Goal: Information Seeking & Learning: Learn about a topic

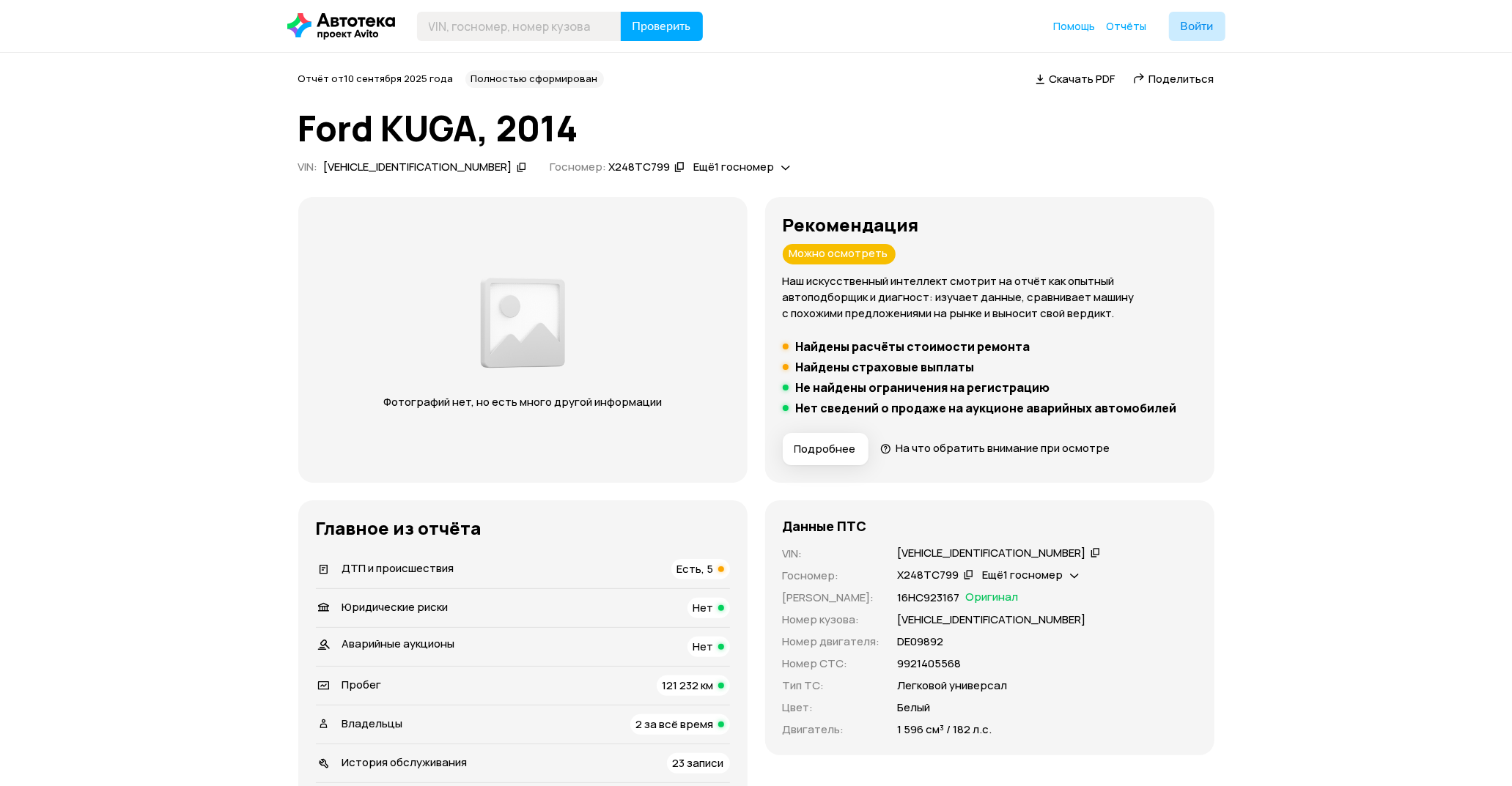
click at [691, 567] on span "Есть, 5" at bounding box center [695, 569] width 36 height 15
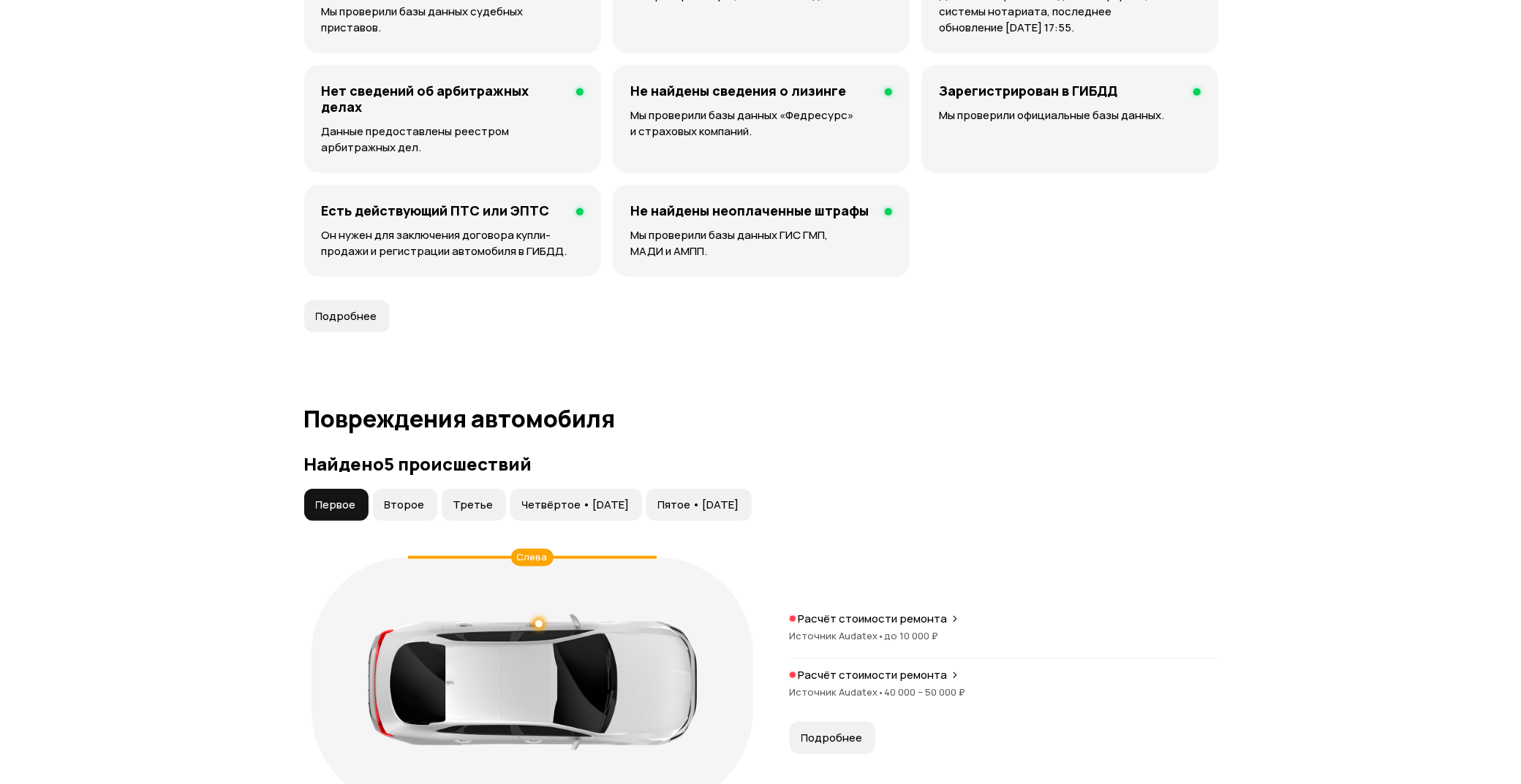
scroll to position [1516, 0]
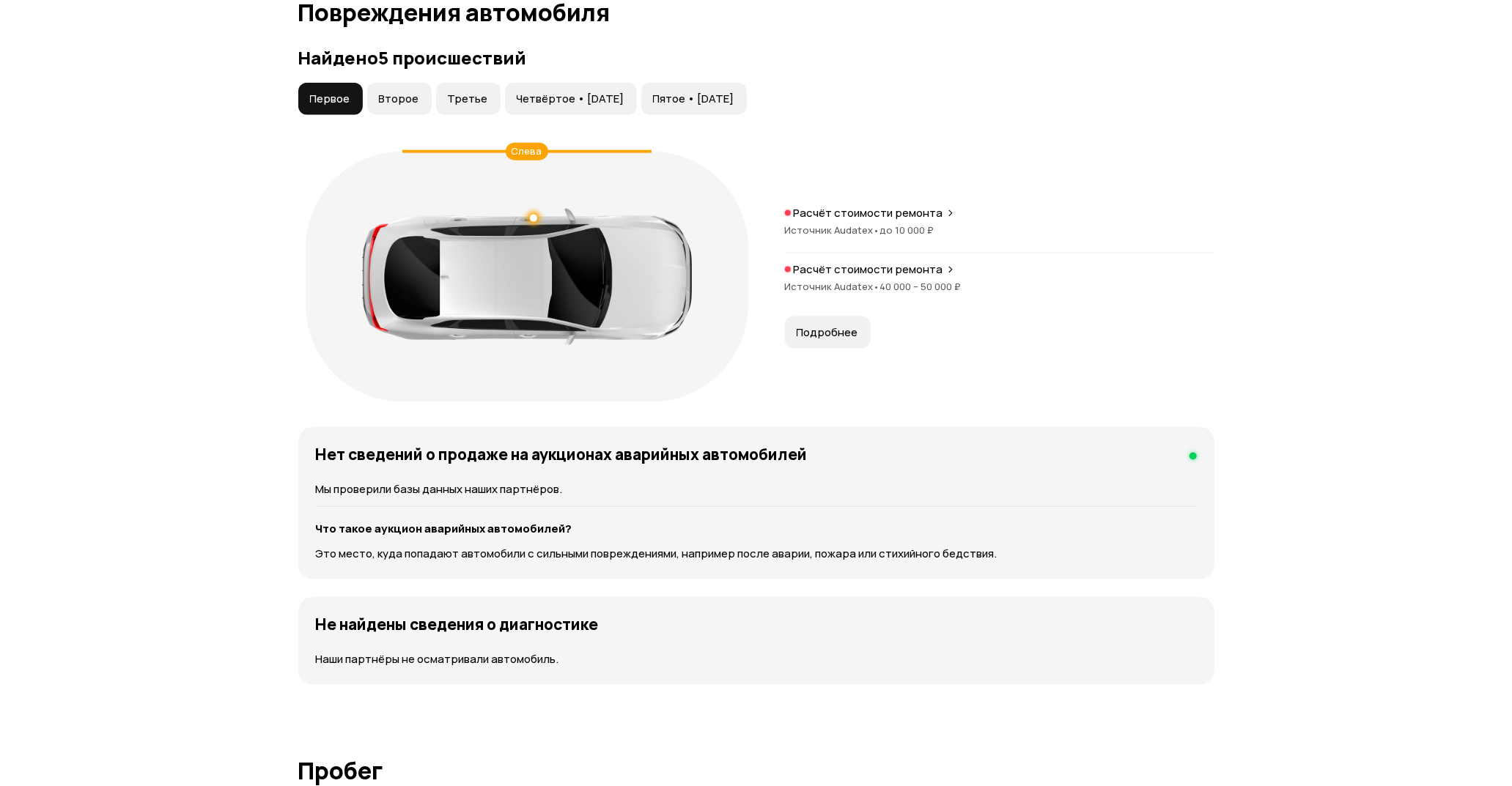
click at [834, 275] on p "Расчёт стоимости ремонта" at bounding box center [868, 269] width 149 height 14
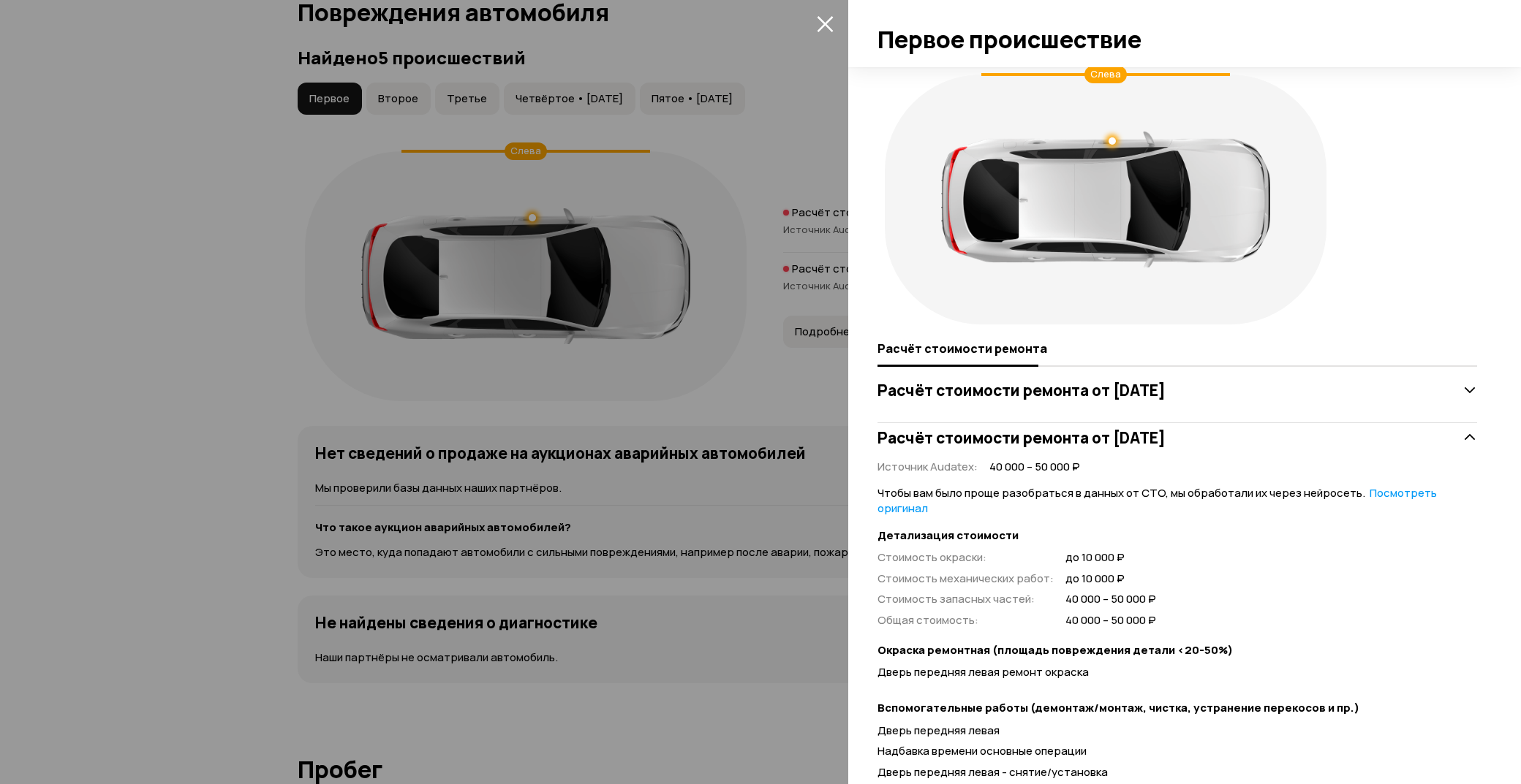
scroll to position [0, 0]
click at [828, 24] on icon "закрыть" at bounding box center [825, 24] width 17 height 17
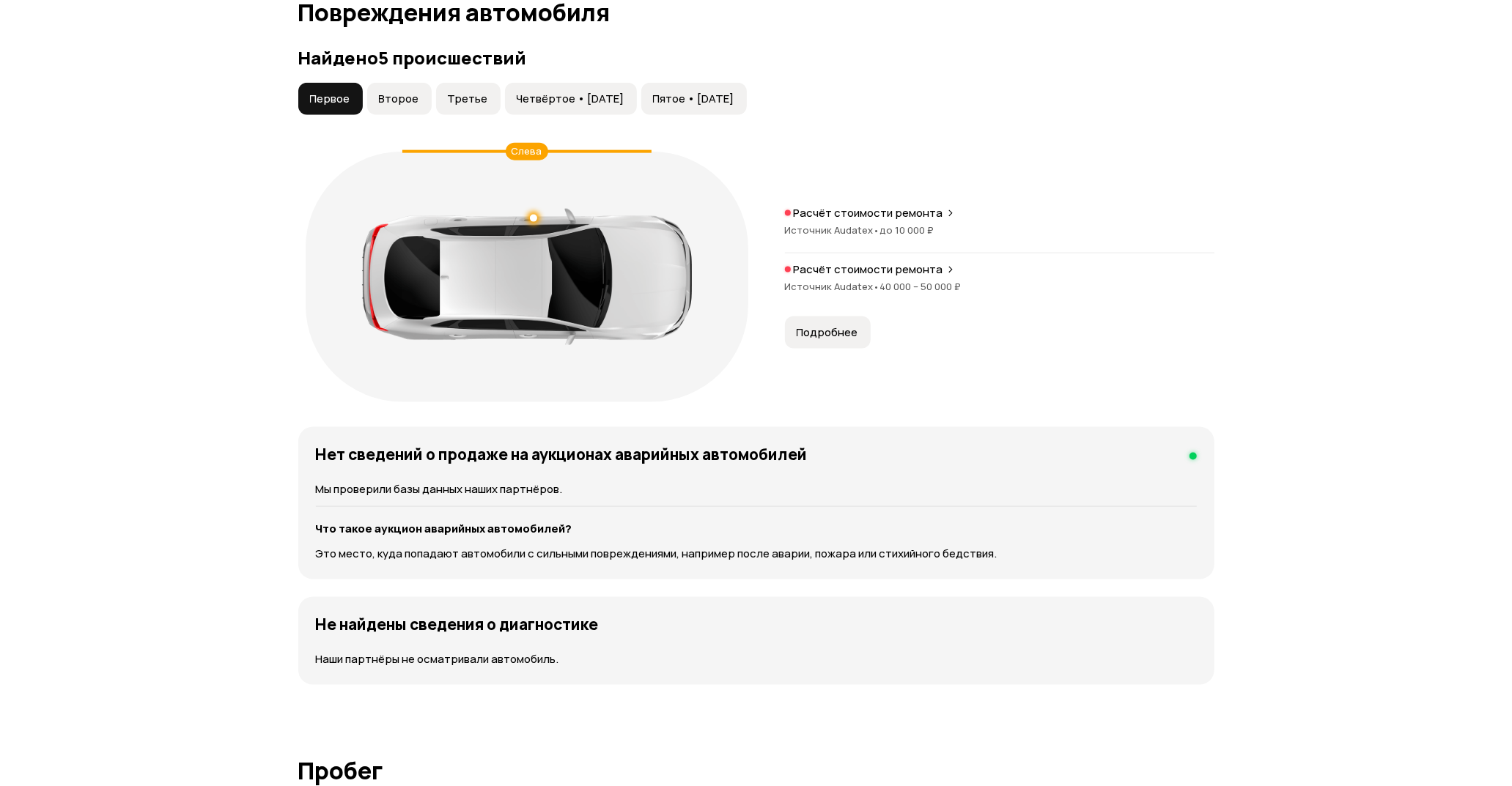
click at [821, 222] on div "Расчёт стоимости ремонта Источник Audatex • до 10 000 ₽" at bounding box center [1000, 230] width 430 height 47
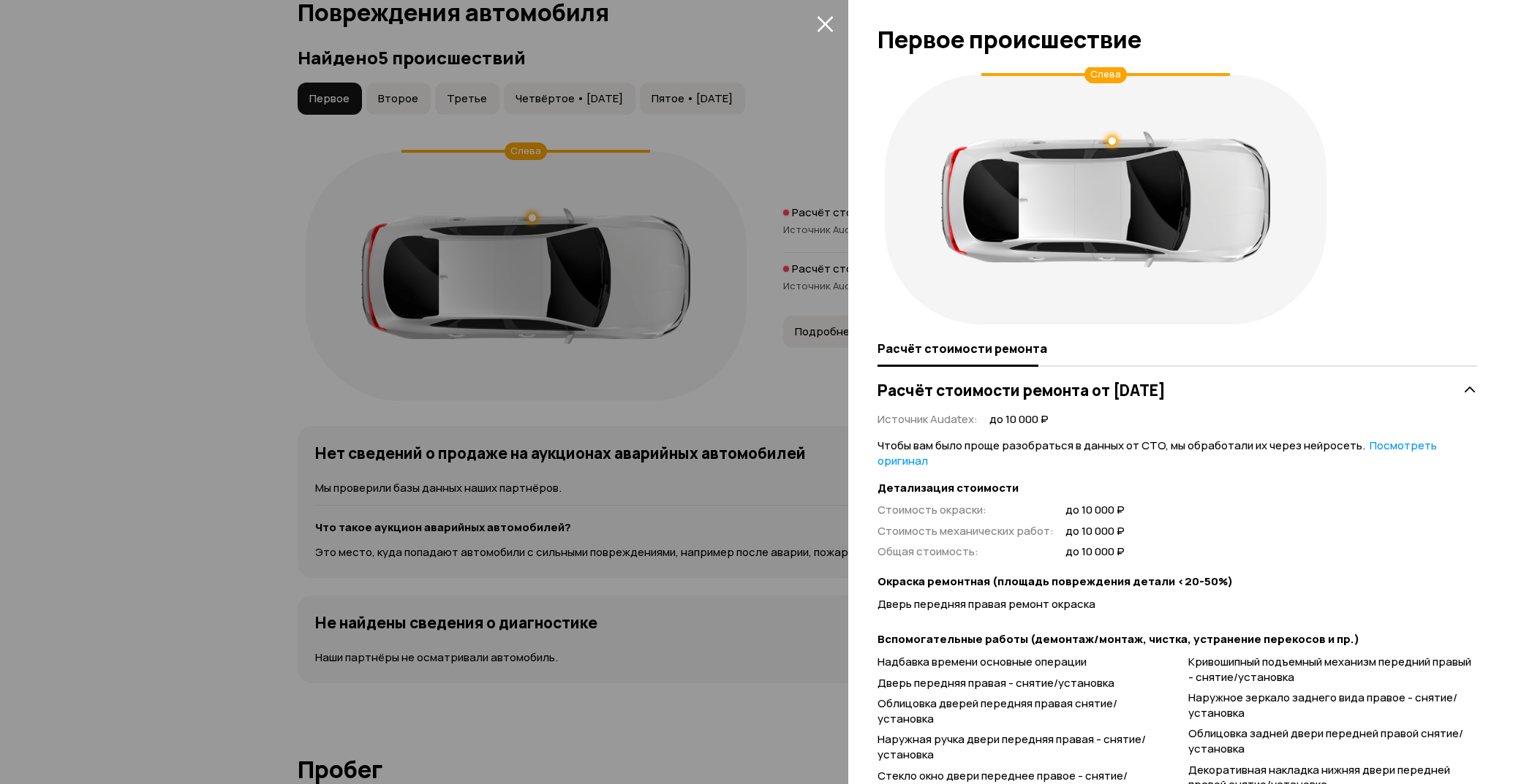
click at [819, 22] on icon "закрыть" at bounding box center [825, 24] width 17 height 17
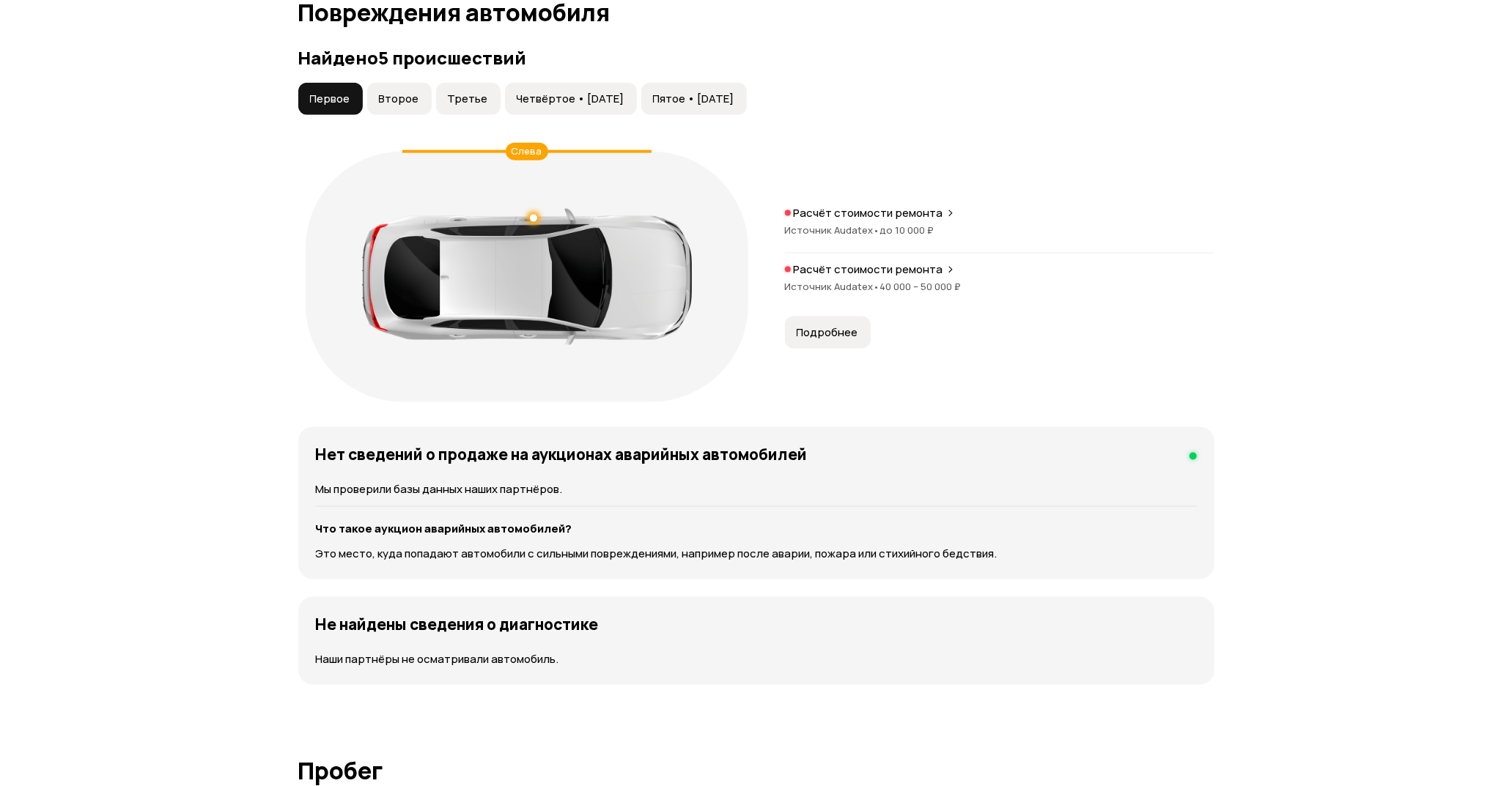
click at [397, 93] on span "Второе" at bounding box center [399, 99] width 41 height 14
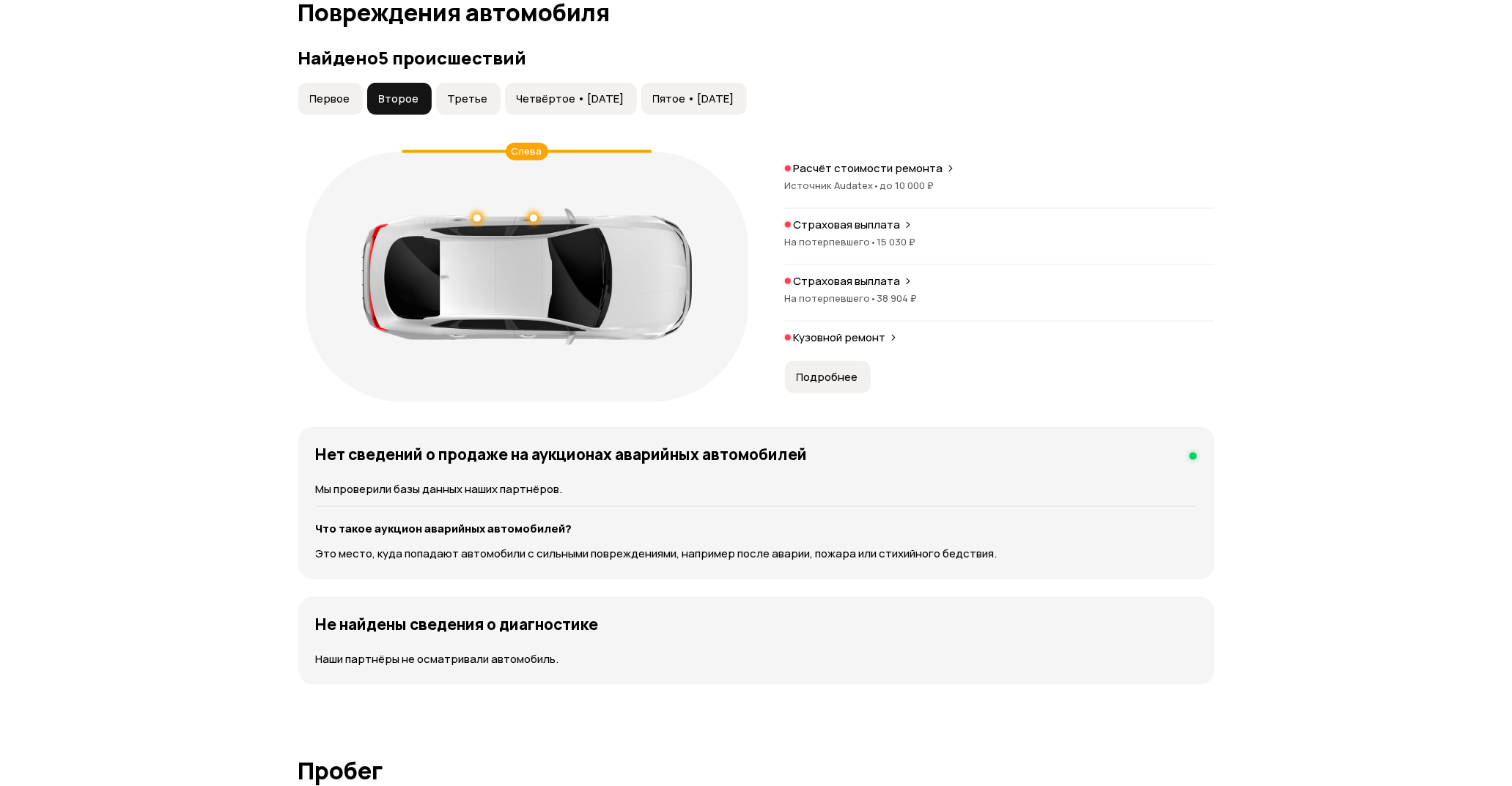
click at [882, 180] on span "до 10 000 ₽" at bounding box center [908, 186] width 54 height 14
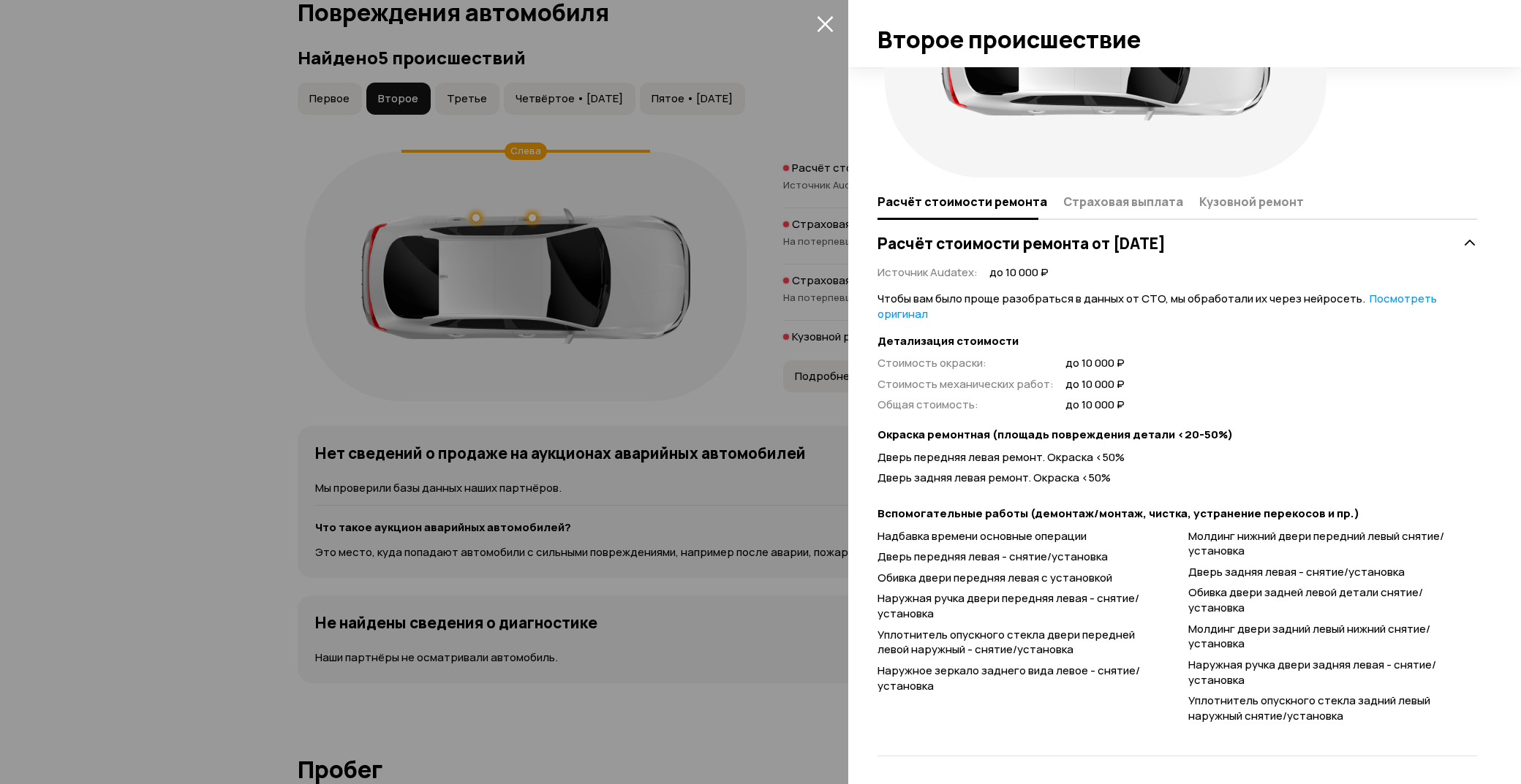
scroll to position [147, 0]
click at [1122, 203] on span "Страховая выплата" at bounding box center [1123, 200] width 120 height 14
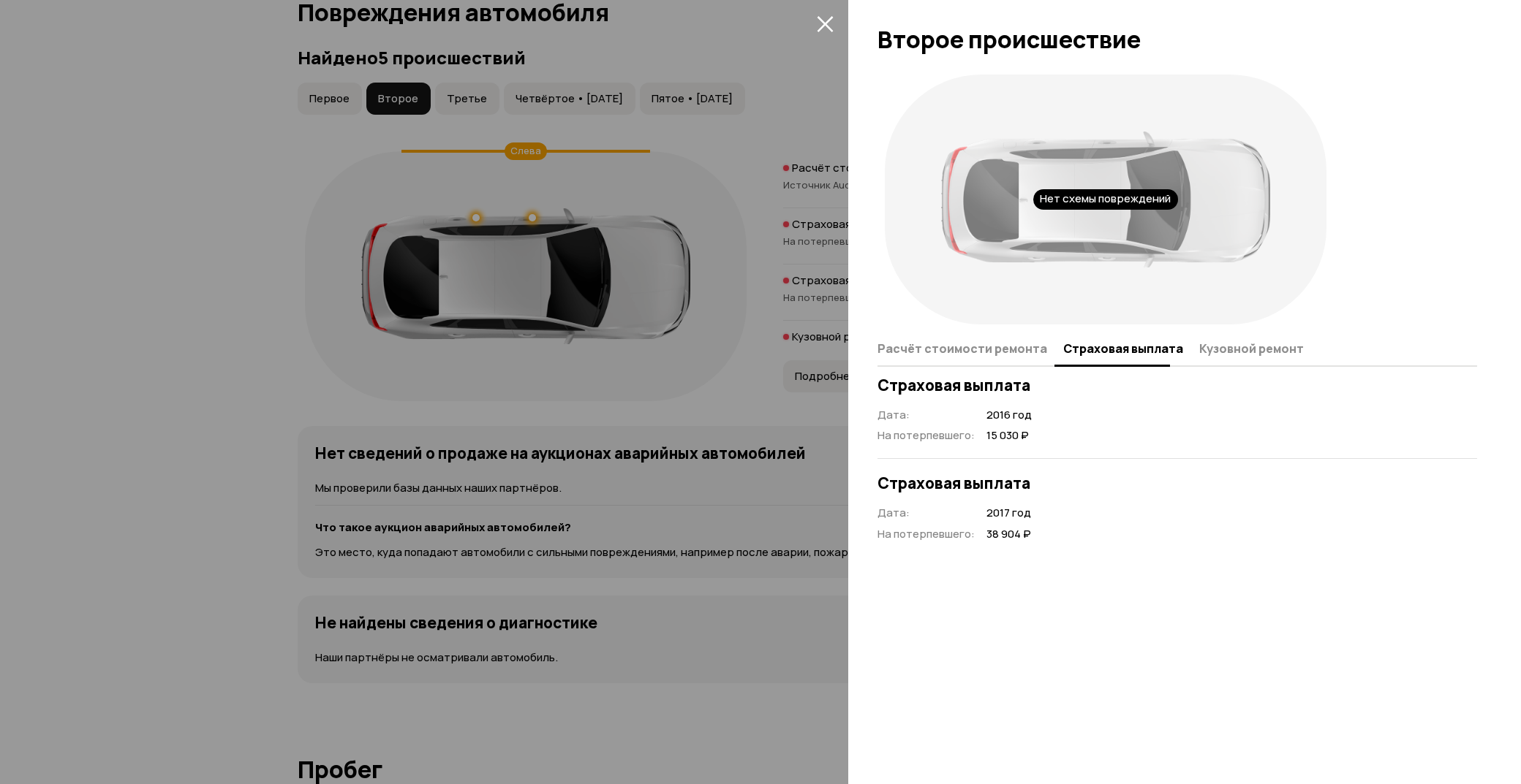
click at [821, 17] on icon "закрыть" at bounding box center [825, 24] width 17 height 17
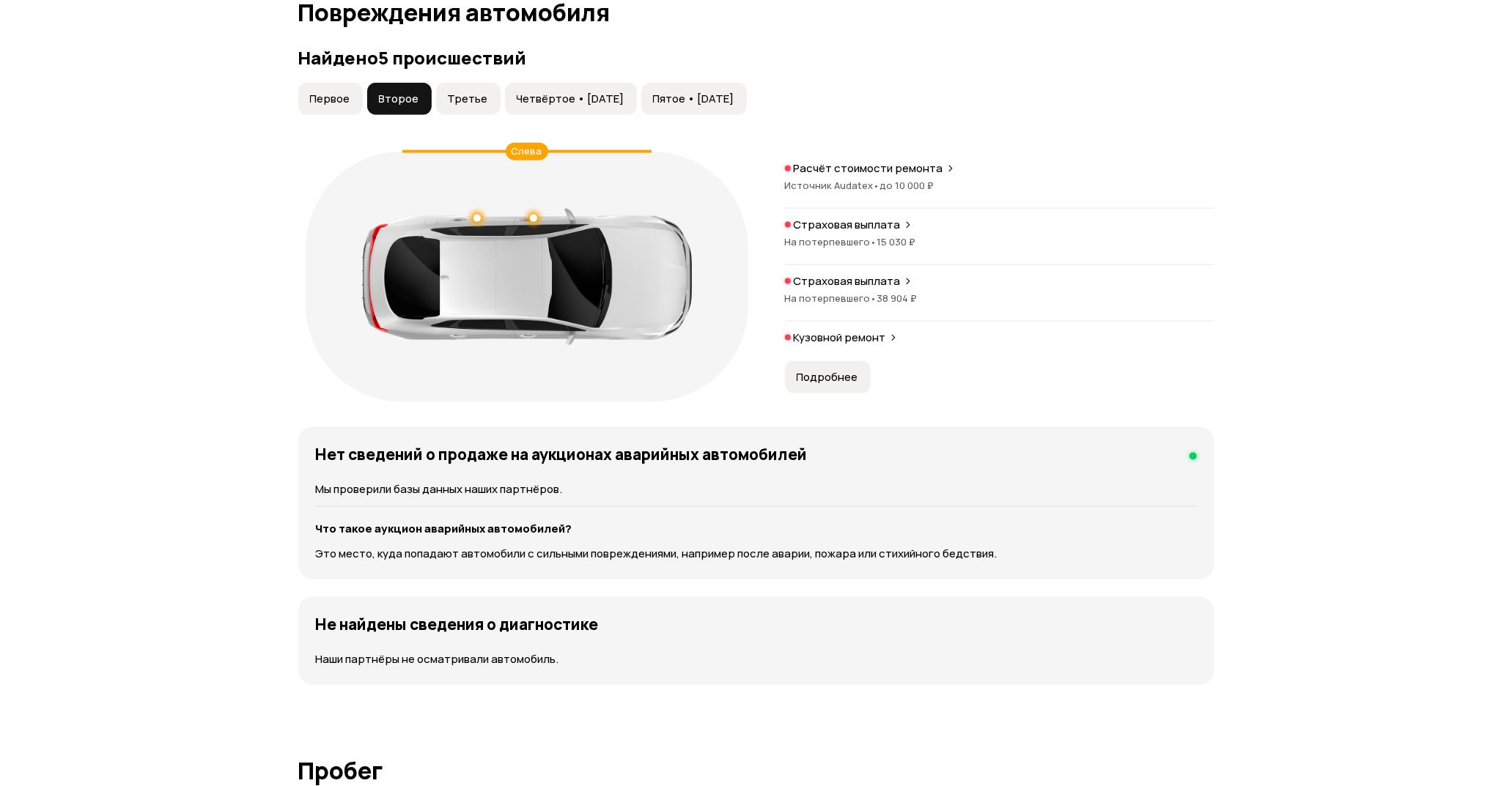
click at [860, 227] on p "Страховая выплата" at bounding box center [847, 225] width 107 height 14
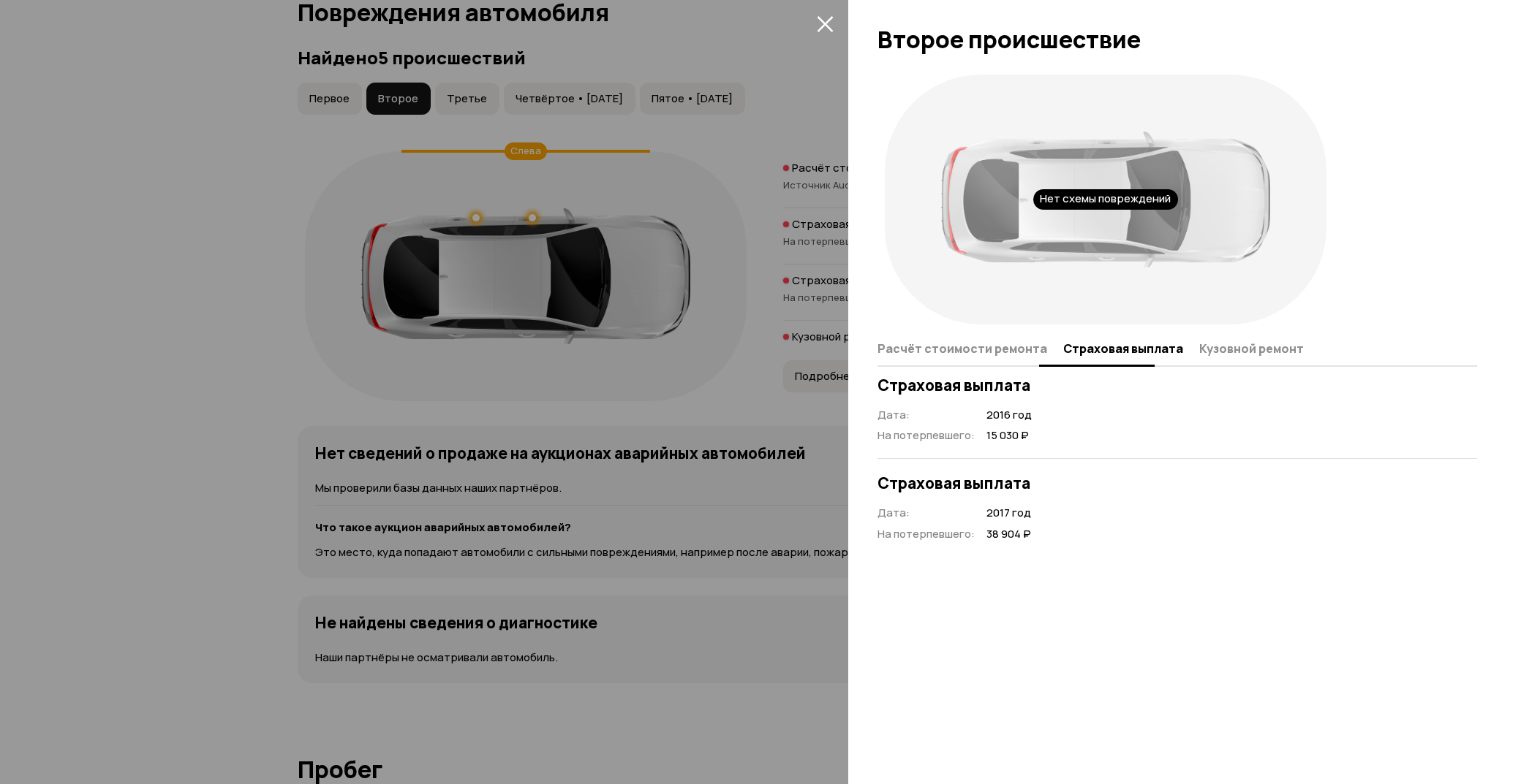
click at [963, 349] on span "Расчёт стоимости ремонта" at bounding box center [962, 348] width 169 height 14
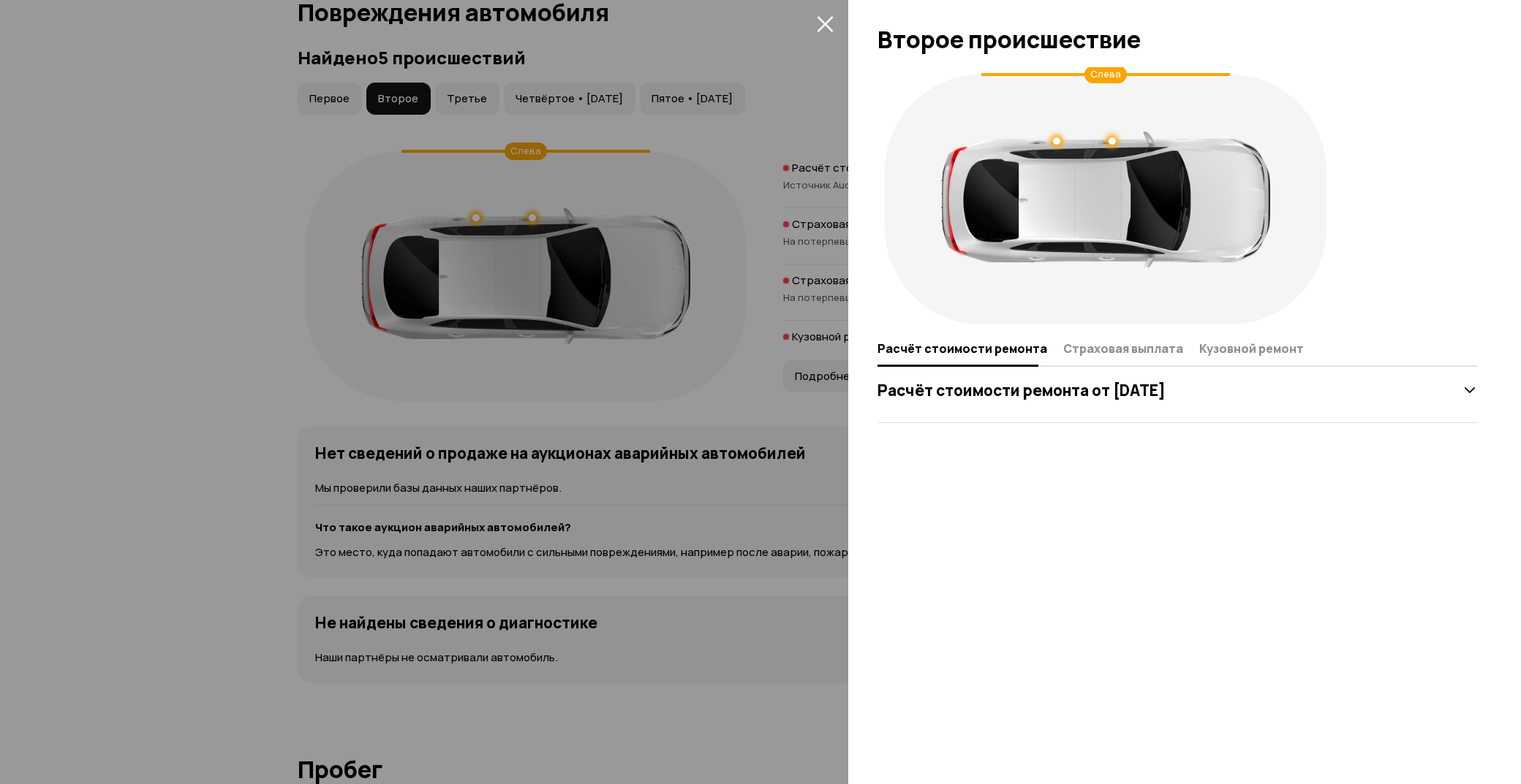
click at [985, 397] on h3 "Расчёт стоимости ремонта от [DATE]" at bounding box center [1022, 390] width 288 height 19
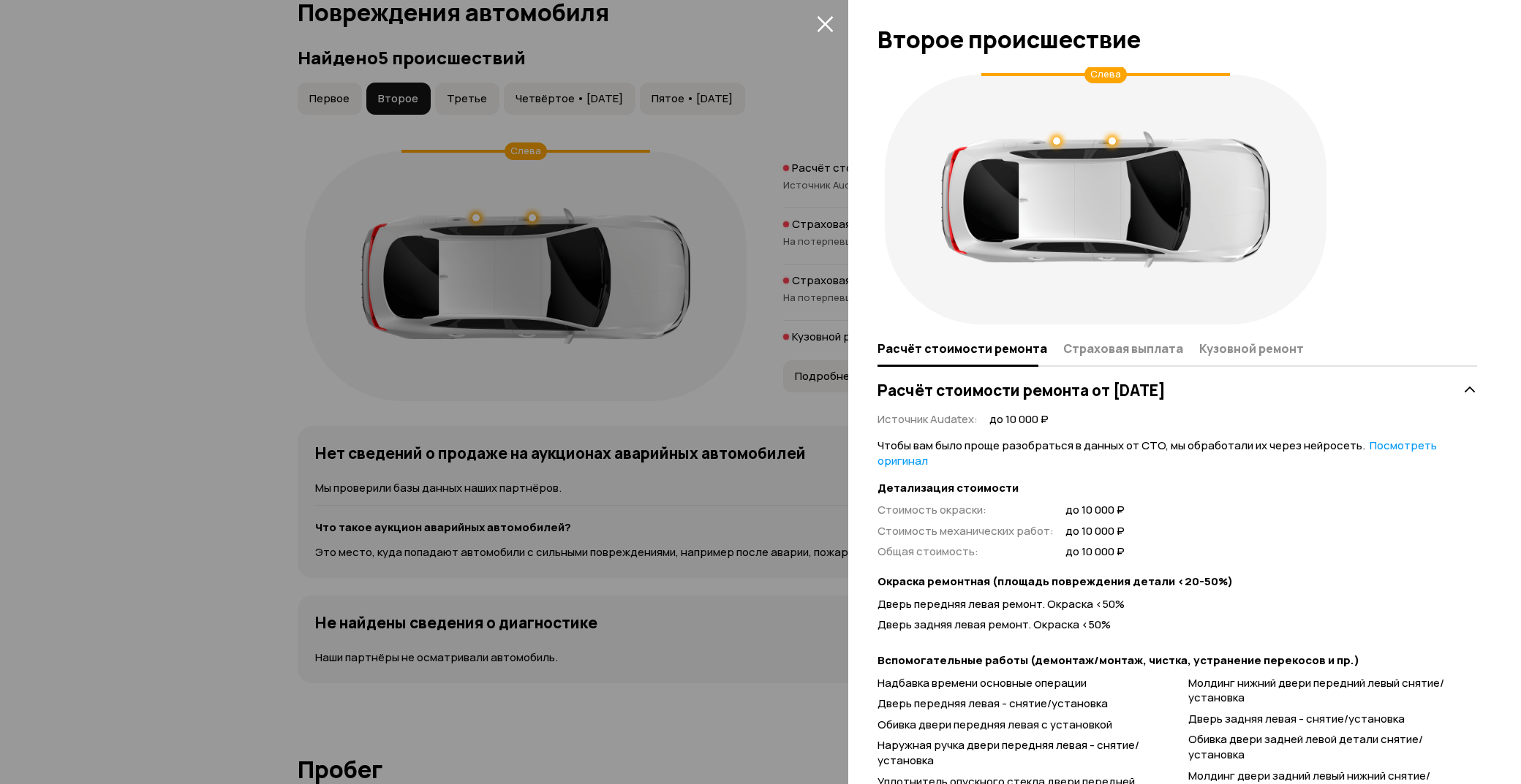
click at [817, 20] on icon "закрыть" at bounding box center [825, 24] width 17 height 17
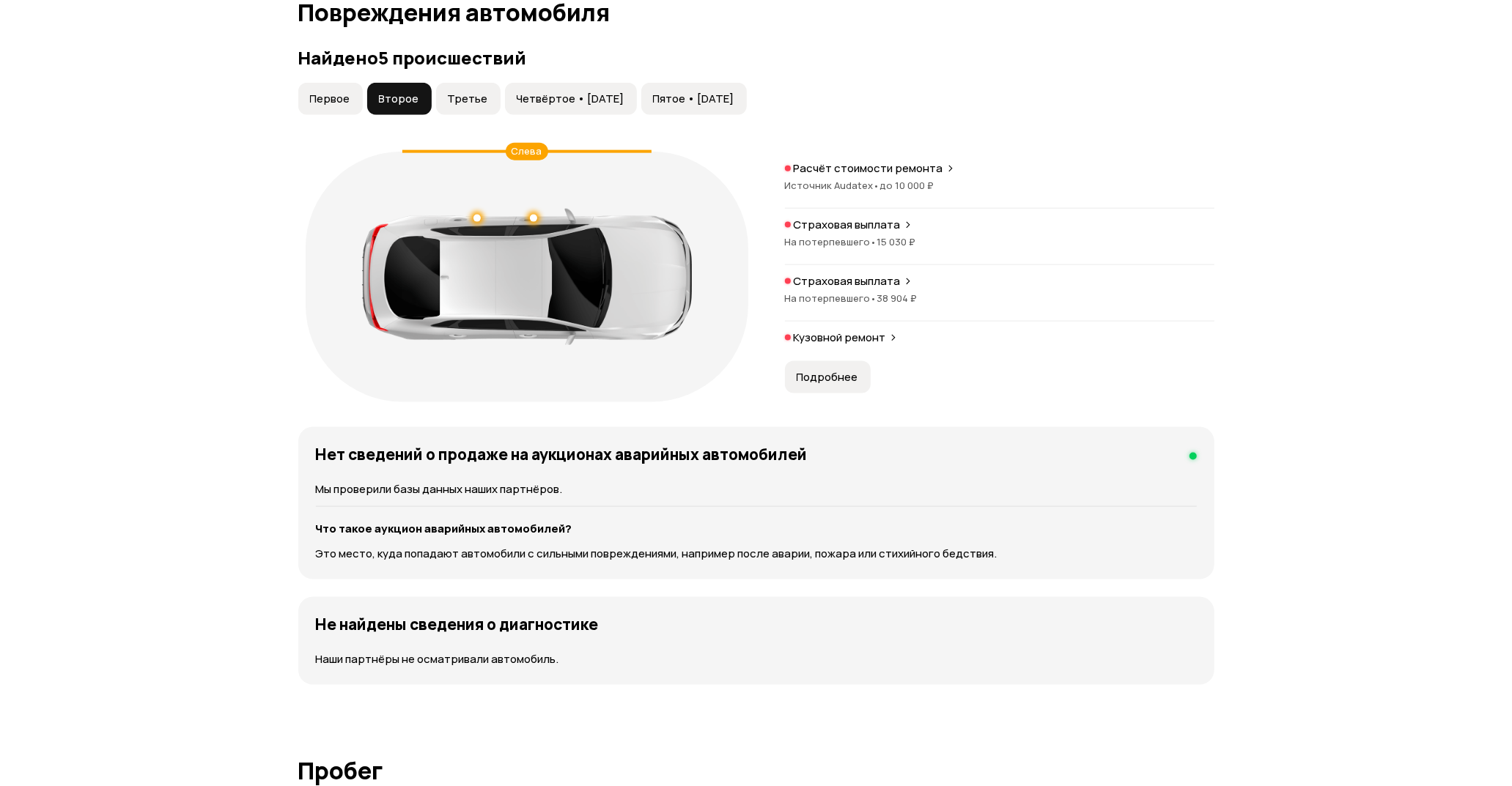
click at [464, 100] on span "Третье" at bounding box center [468, 99] width 41 height 14
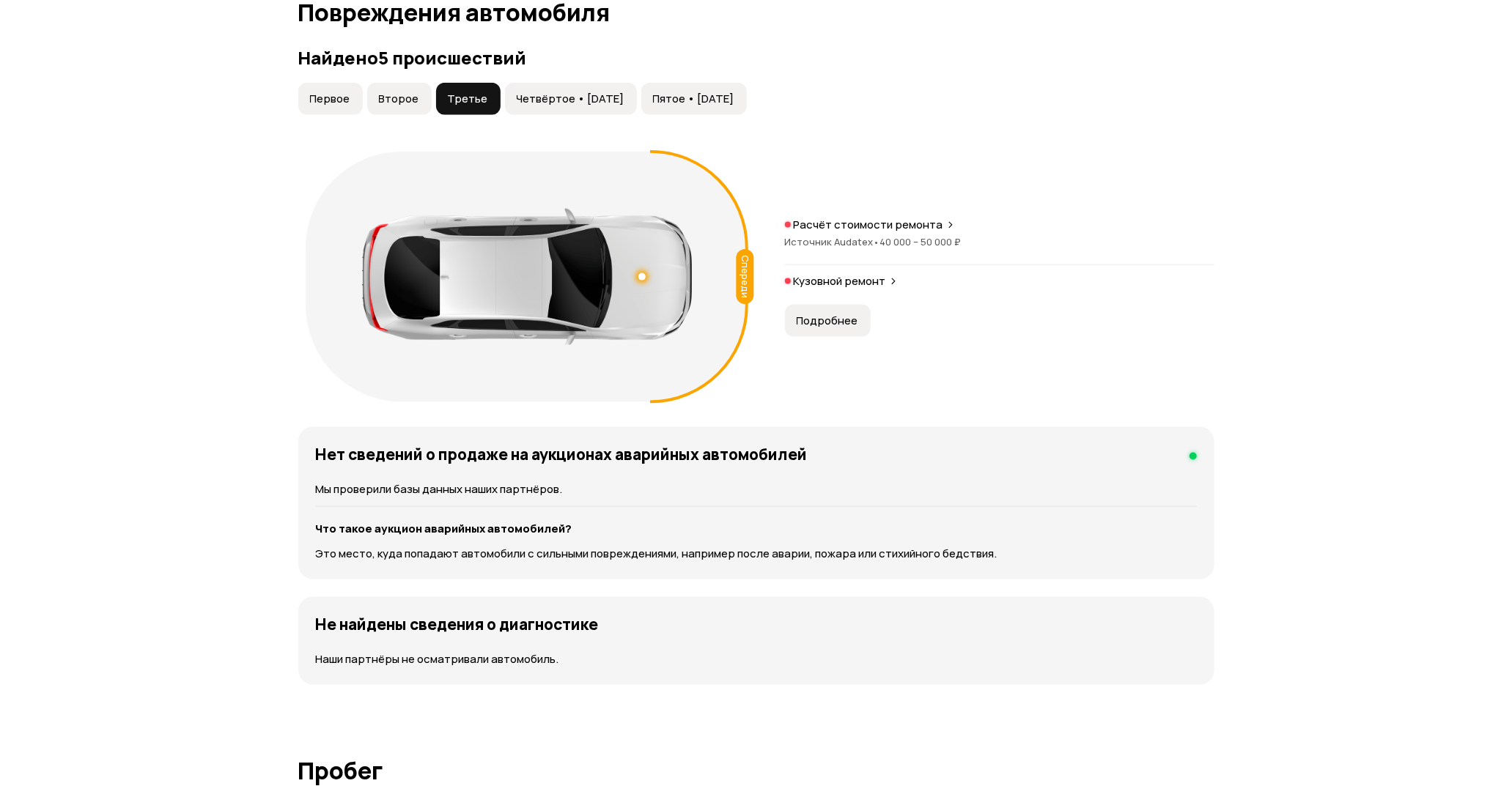
click at [388, 97] on span "Второе" at bounding box center [399, 99] width 41 height 14
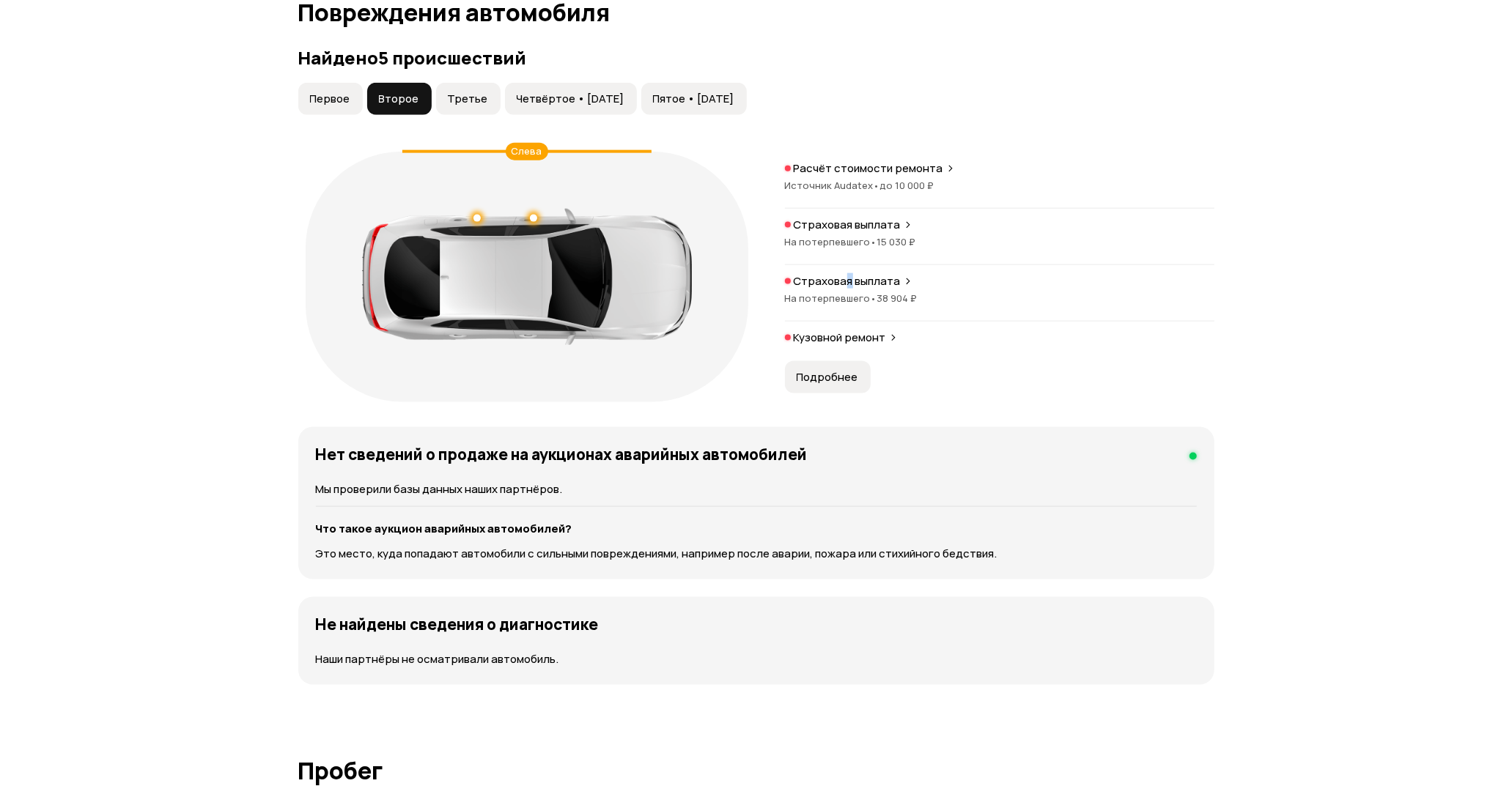
click at [847, 286] on p "Страховая выплата" at bounding box center [847, 281] width 107 height 14
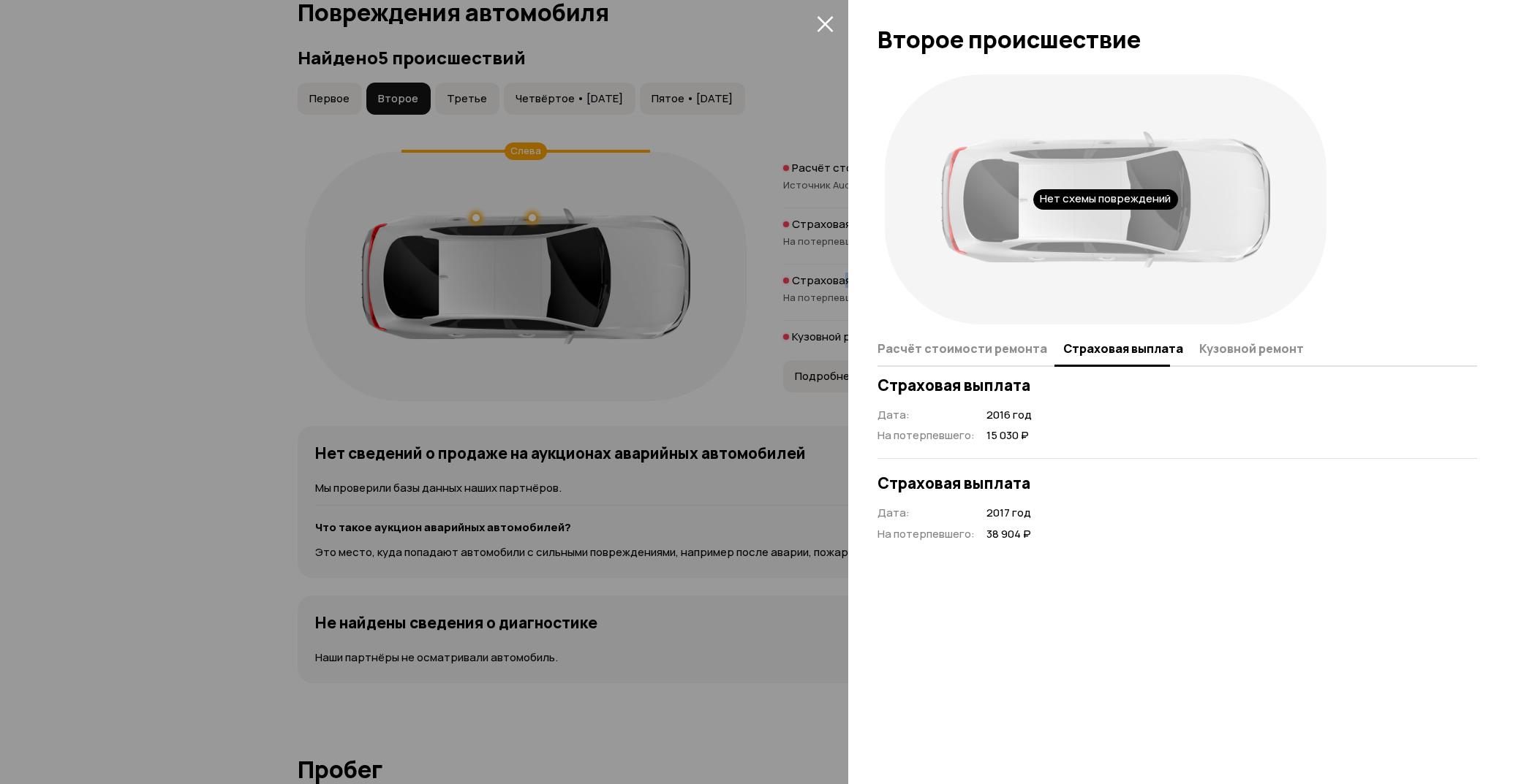
drag, startPoint x: 845, startPoint y: 285, endPoint x: 942, endPoint y: 349, distance: 116.2
click at [942, 349] on span "Расчёт стоимости ремонта" at bounding box center [962, 348] width 169 height 14
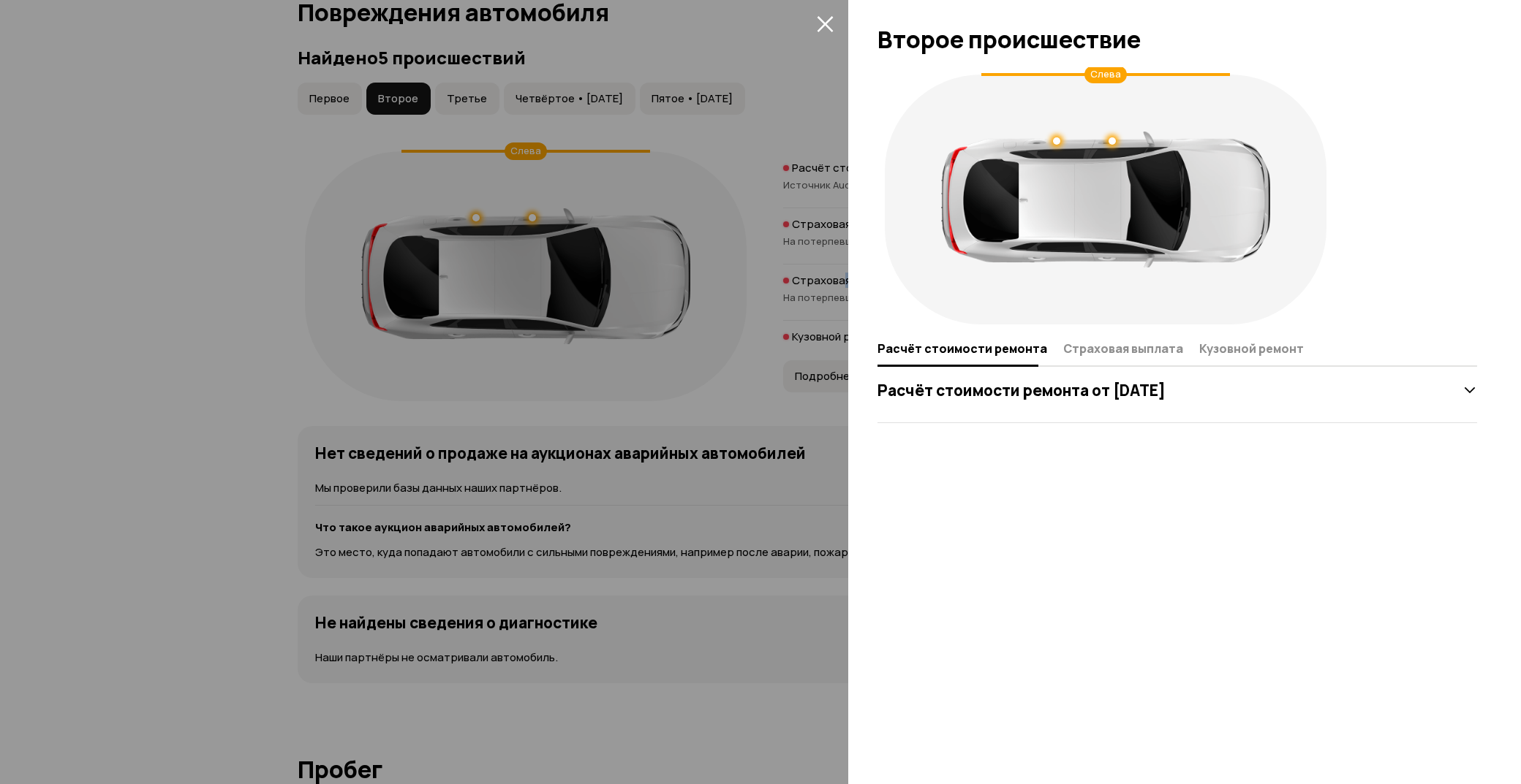
click at [830, 27] on icon "закрыть" at bounding box center [825, 24] width 17 height 17
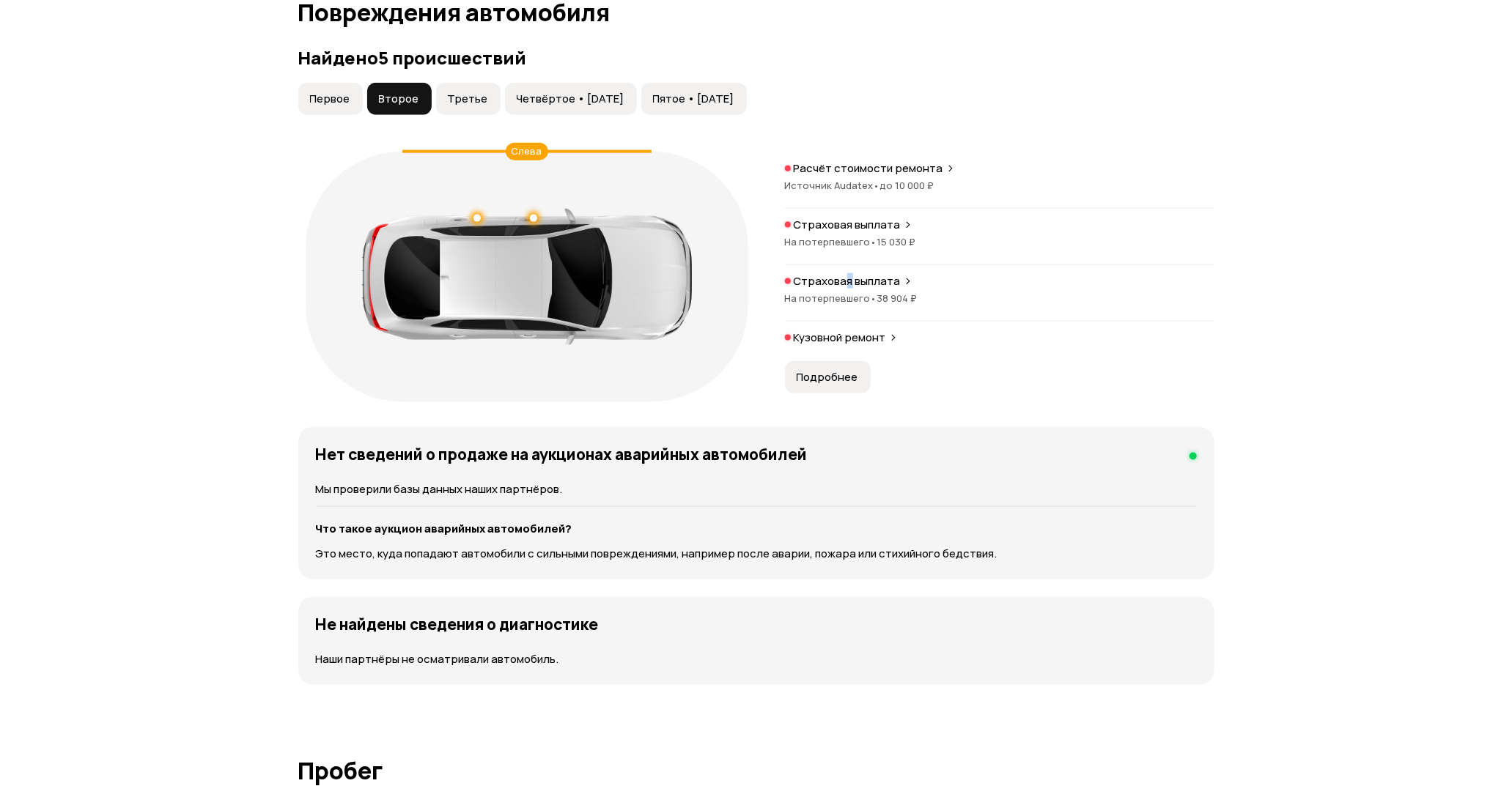
click at [486, 105] on button "Третье" at bounding box center [469, 99] width 64 height 32
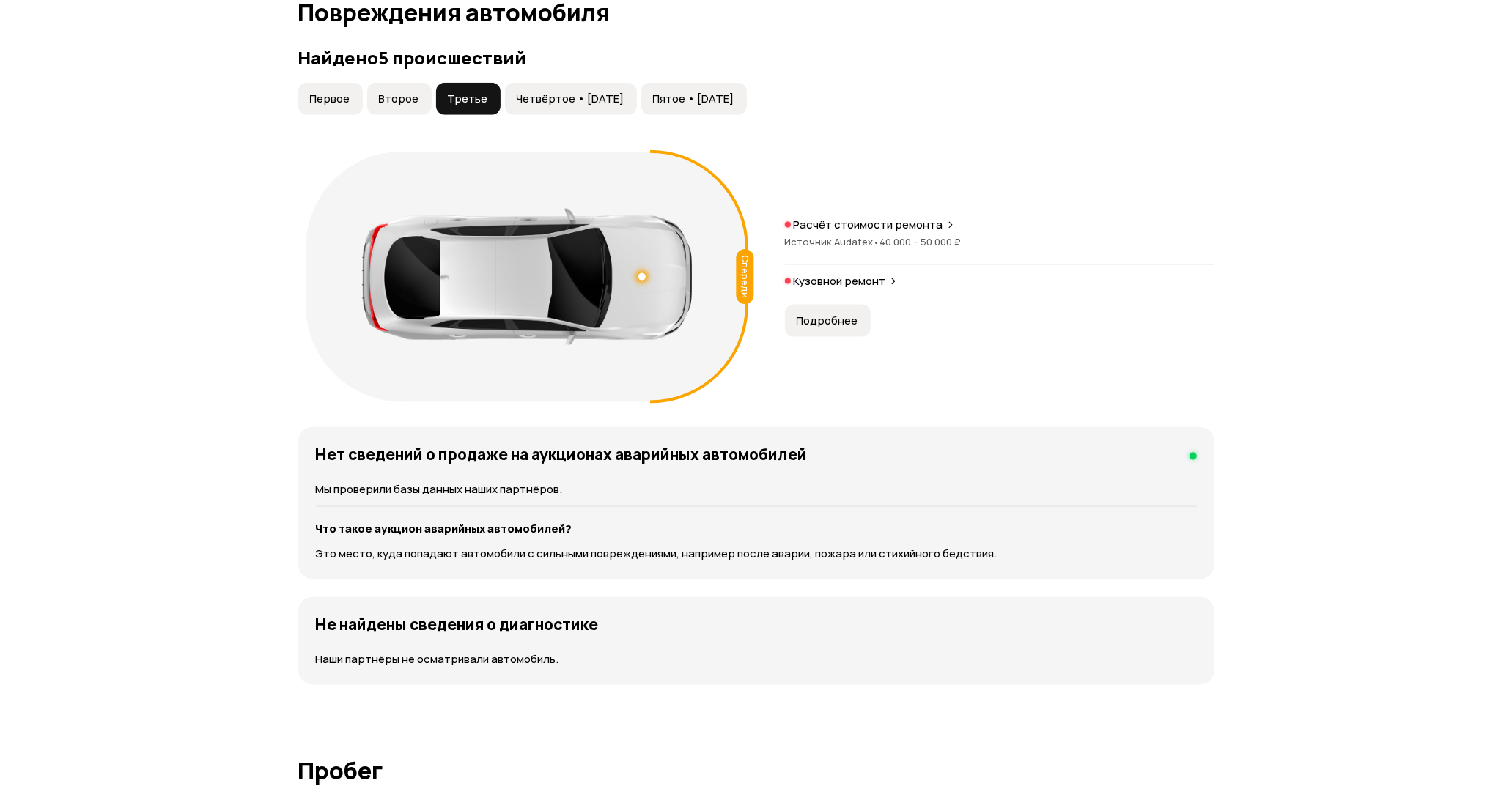
click at [874, 236] on span "•" at bounding box center [877, 242] width 7 height 14
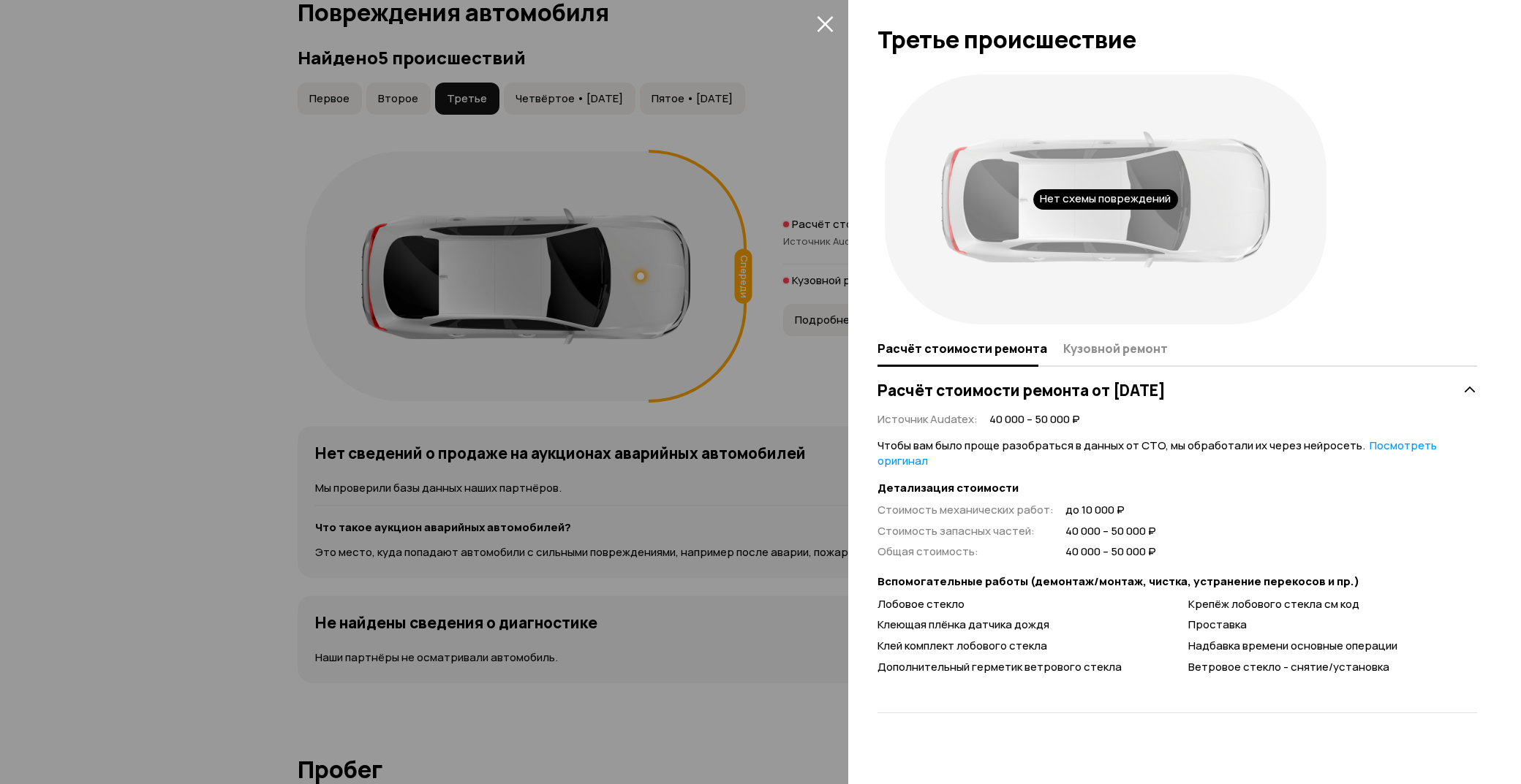
click at [822, 30] on icon "закрыть" at bounding box center [825, 24] width 17 height 17
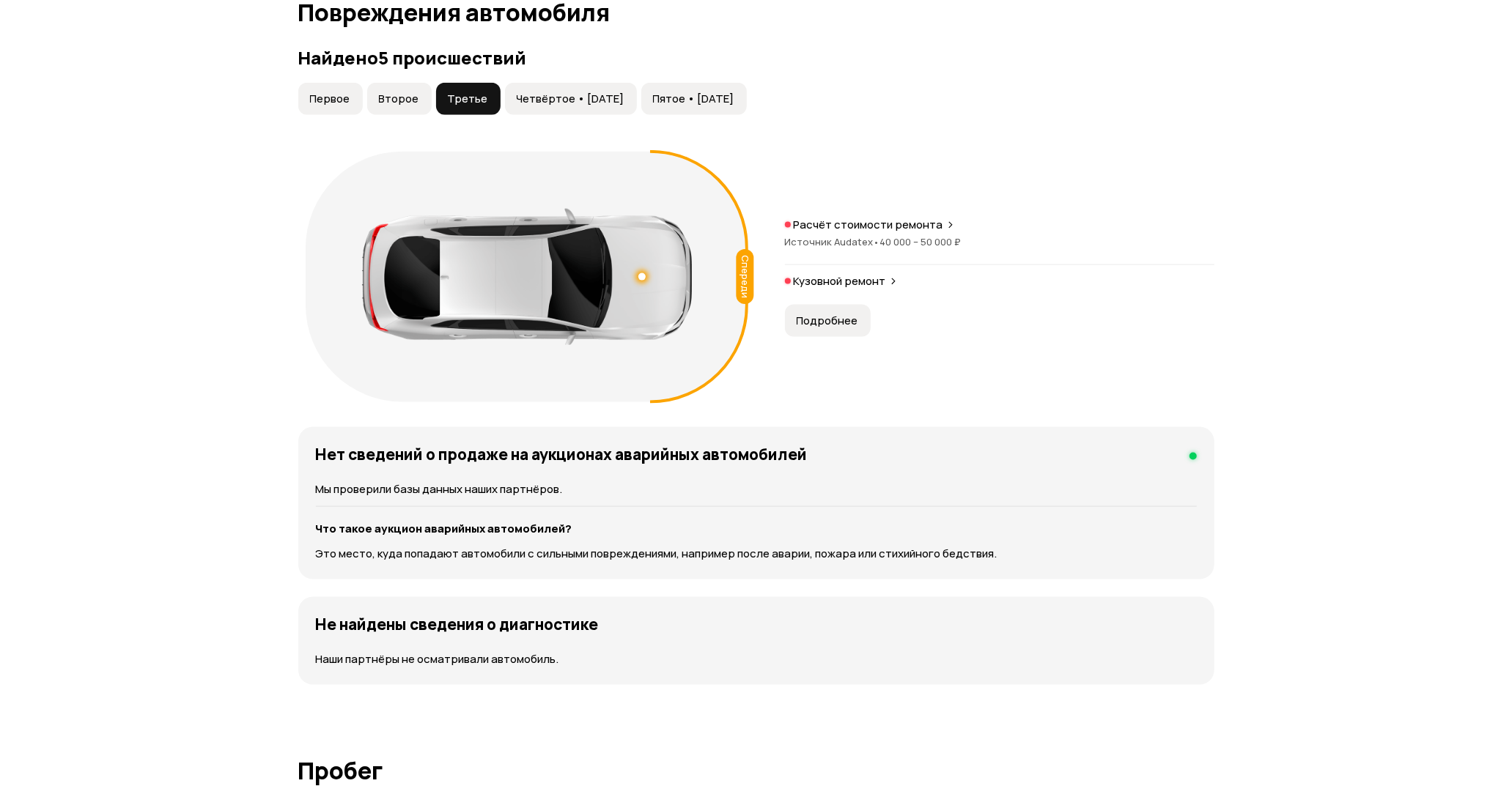
click at [625, 98] on span "Четвёртое • [DATE]" at bounding box center [571, 99] width 108 height 14
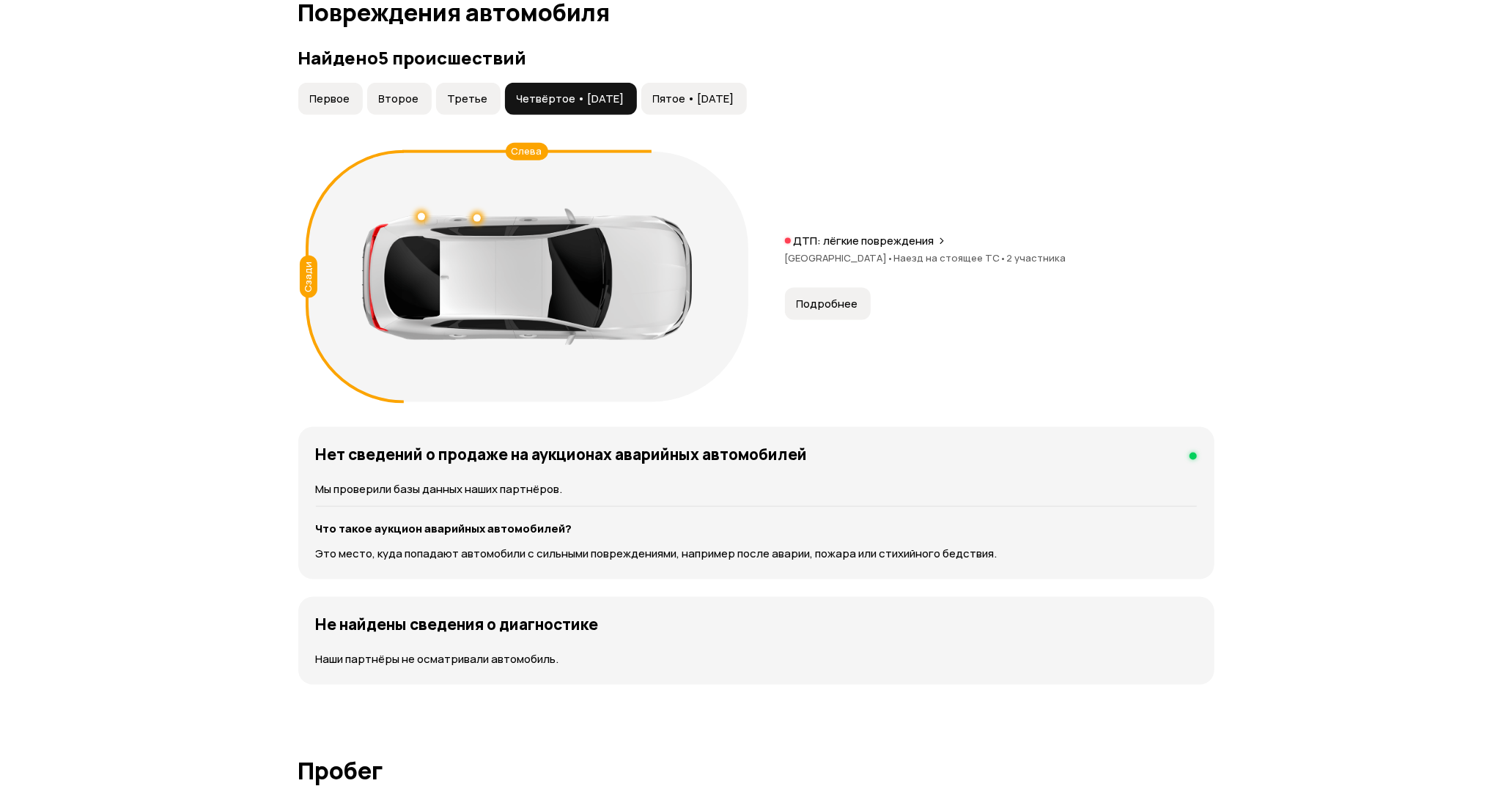
click at [830, 297] on span "Подробнее" at bounding box center [827, 304] width 62 height 14
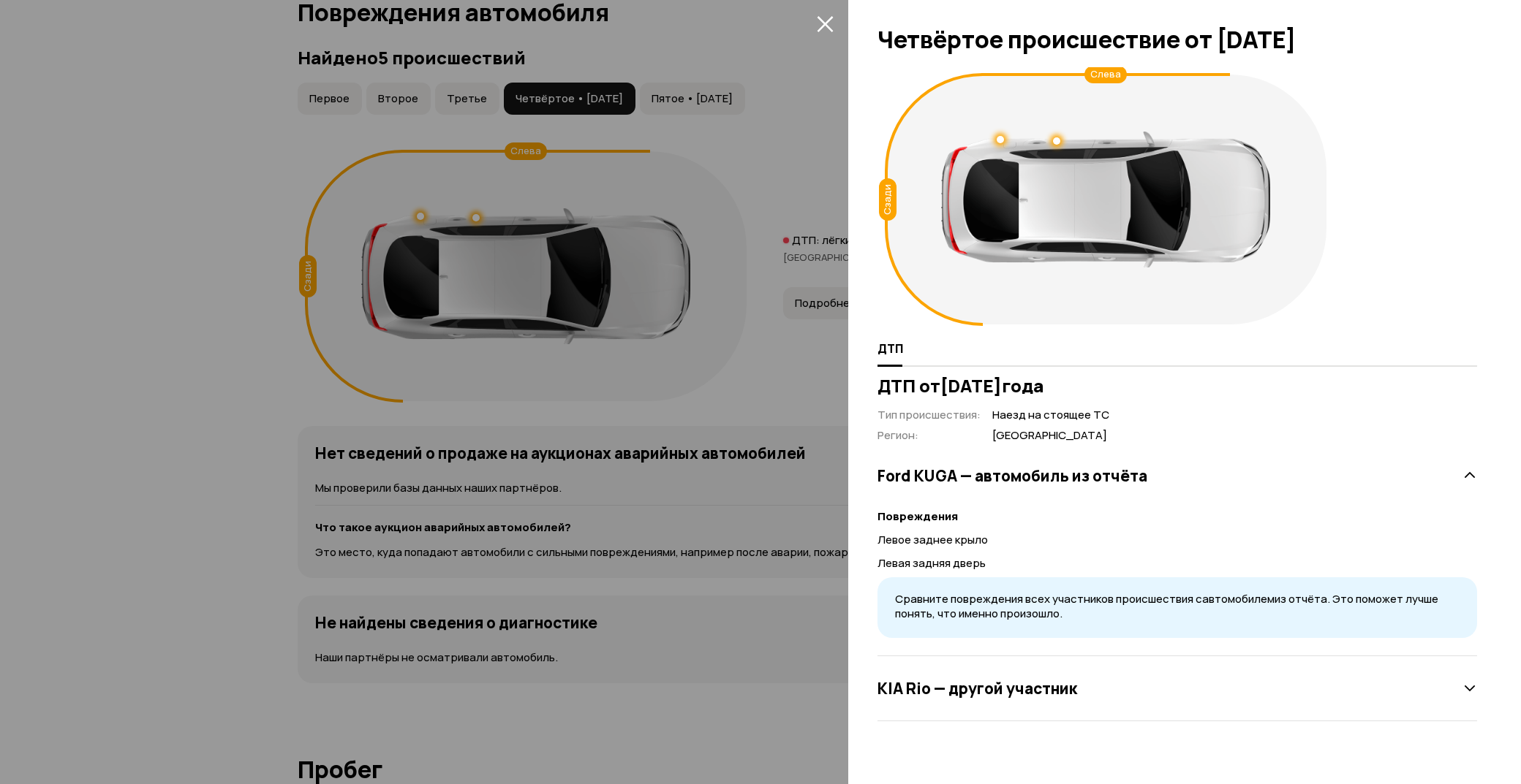
click at [825, 27] on icon "закрыть" at bounding box center [825, 24] width 17 height 17
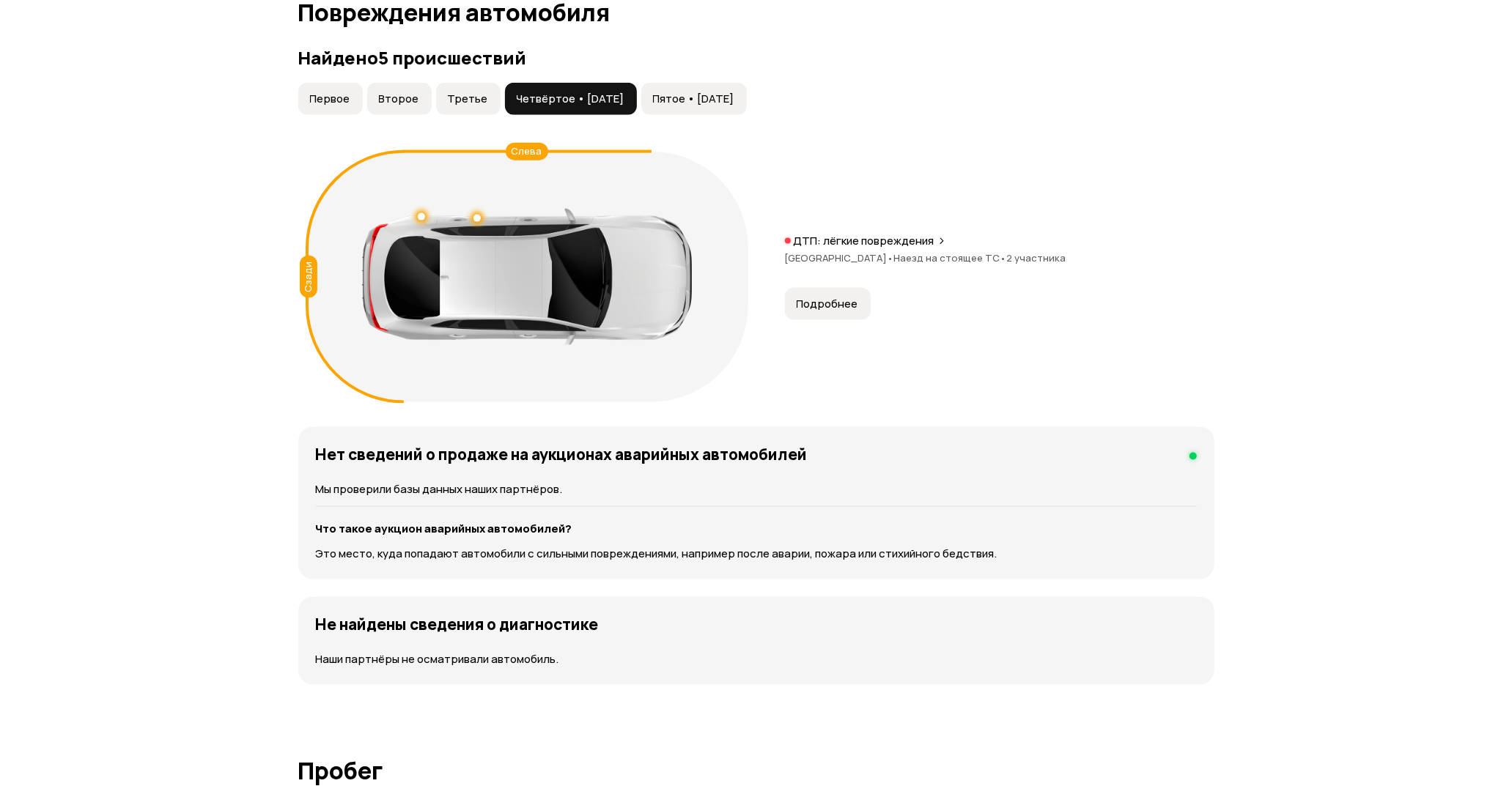
click at [715, 111] on button "Пятое • [DATE]" at bounding box center [694, 99] width 106 height 32
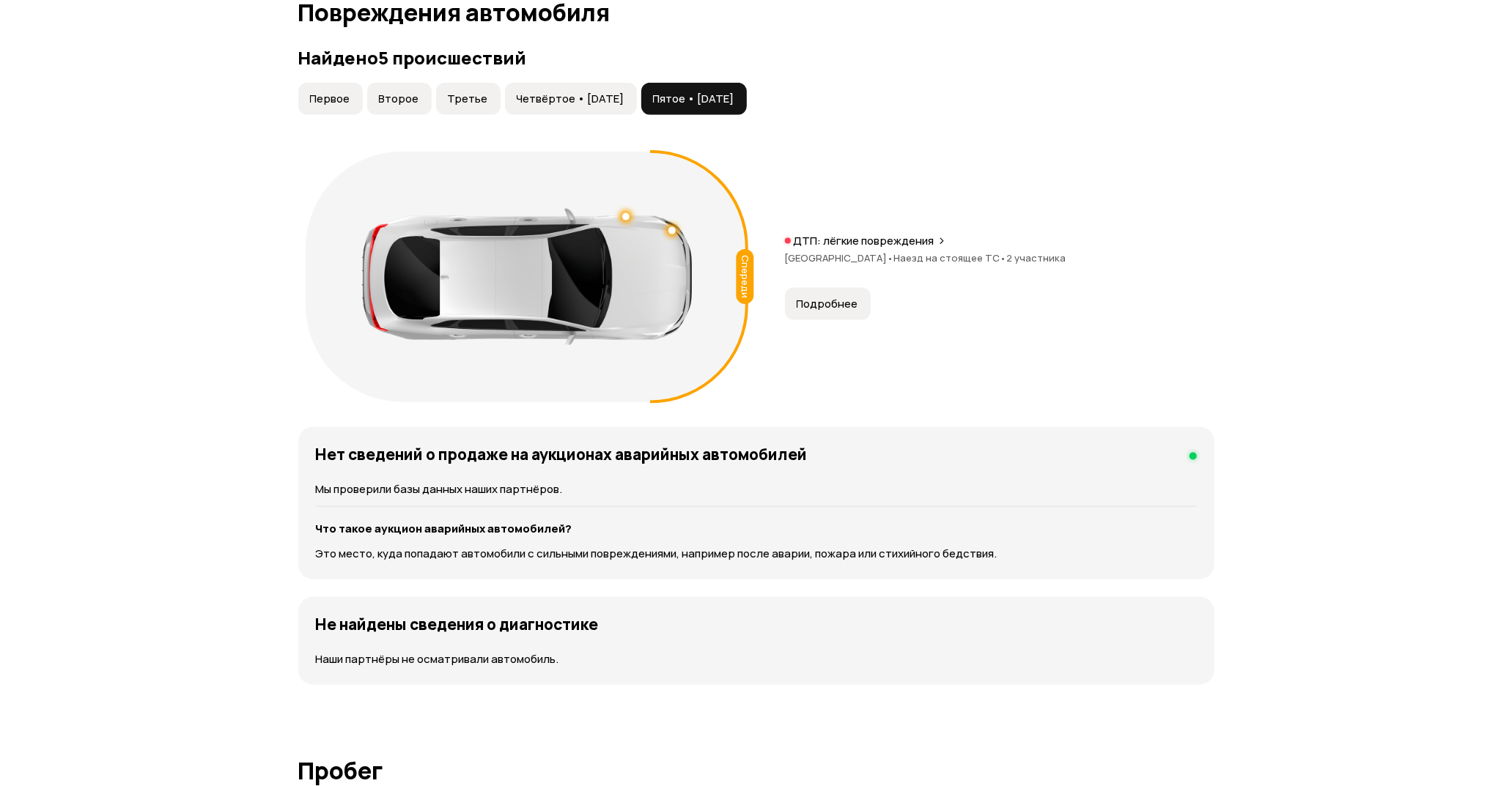
click at [836, 298] on span "Подробнее" at bounding box center [827, 304] width 62 height 14
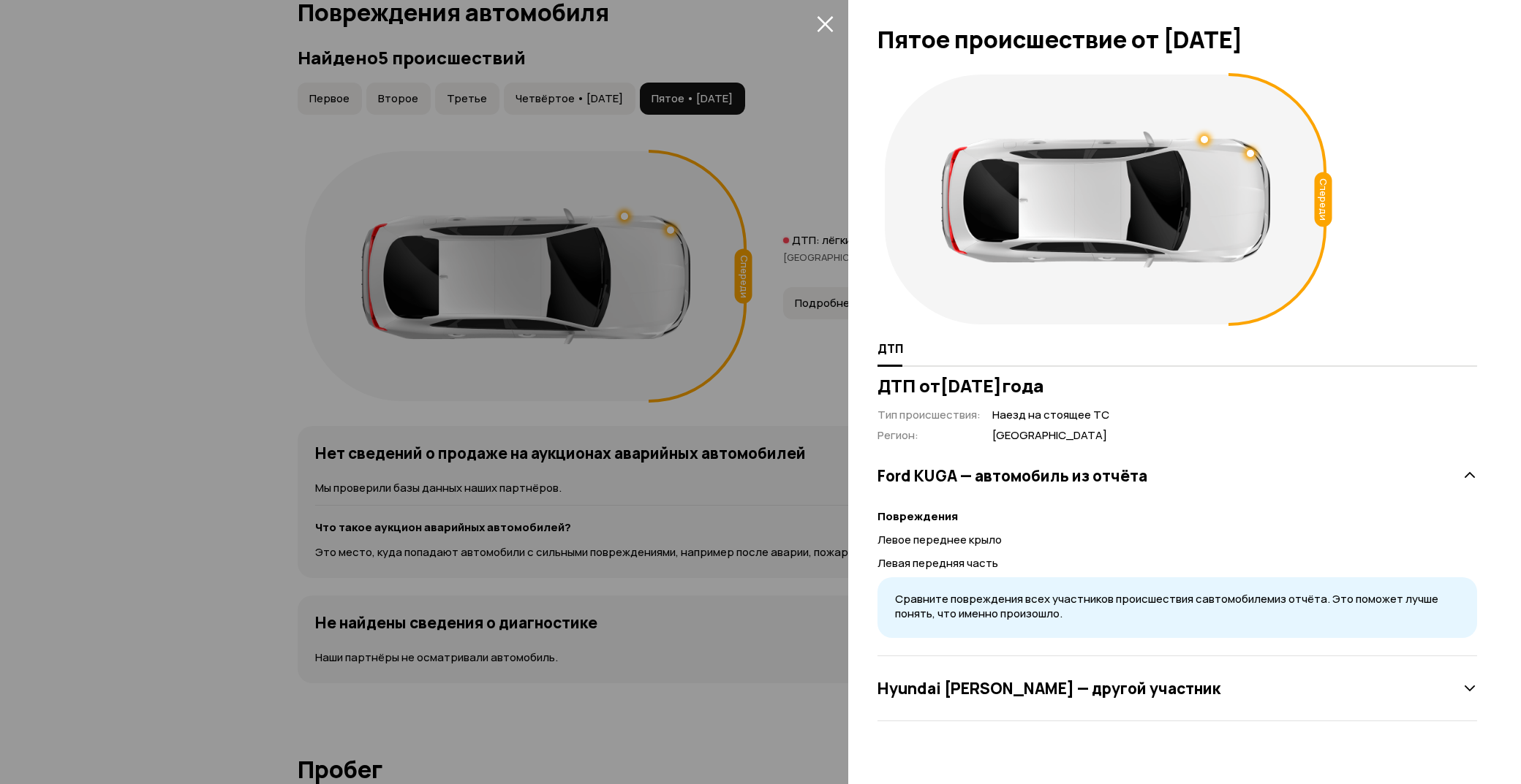
click at [819, 12] on span at bounding box center [825, 24] width 24 height 24
click at [826, 23] on icon "закрыть" at bounding box center [825, 24] width 16 height 16
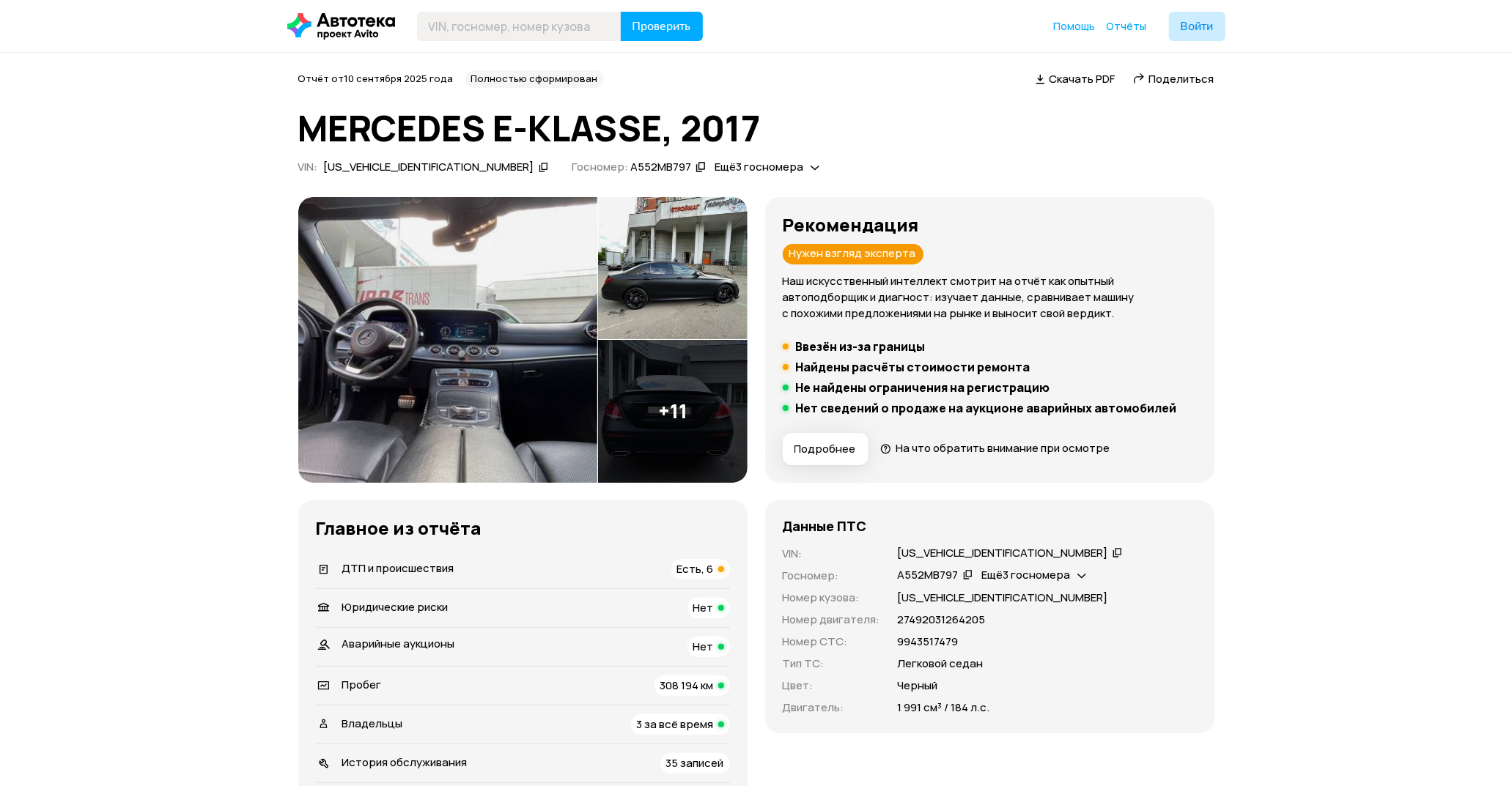
click at [670, 566] on div "ДТП и происшествия Есть, 6" at bounding box center [523, 569] width 414 height 20
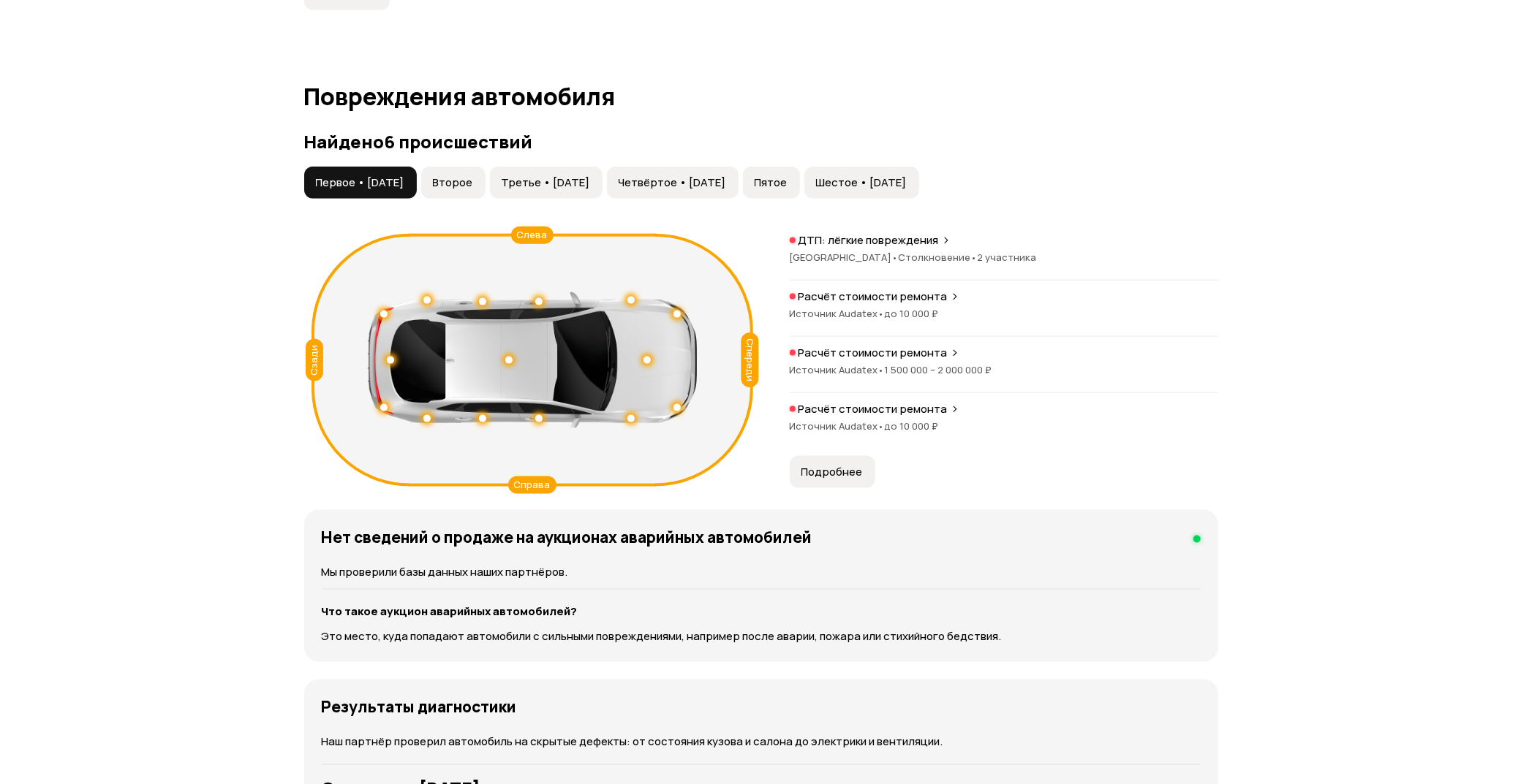
scroll to position [1516, 0]
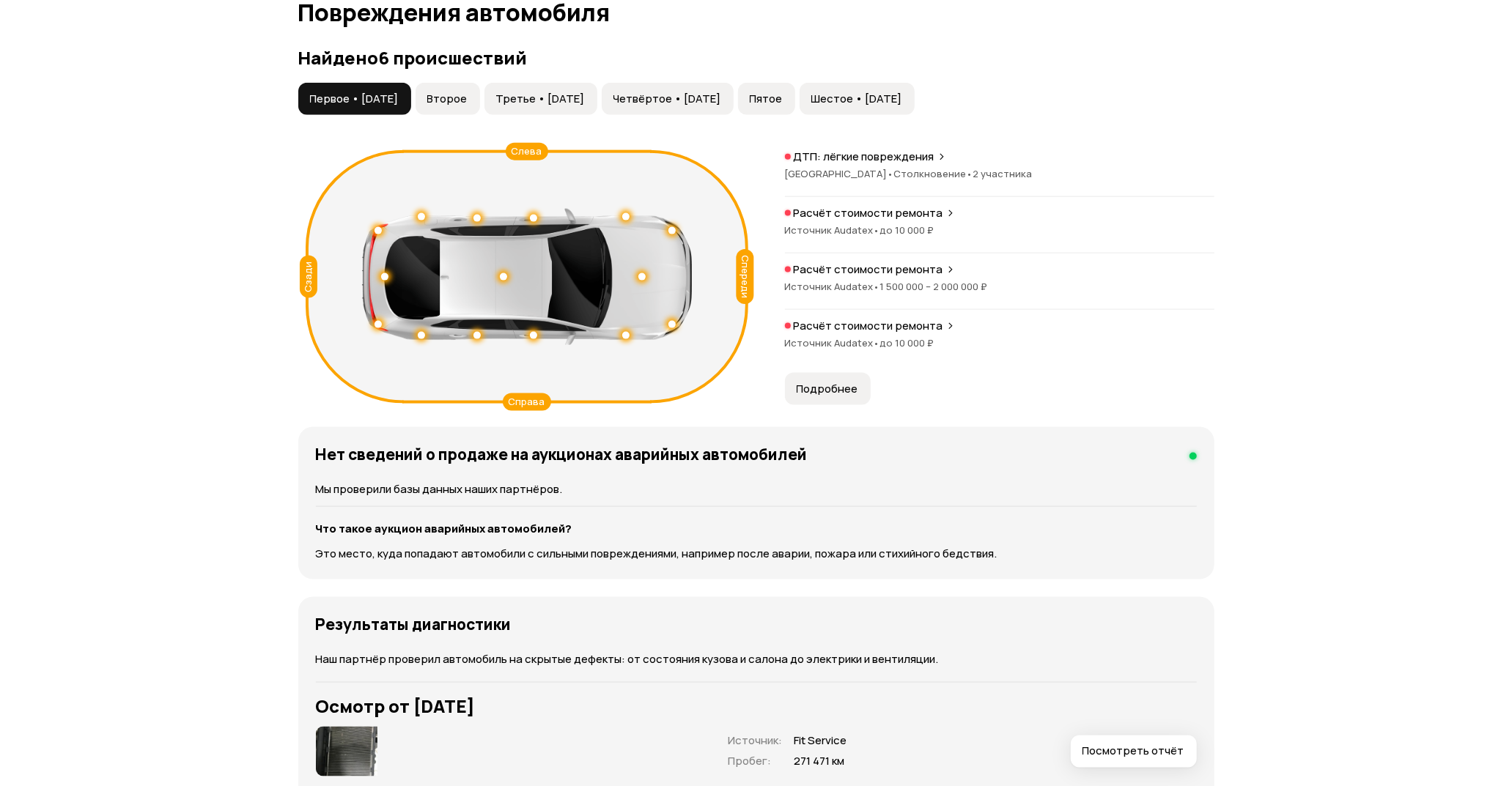
click at [858, 279] on div "Расчёт стоимости ремонта Источник Audatex • 1 500 000 – 2 000 000 ₽" at bounding box center [1000, 286] width 430 height 47
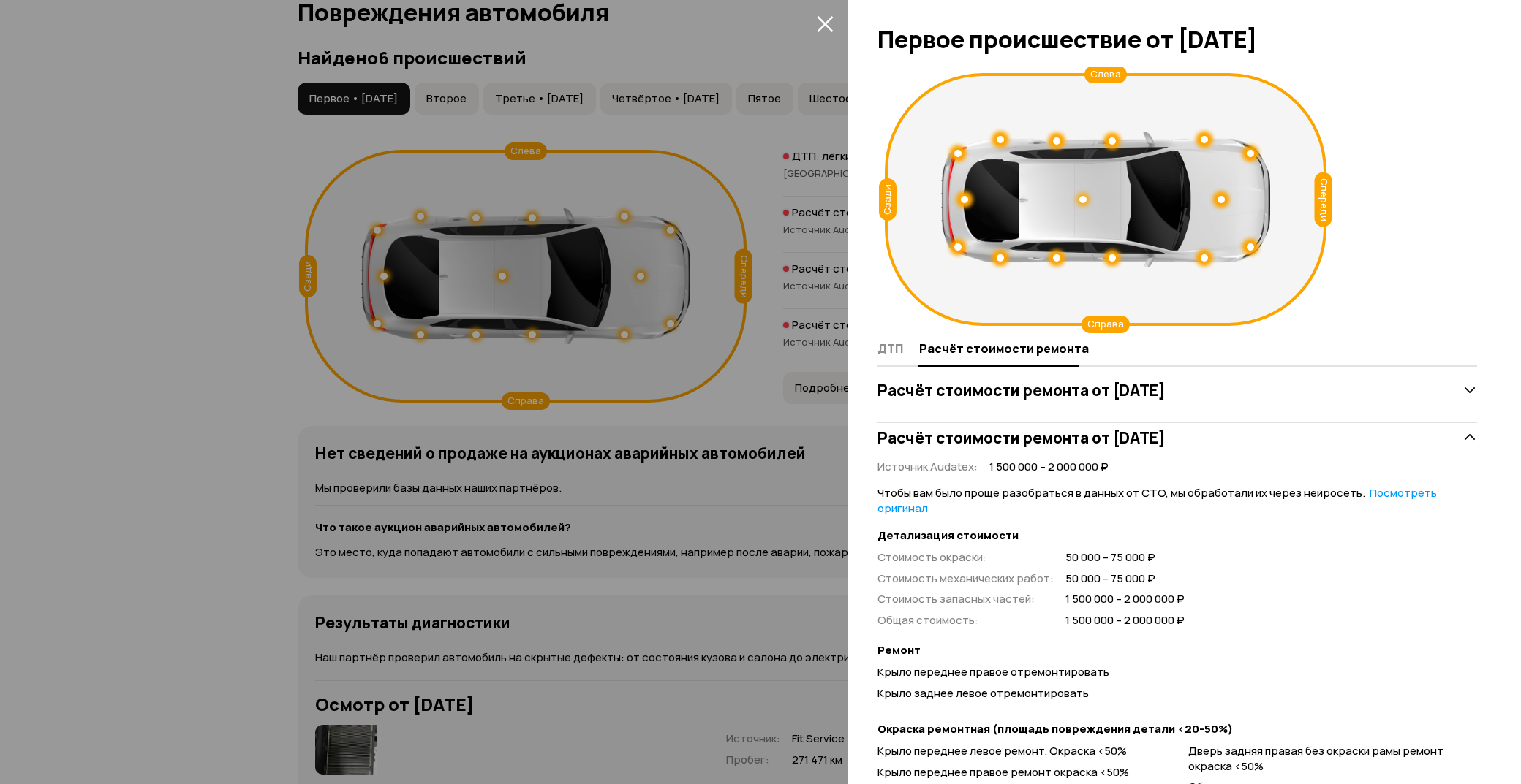
scroll to position [0, 0]
click at [817, 19] on icon "закрыть" at bounding box center [825, 24] width 17 height 17
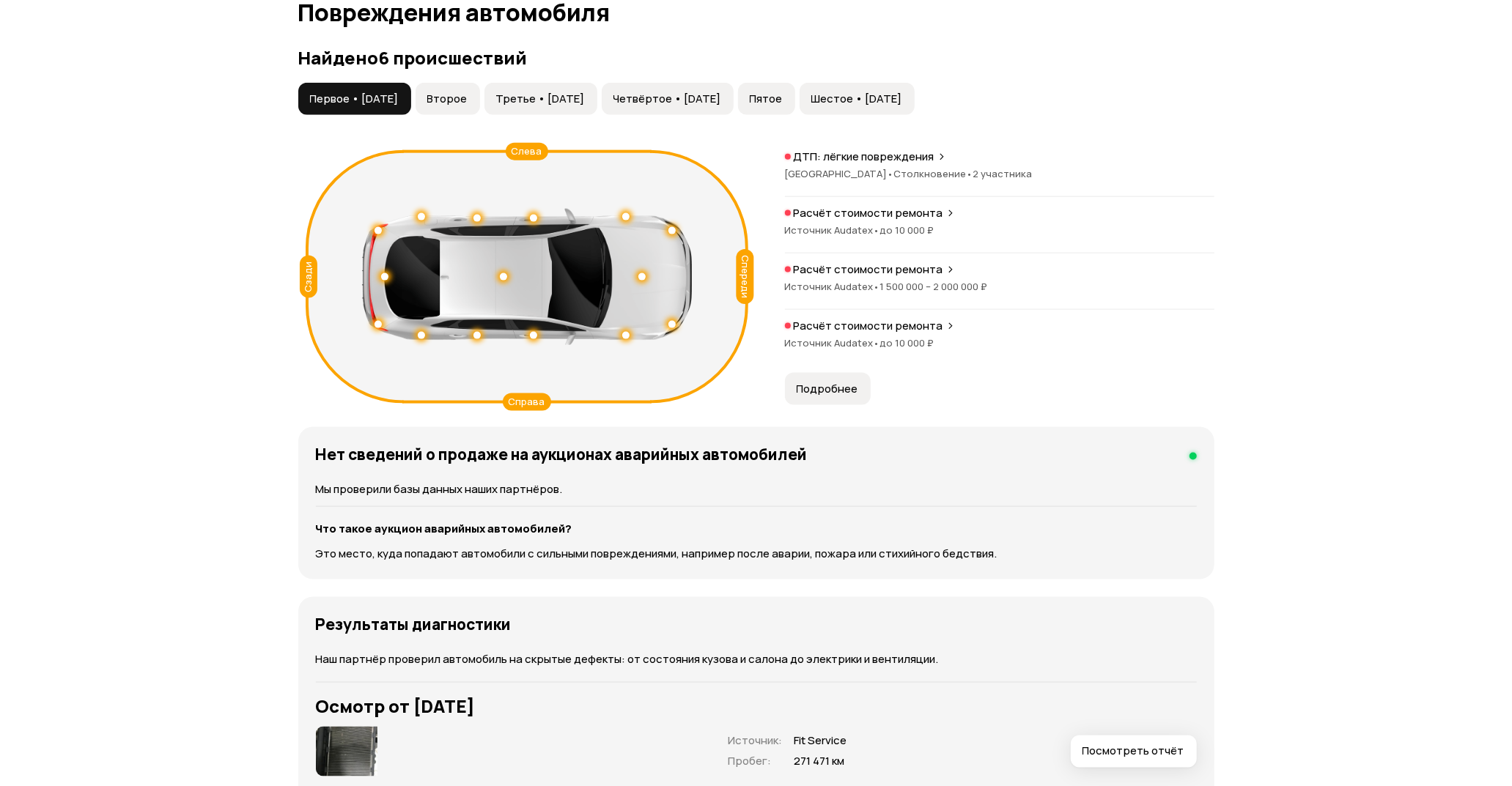
click at [468, 93] on span "Второе" at bounding box center [447, 99] width 41 height 14
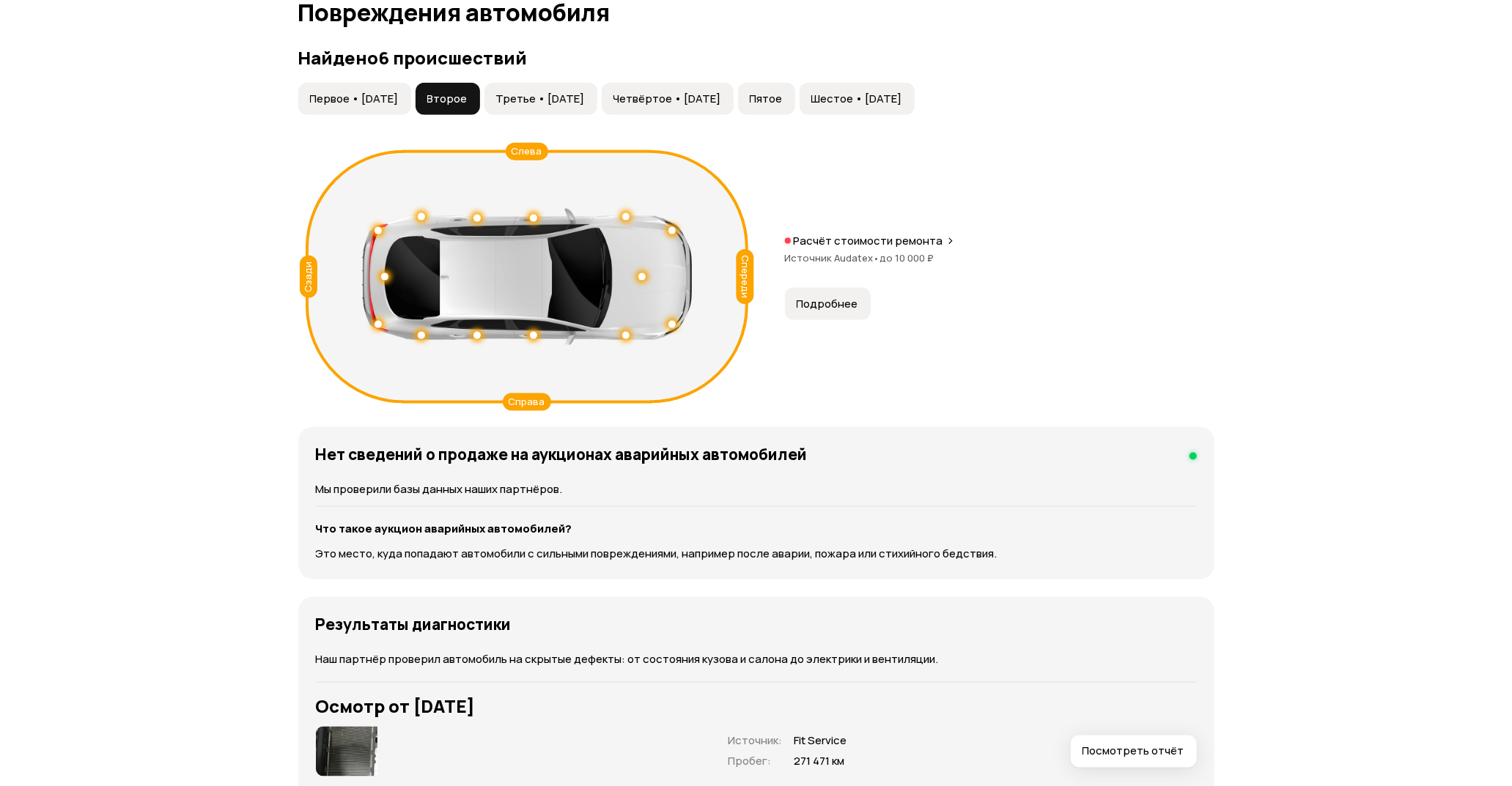
click at [551, 91] on button "Третье • 09 фев 2020" at bounding box center [541, 99] width 113 height 32
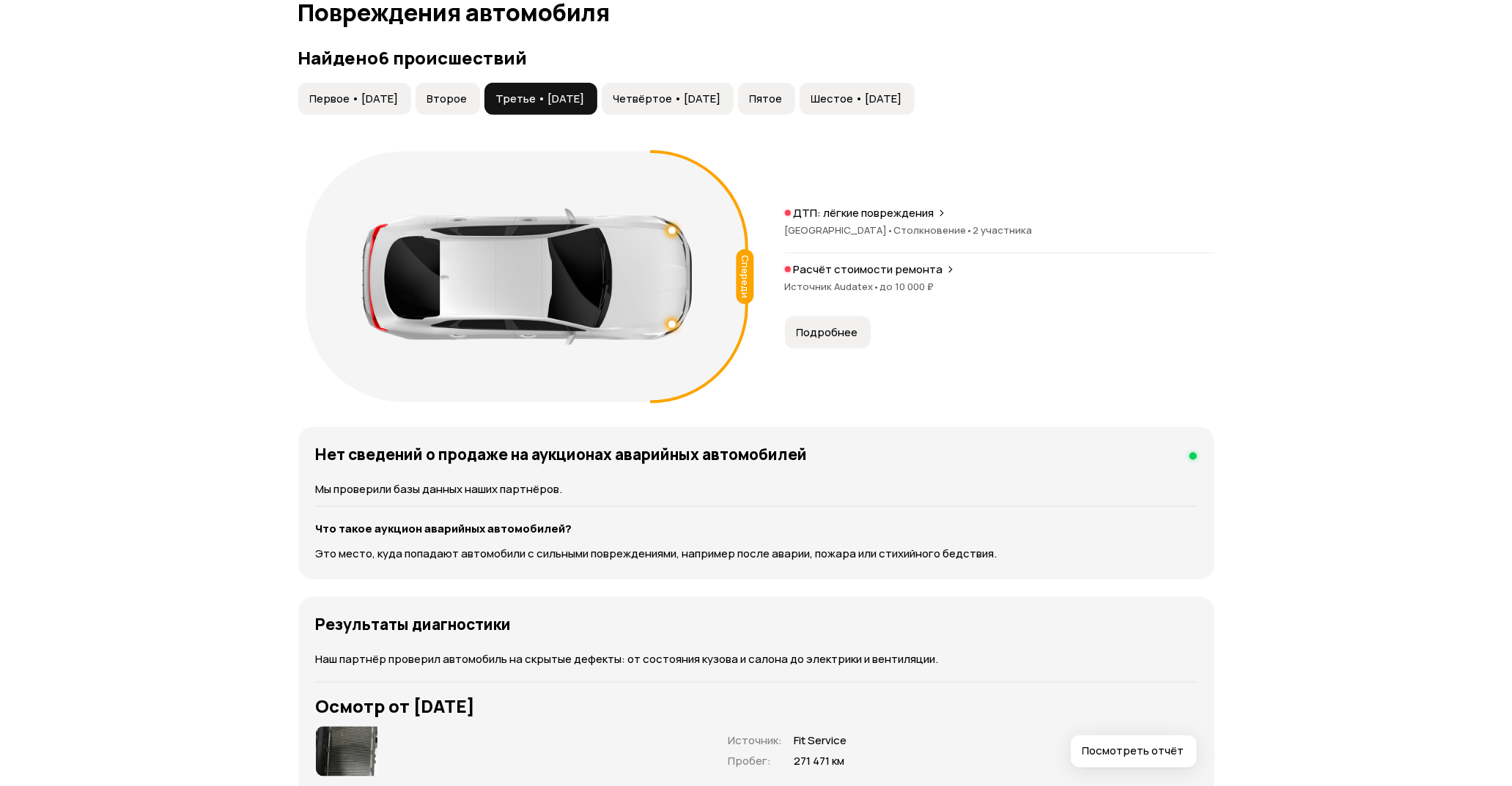
click at [717, 71] on div "Найдено 6 происшествий Первое • 08 ноя 2018 Второе Третье • 09 фев 2020 Четвёрт…" at bounding box center [756, 228] width 916 height 362
click at [734, 107] on button "Четвёртое • 02 мар 2020" at bounding box center [668, 99] width 132 height 32
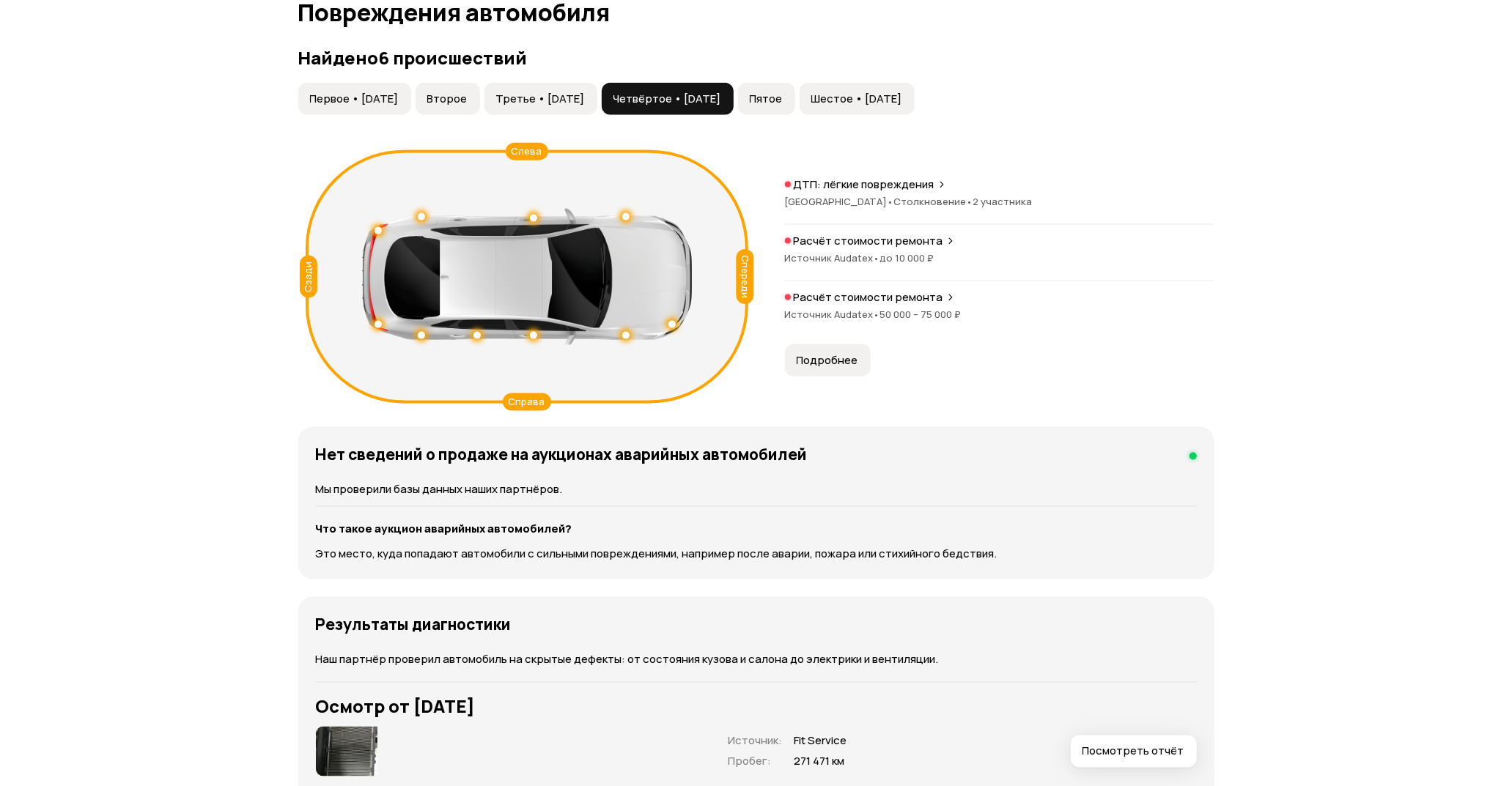
click at [783, 93] on span "Пятое" at bounding box center [766, 99] width 33 height 14
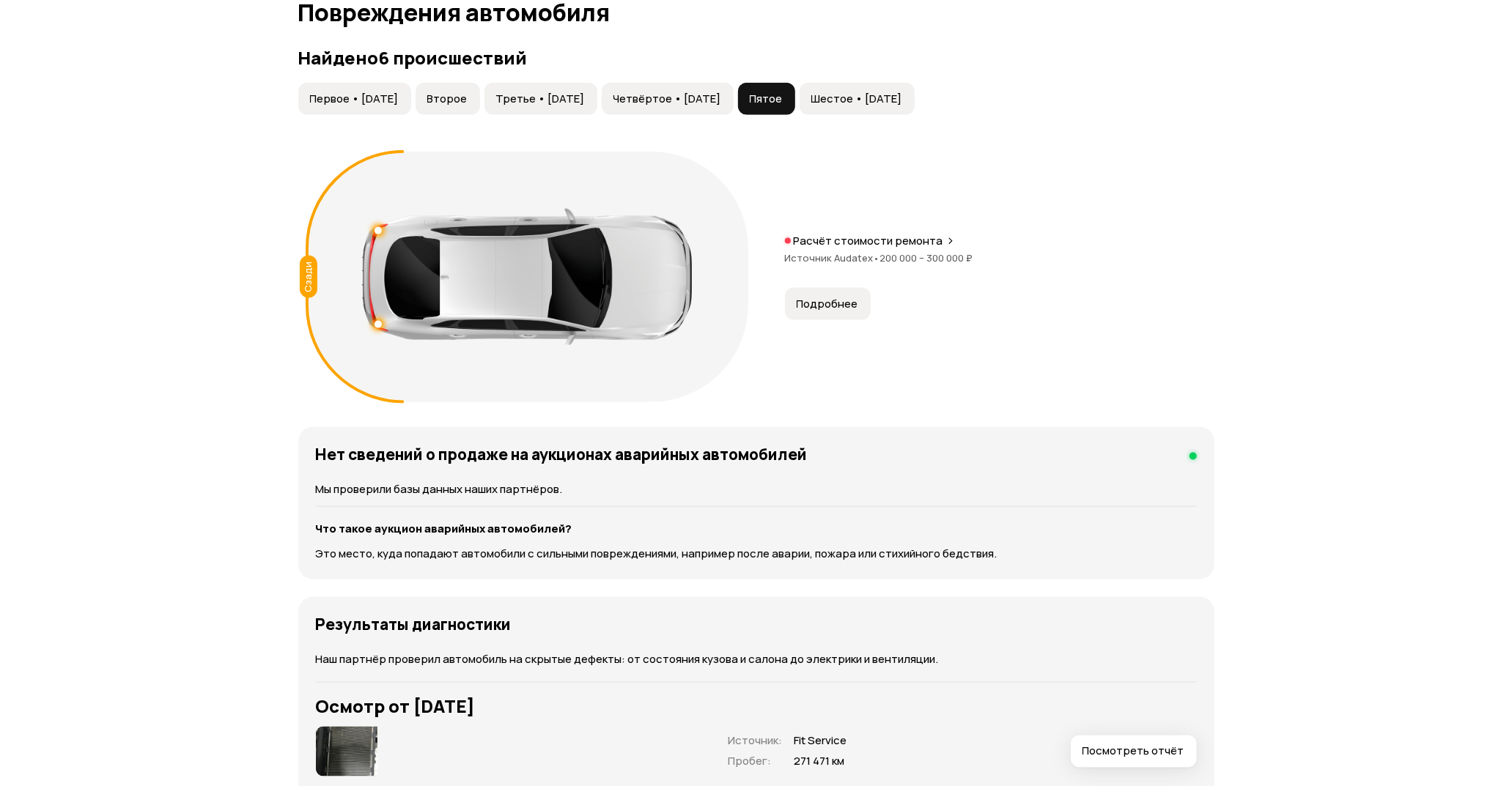
click at [902, 98] on span "Шестое • 18 фев 2025" at bounding box center [857, 99] width 91 height 14
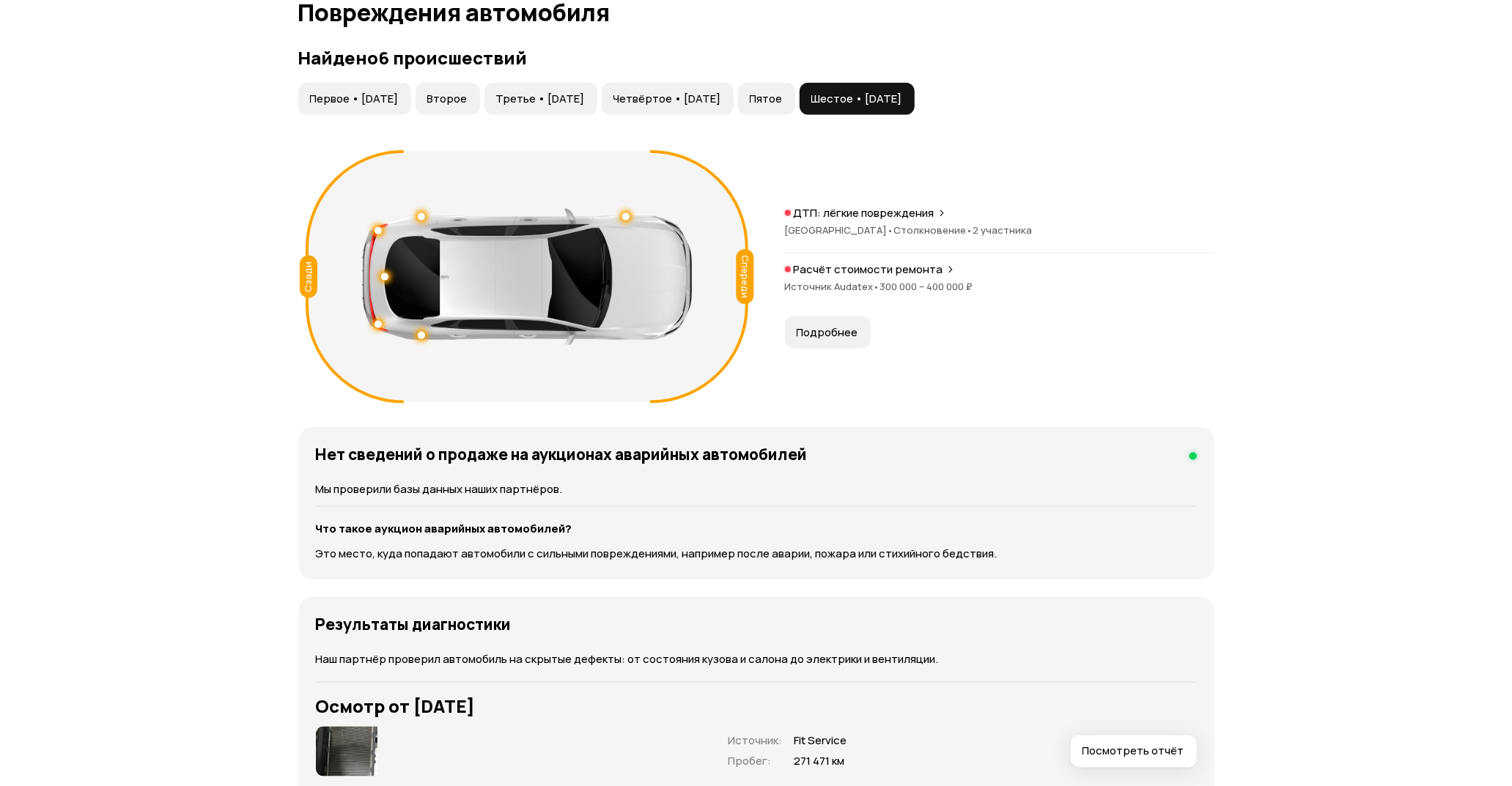
click at [853, 280] on span "Источник Audatex •" at bounding box center [832, 287] width 95 height 14
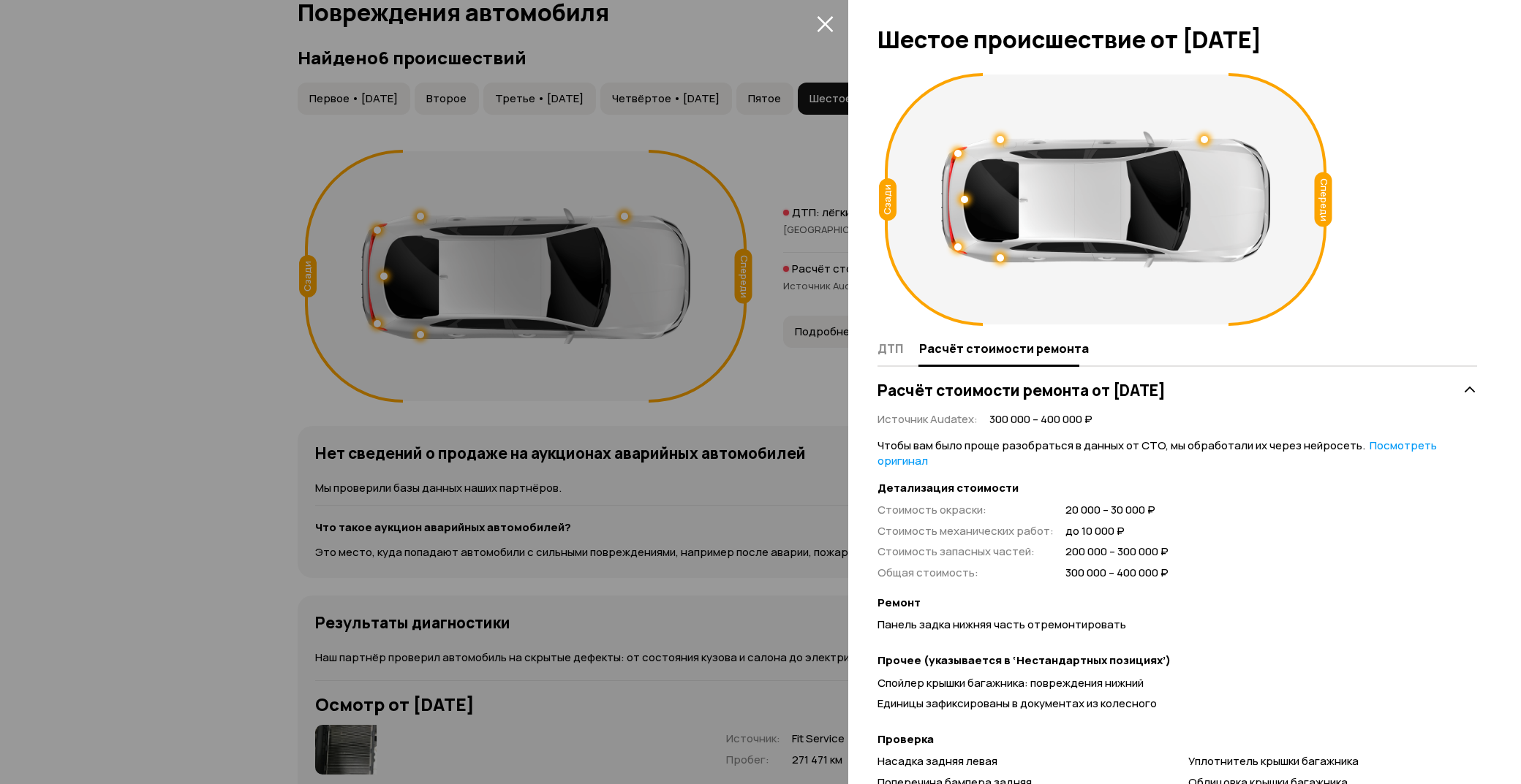
click at [818, 20] on icon "закрыть" at bounding box center [825, 24] width 17 height 17
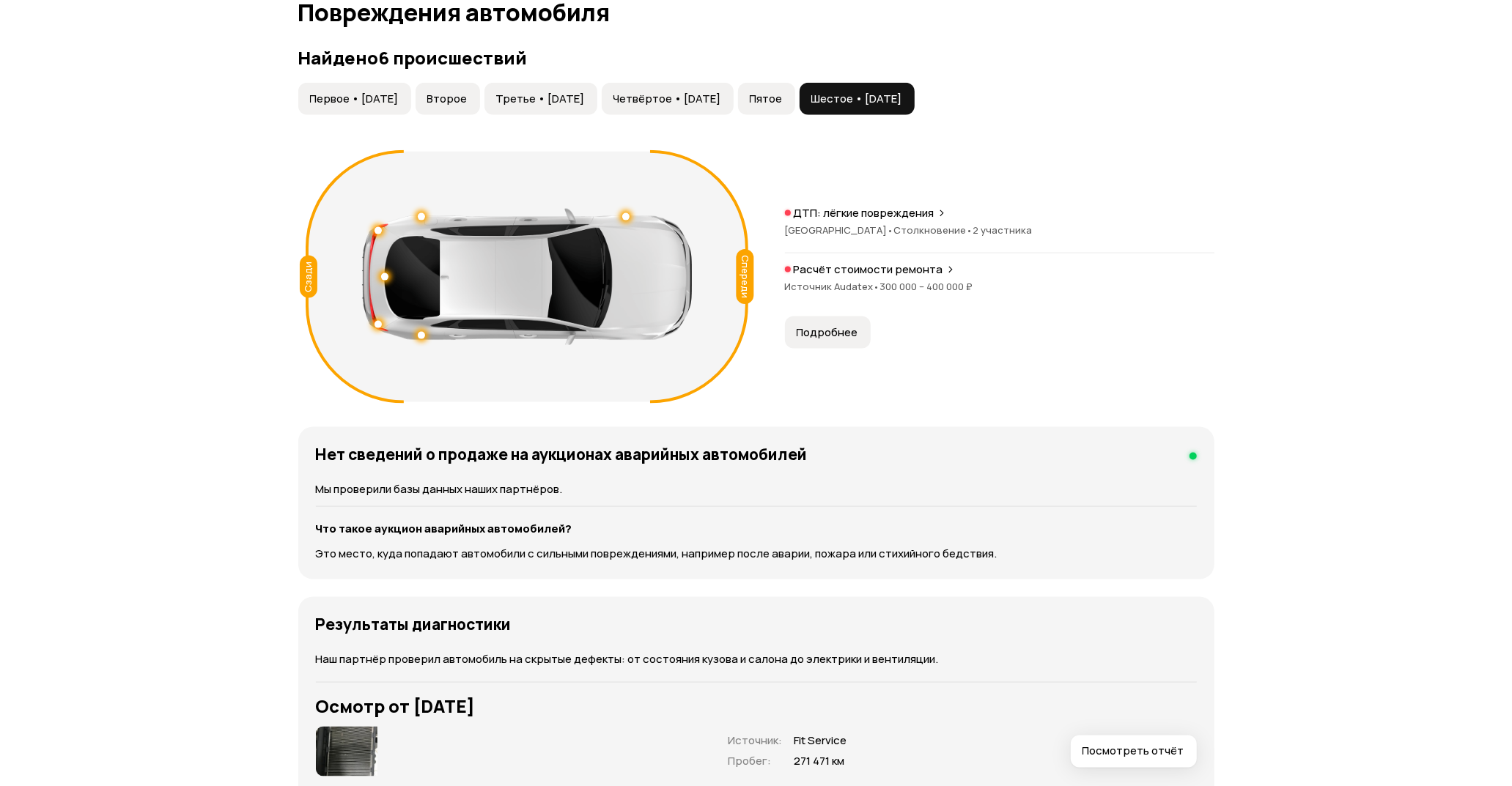
click at [843, 217] on p "ДТП: лёгкие повреждения" at bounding box center [864, 213] width 141 height 14
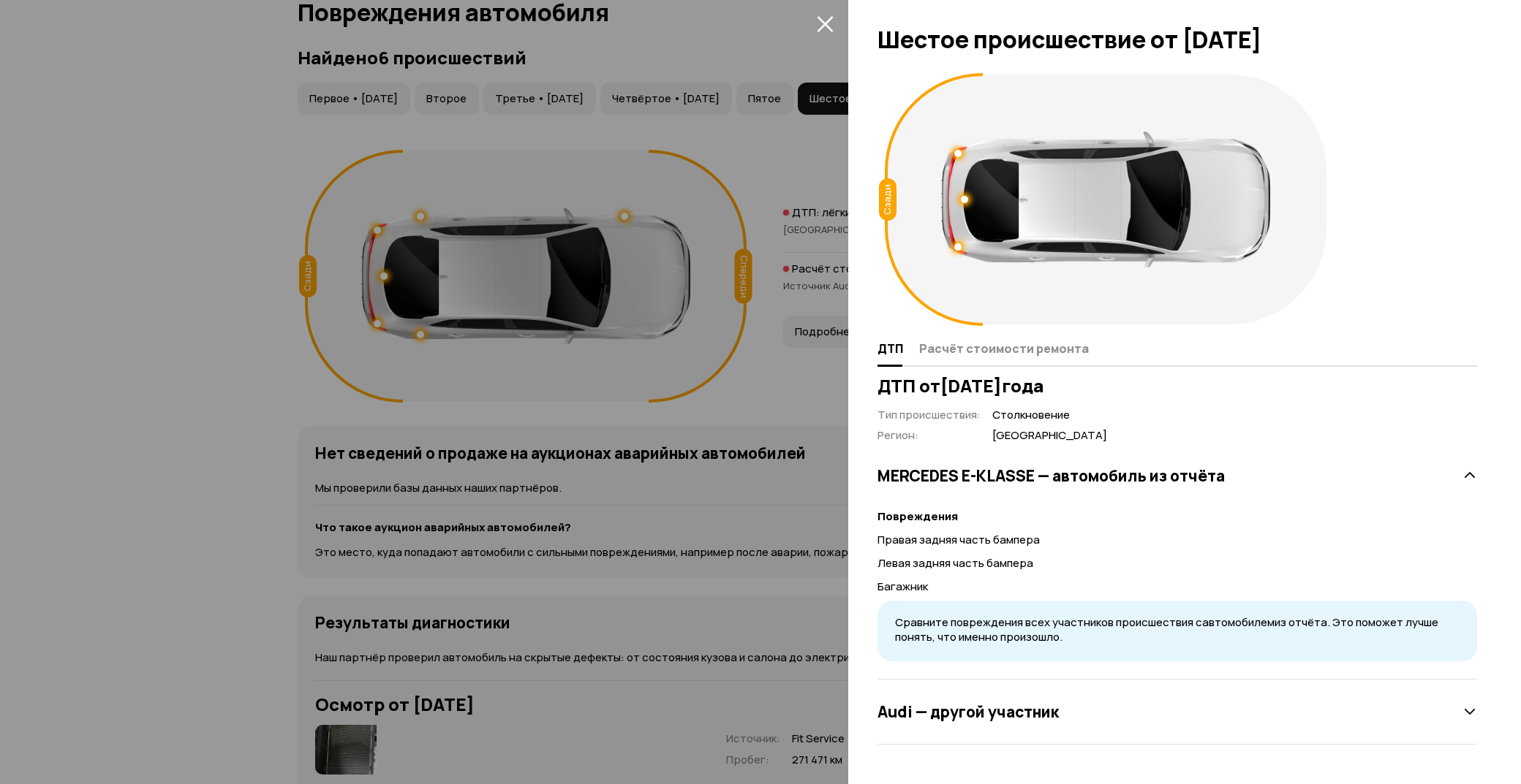
click at [821, 24] on icon "закрыть" at bounding box center [825, 24] width 17 height 17
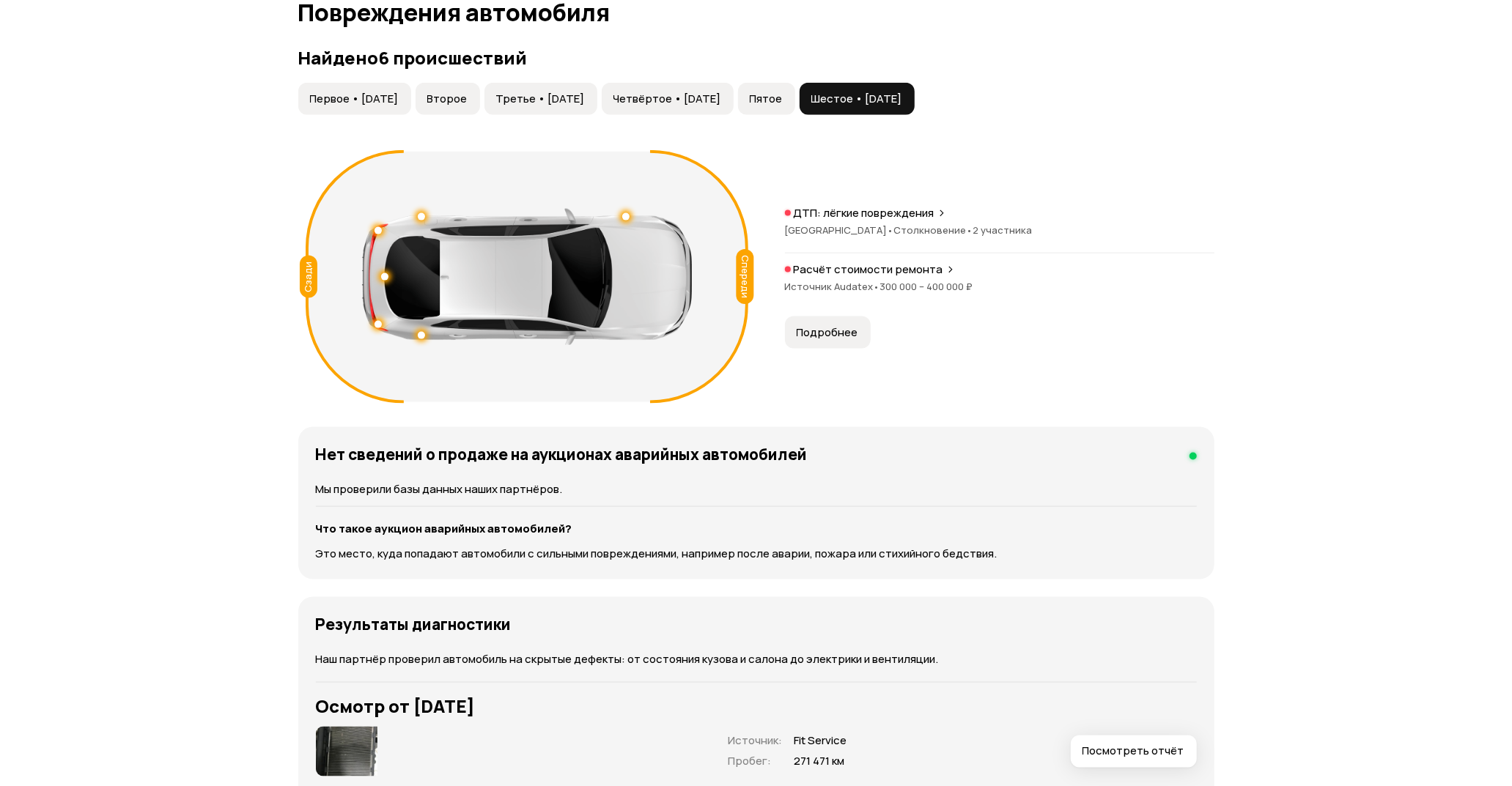
click at [795, 91] on button "Пятое" at bounding box center [767, 99] width 57 height 32
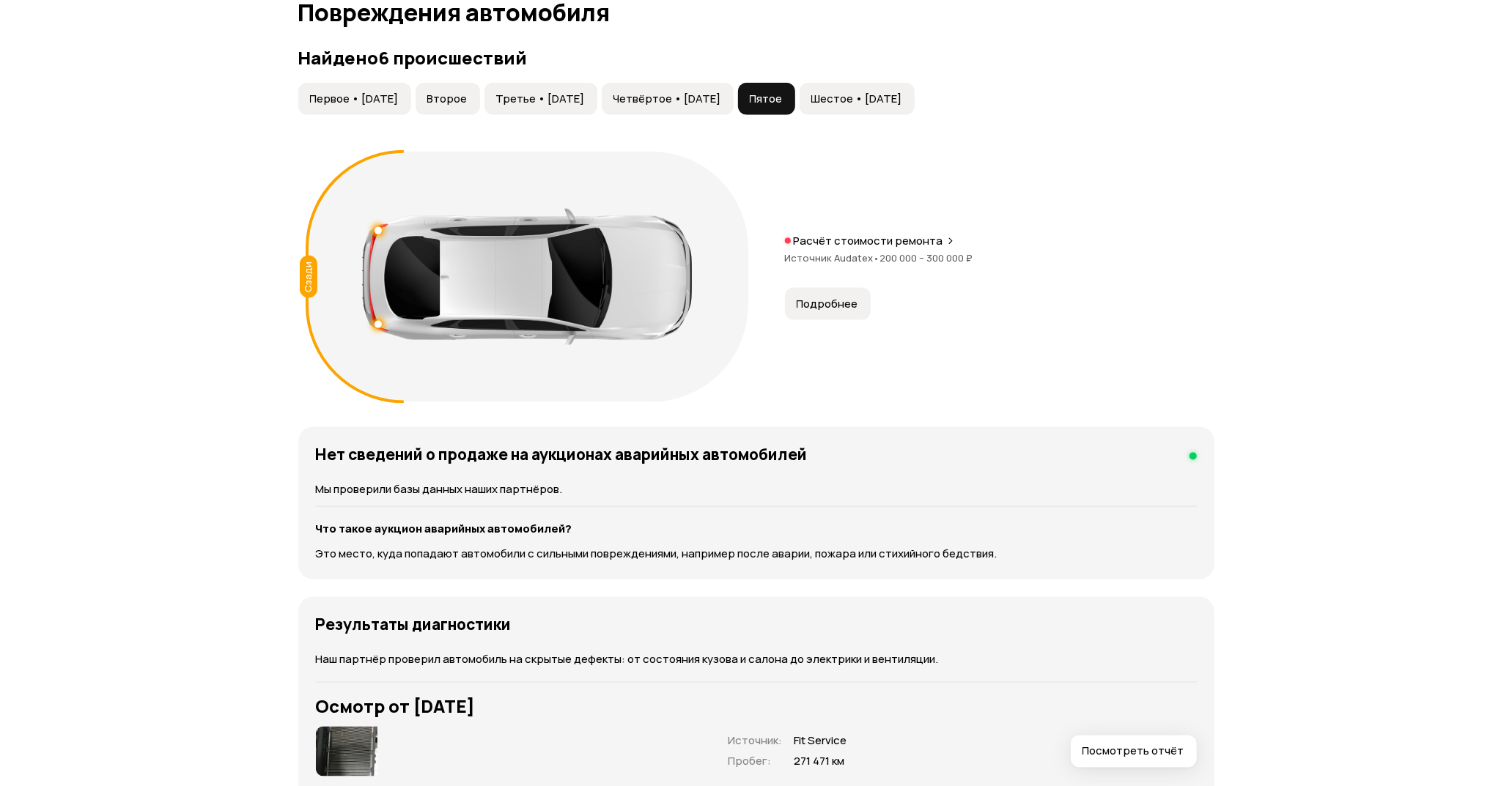
click at [902, 238] on p "Расчёт стоимости ремонта" at bounding box center [868, 241] width 149 height 14
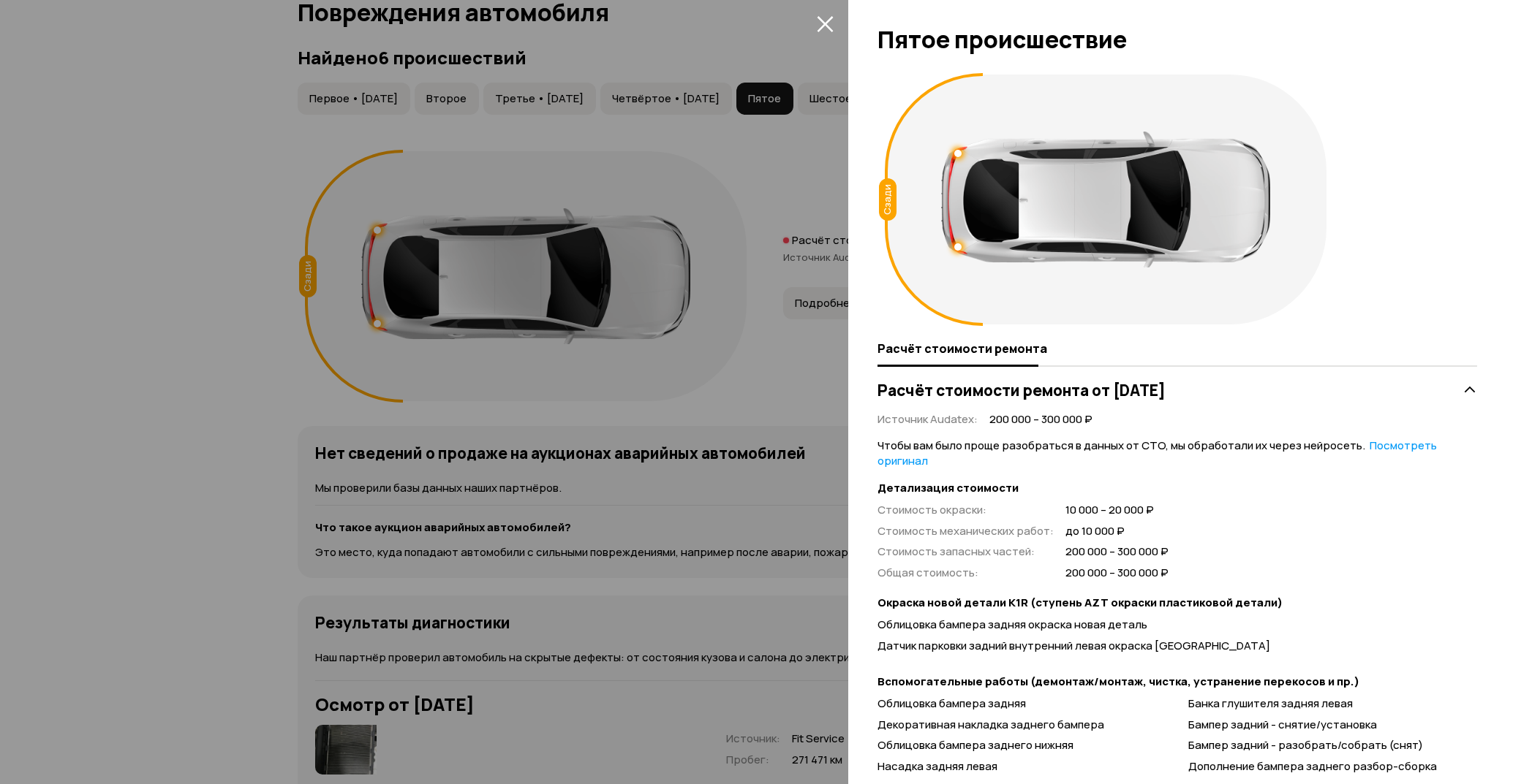
click at [824, 20] on icon "закрыть" at bounding box center [825, 24] width 17 height 17
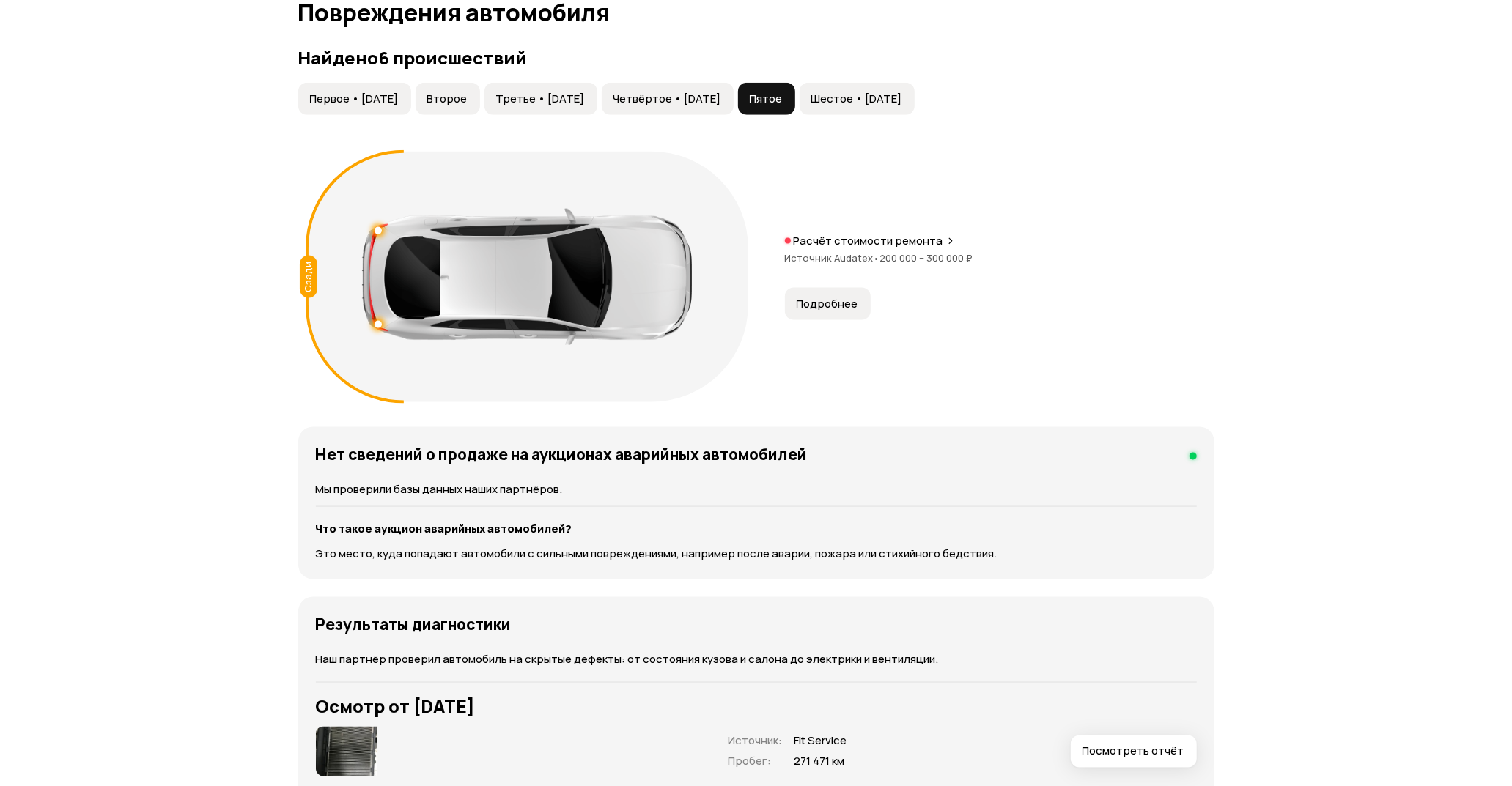
click at [734, 106] on button "Четвёртое • 02 мар 2020" at bounding box center [668, 99] width 132 height 32
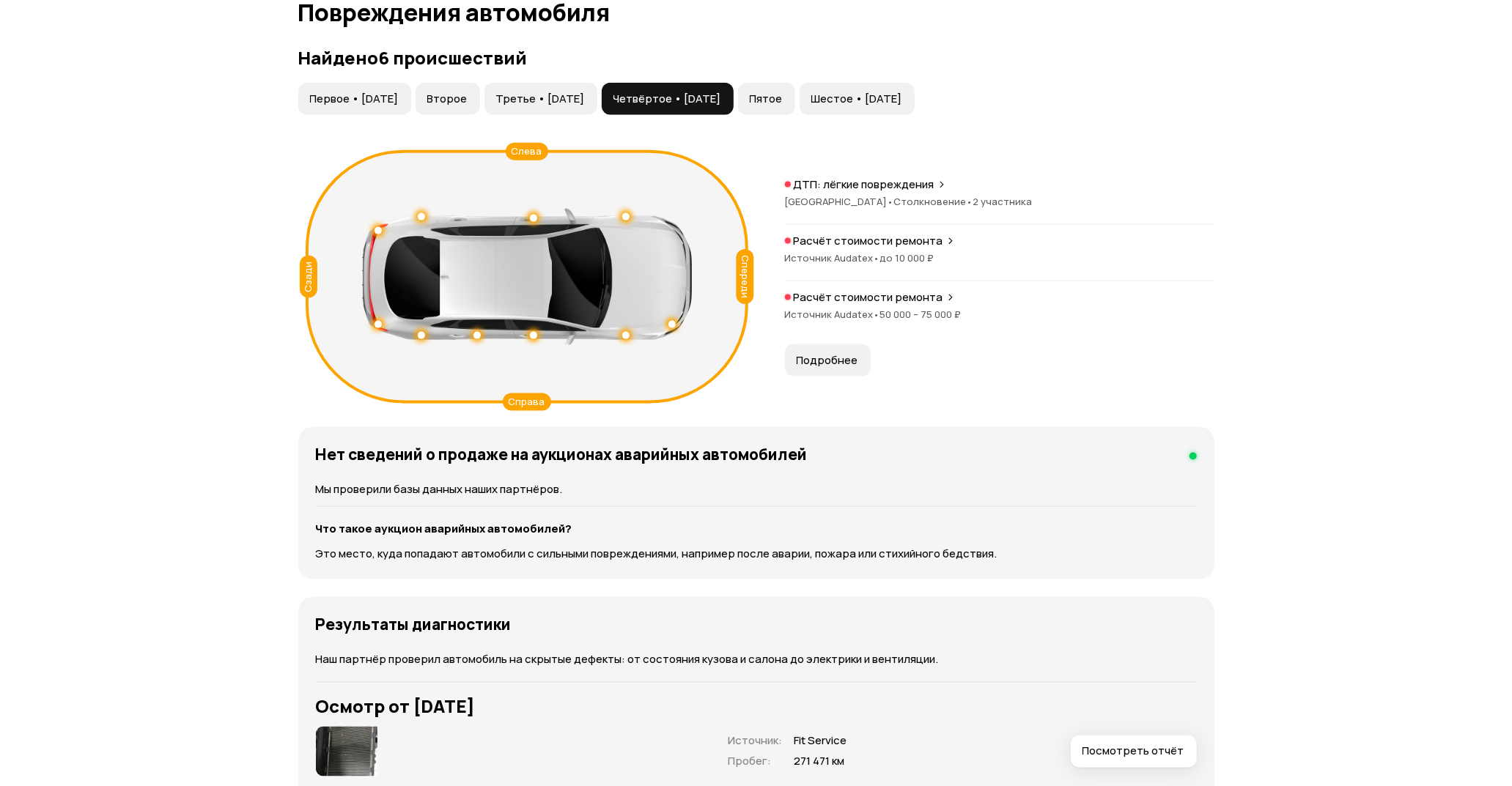
click at [906, 306] on div "Расчёт стоимости ремонта Источник Audatex • 50 000 – 75 000 ₽" at bounding box center [1000, 314] width 430 height 47
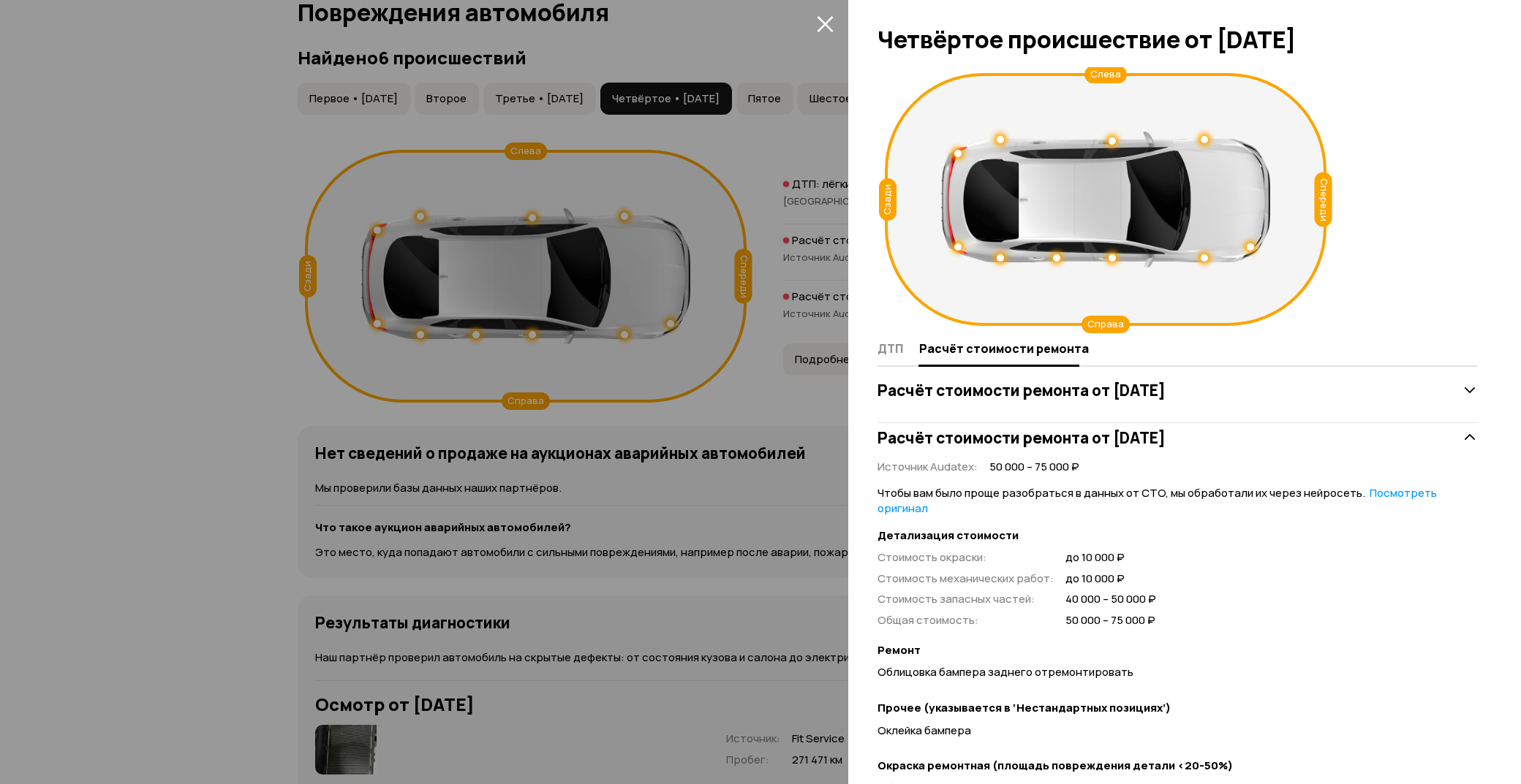
click at [814, 24] on button "закрыть" at bounding box center [825, 24] width 24 height 24
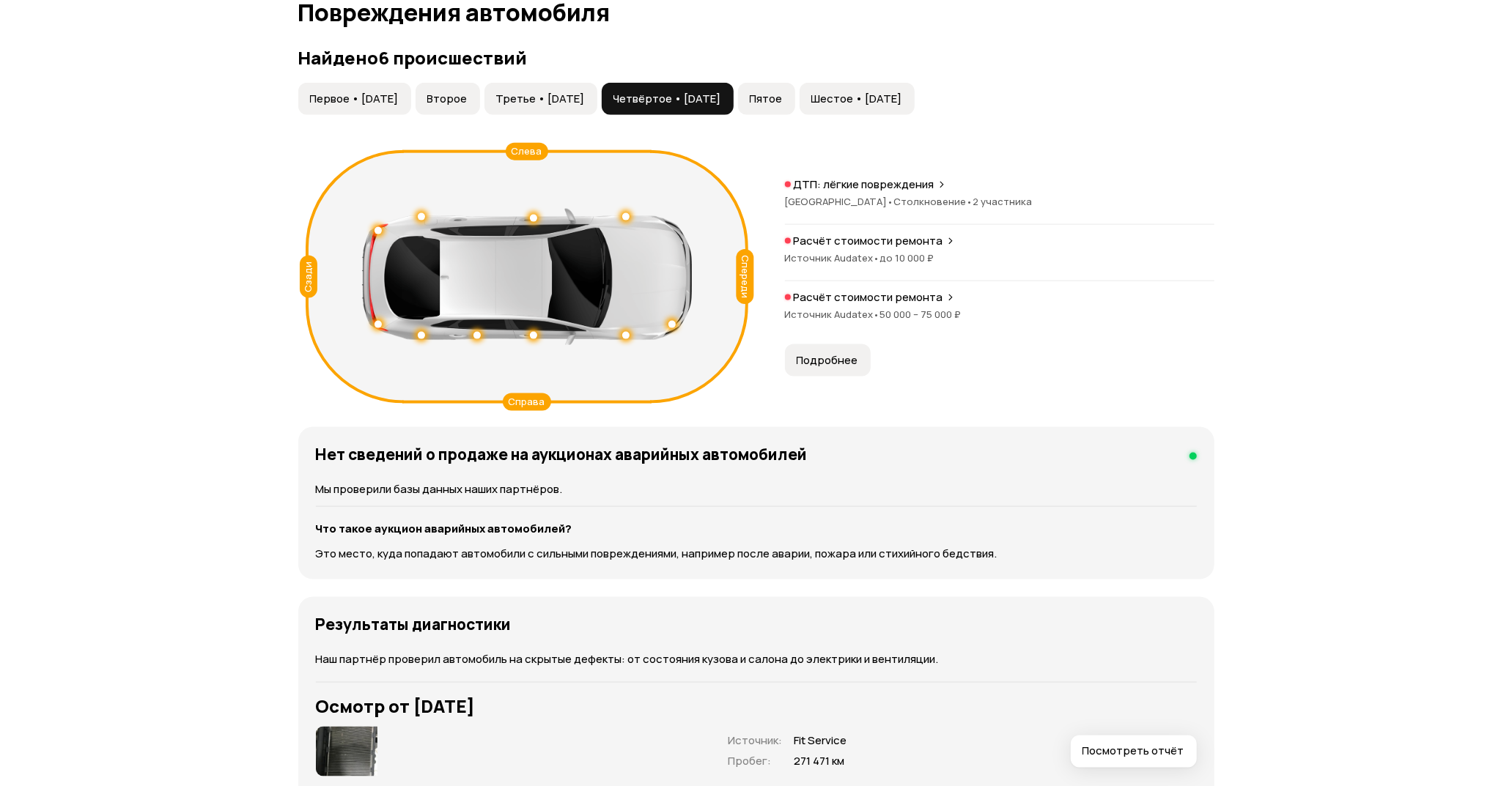
click at [845, 184] on p "ДТП: лёгкие повреждения" at bounding box center [864, 184] width 141 height 14
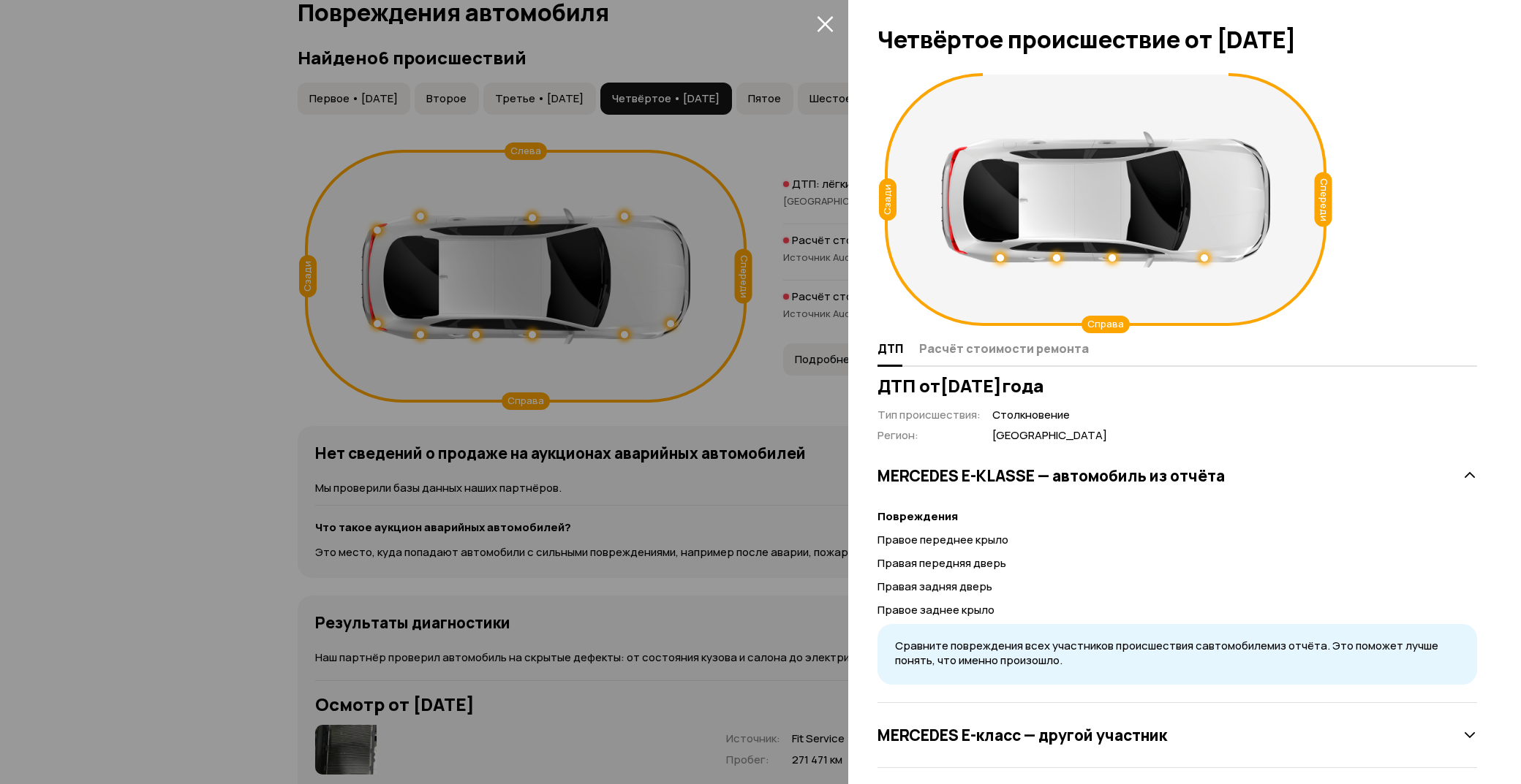
click at [820, 19] on icon "закрыть" at bounding box center [825, 24] width 16 height 16
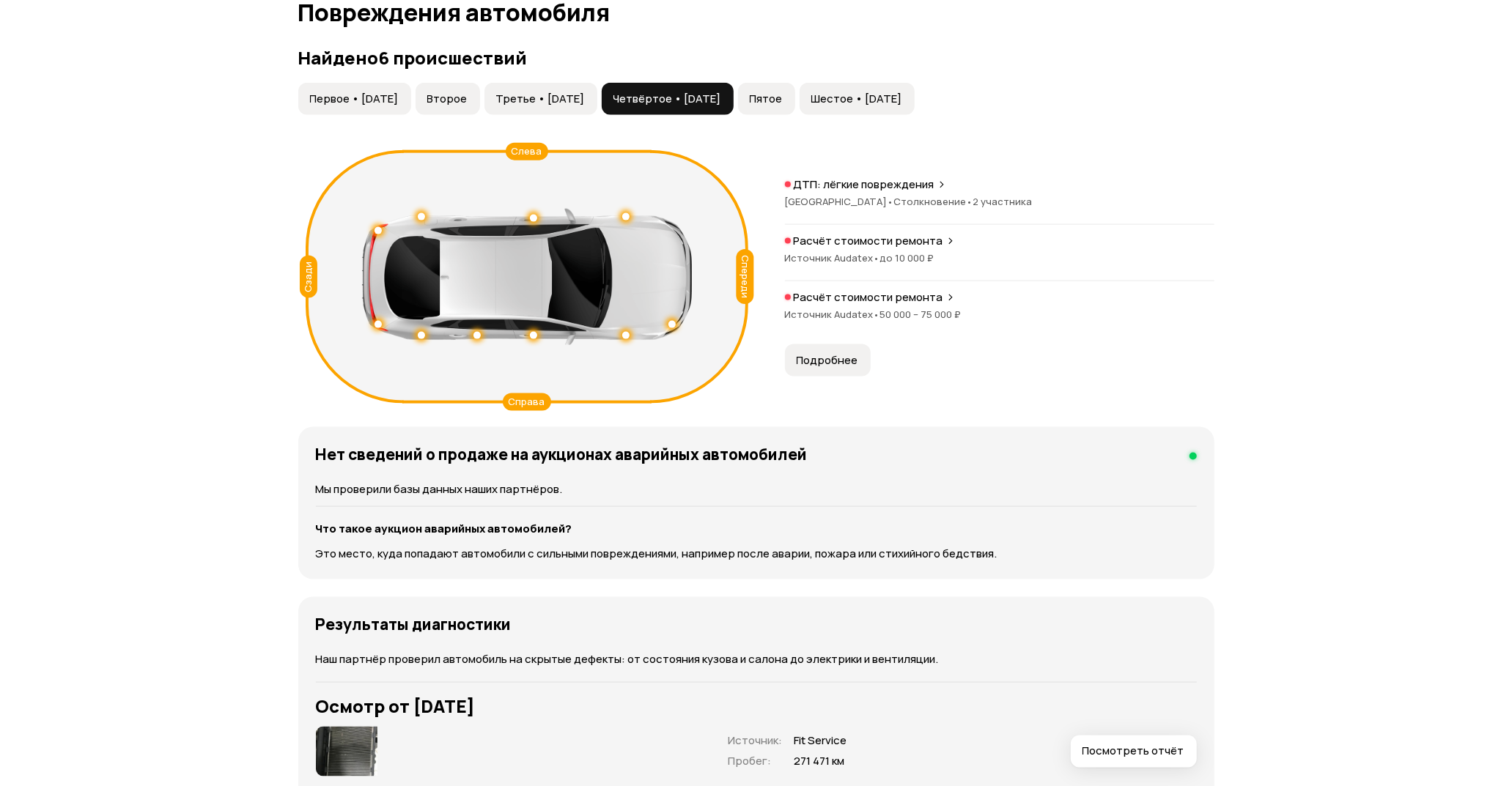
click at [864, 249] on div "Расчёт стоимости ремонта Источник Audatex • до 10 000 ₽" at bounding box center [1000, 257] width 430 height 47
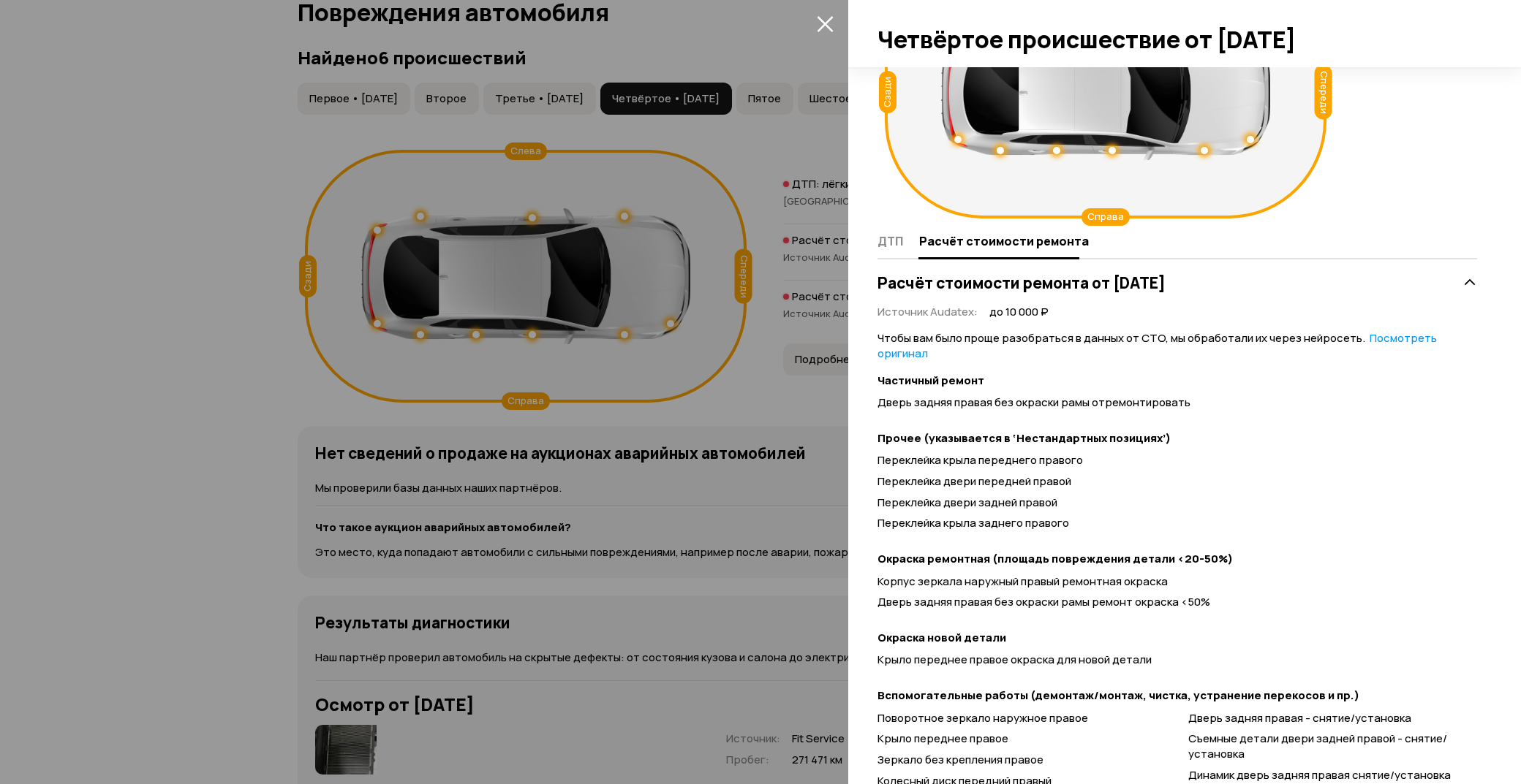
click at [827, 19] on icon "закрыть" at bounding box center [825, 24] width 16 height 16
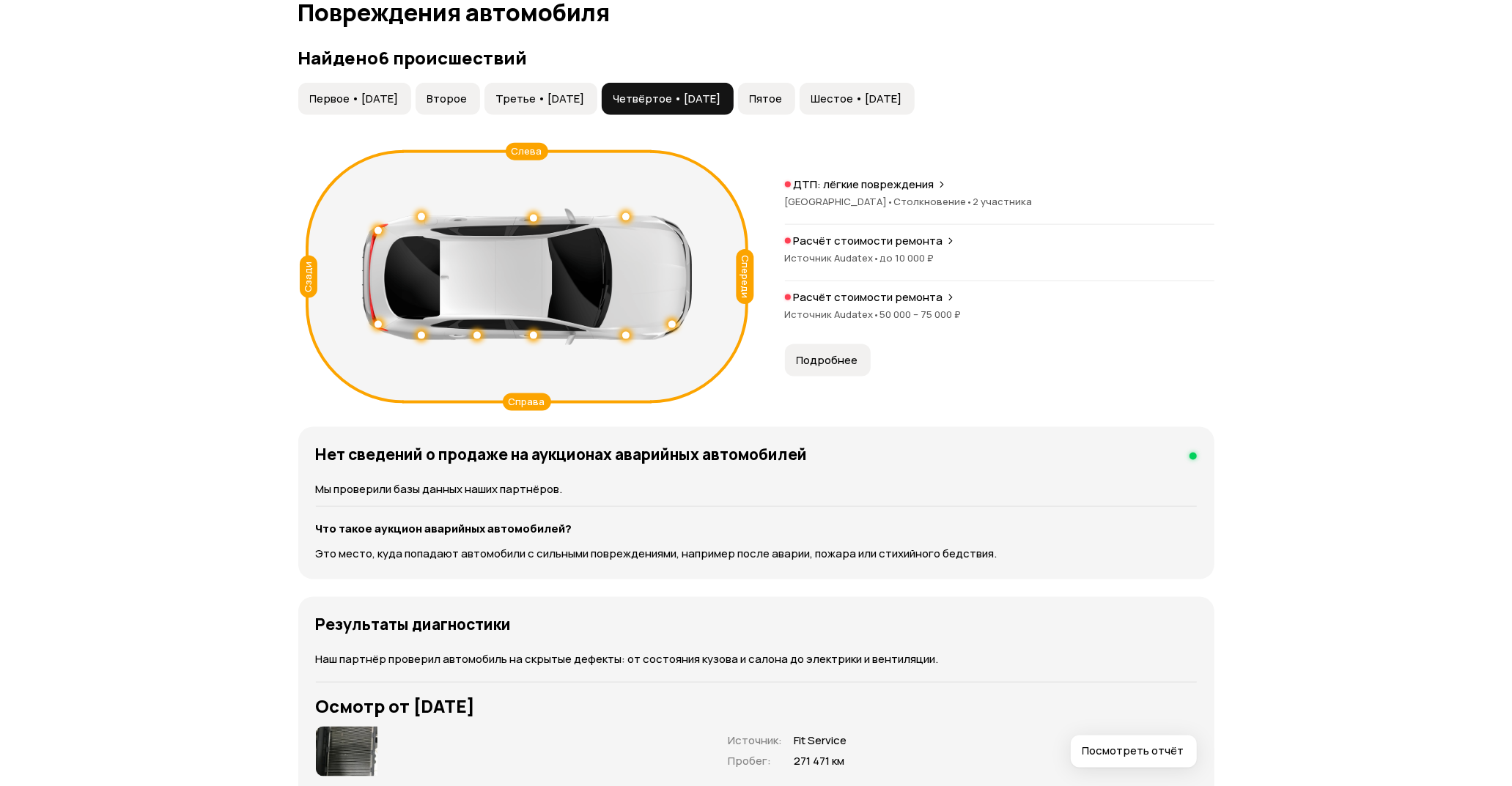
click at [585, 101] on span "Третье • 09 фев 2020" at bounding box center [540, 99] width 89 height 14
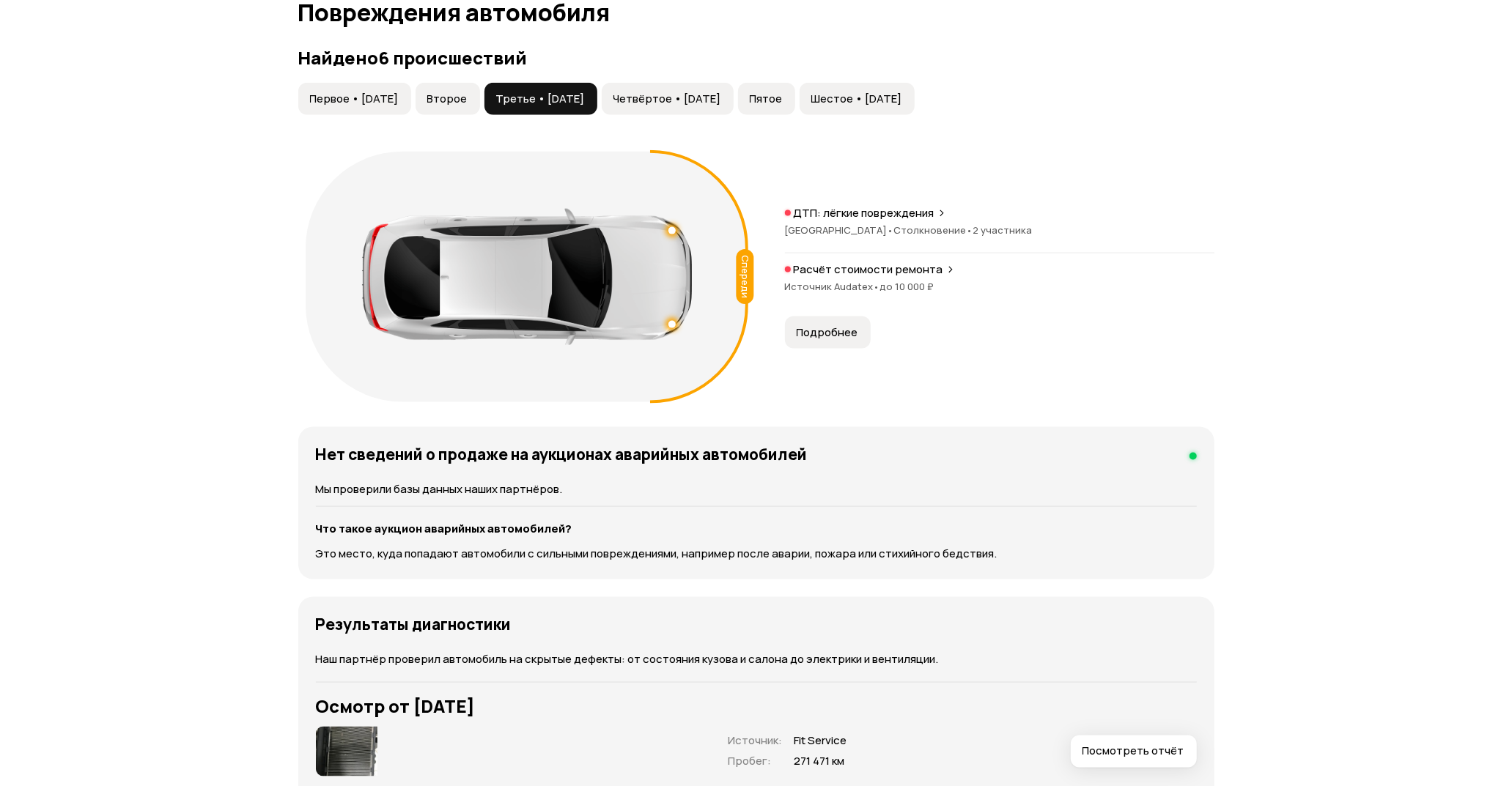
click at [894, 225] on span "Столкновение •" at bounding box center [934, 230] width 79 height 14
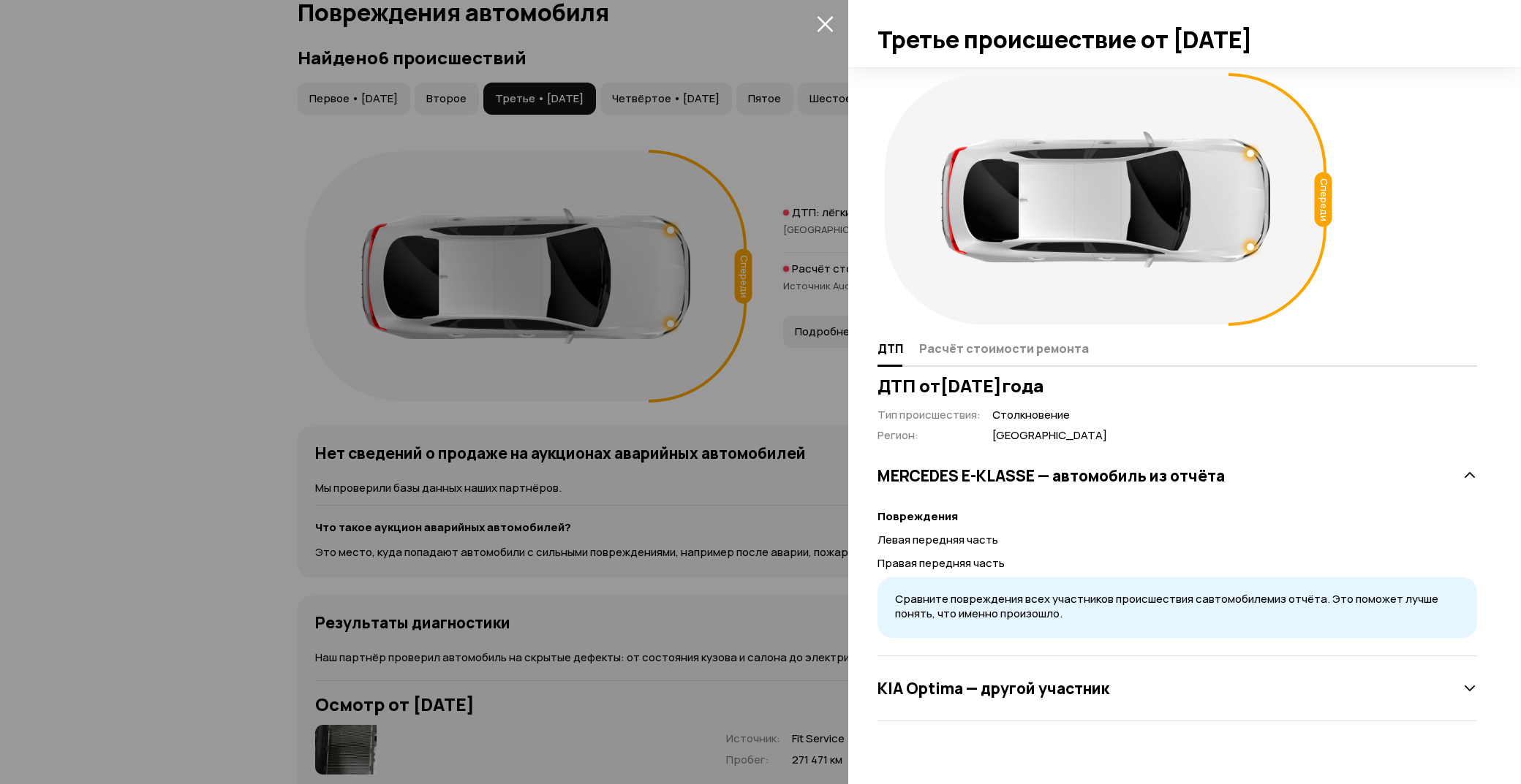
click at [822, 22] on icon "закрыть" at bounding box center [825, 24] width 16 height 16
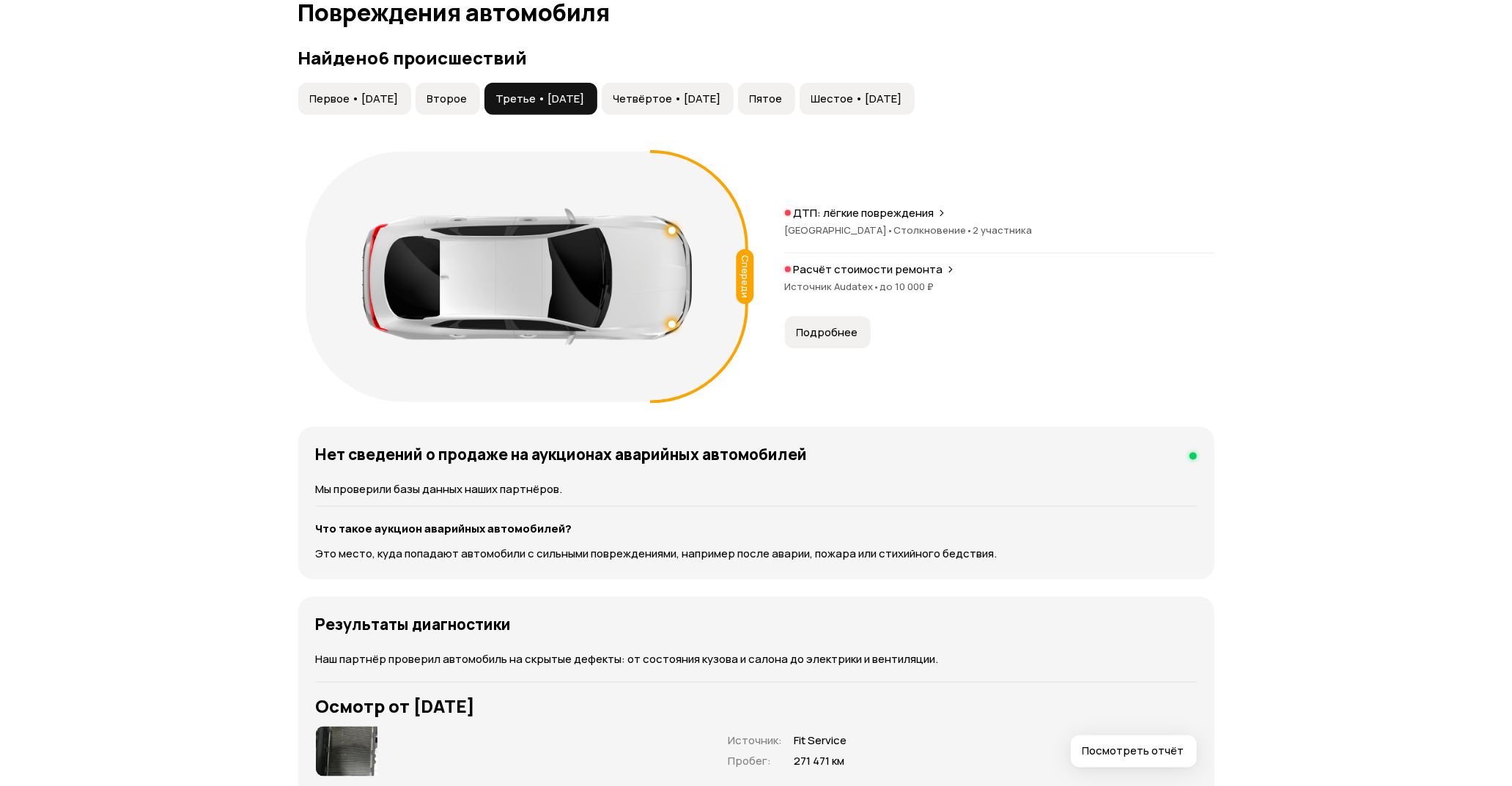
click at [874, 286] on span "•" at bounding box center [877, 287] width 7 height 14
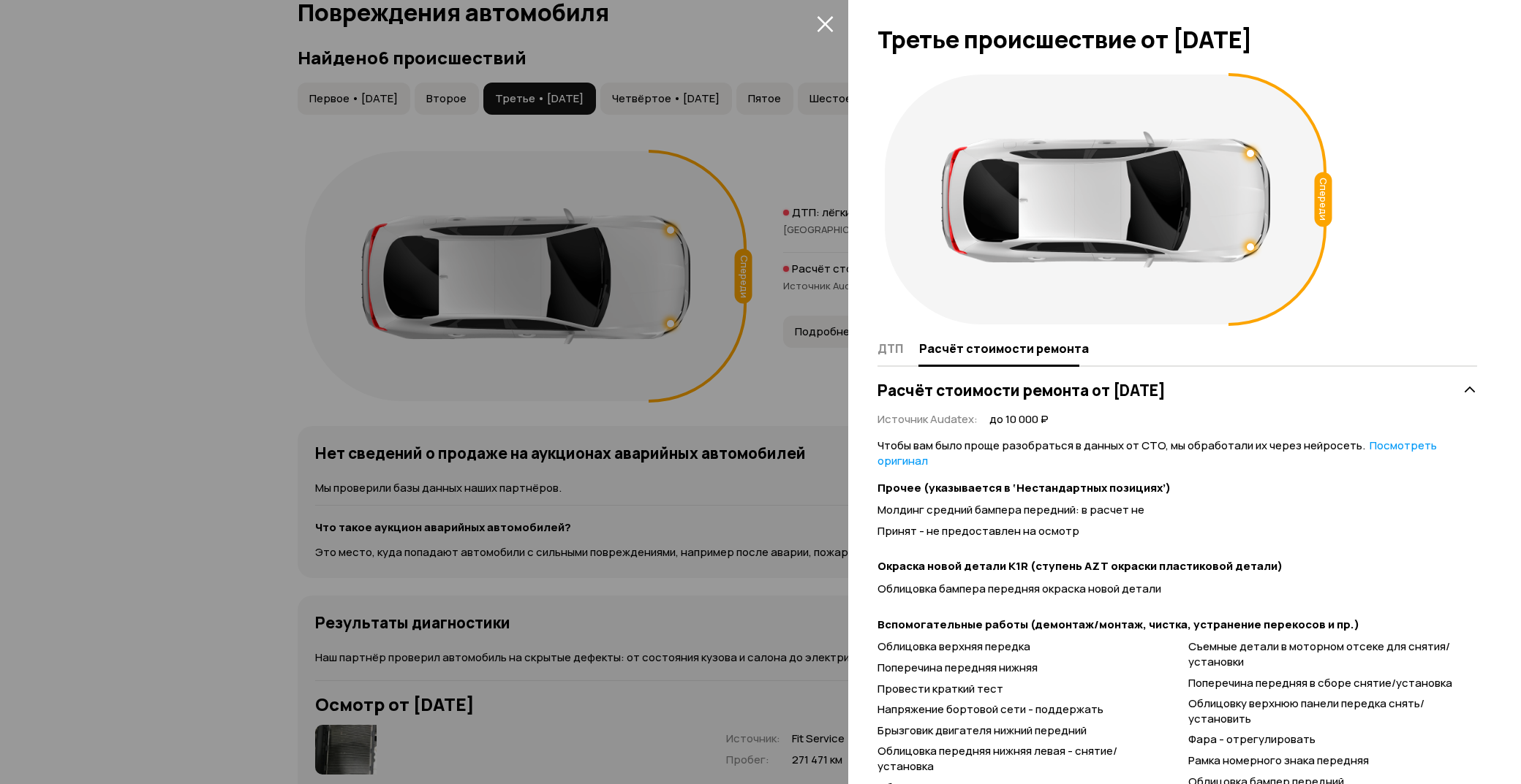
scroll to position [0, 0]
click at [822, 23] on icon "закрыть" at bounding box center [825, 24] width 17 height 17
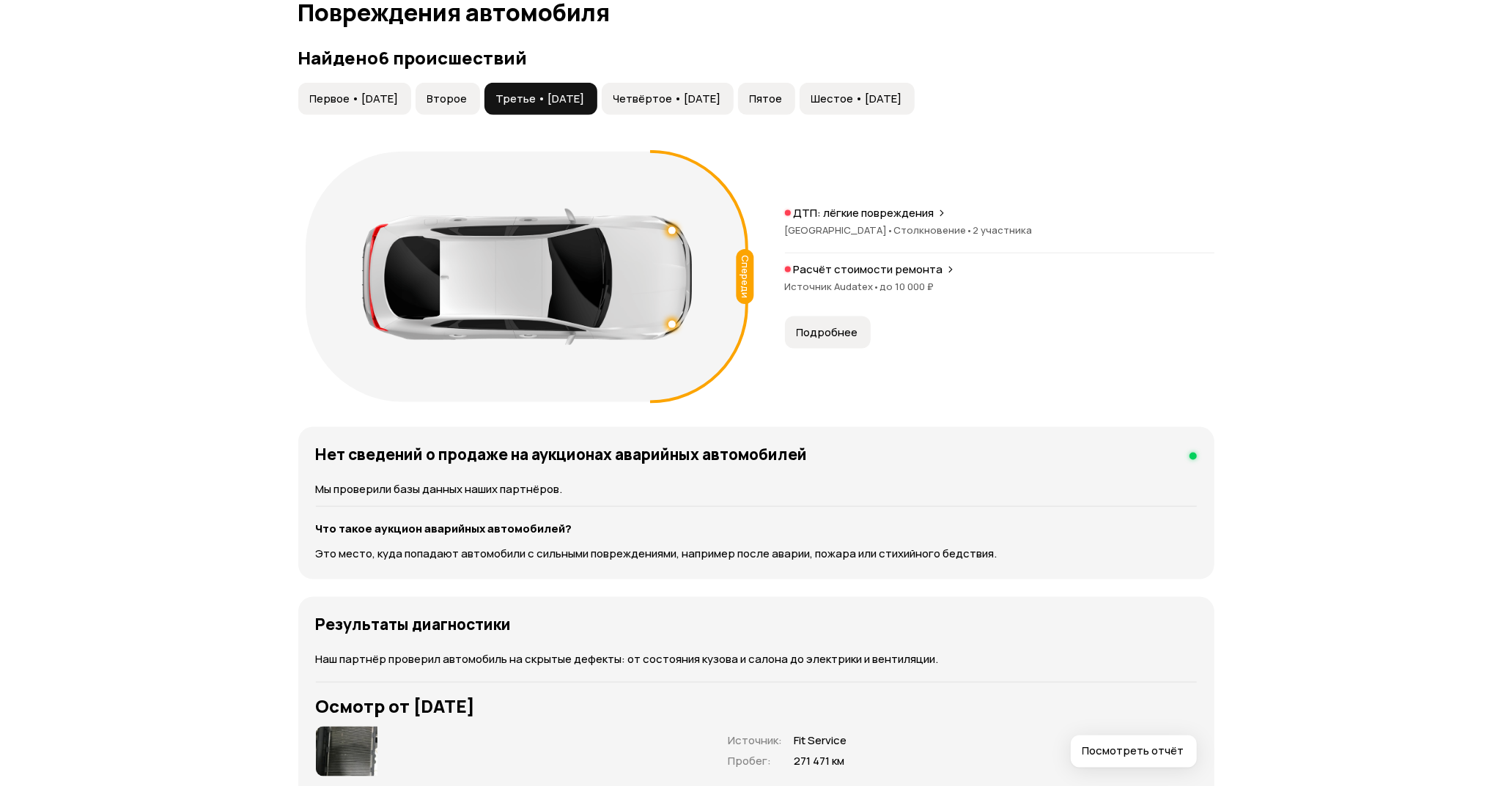
click at [468, 103] on span "Второе" at bounding box center [447, 99] width 41 height 14
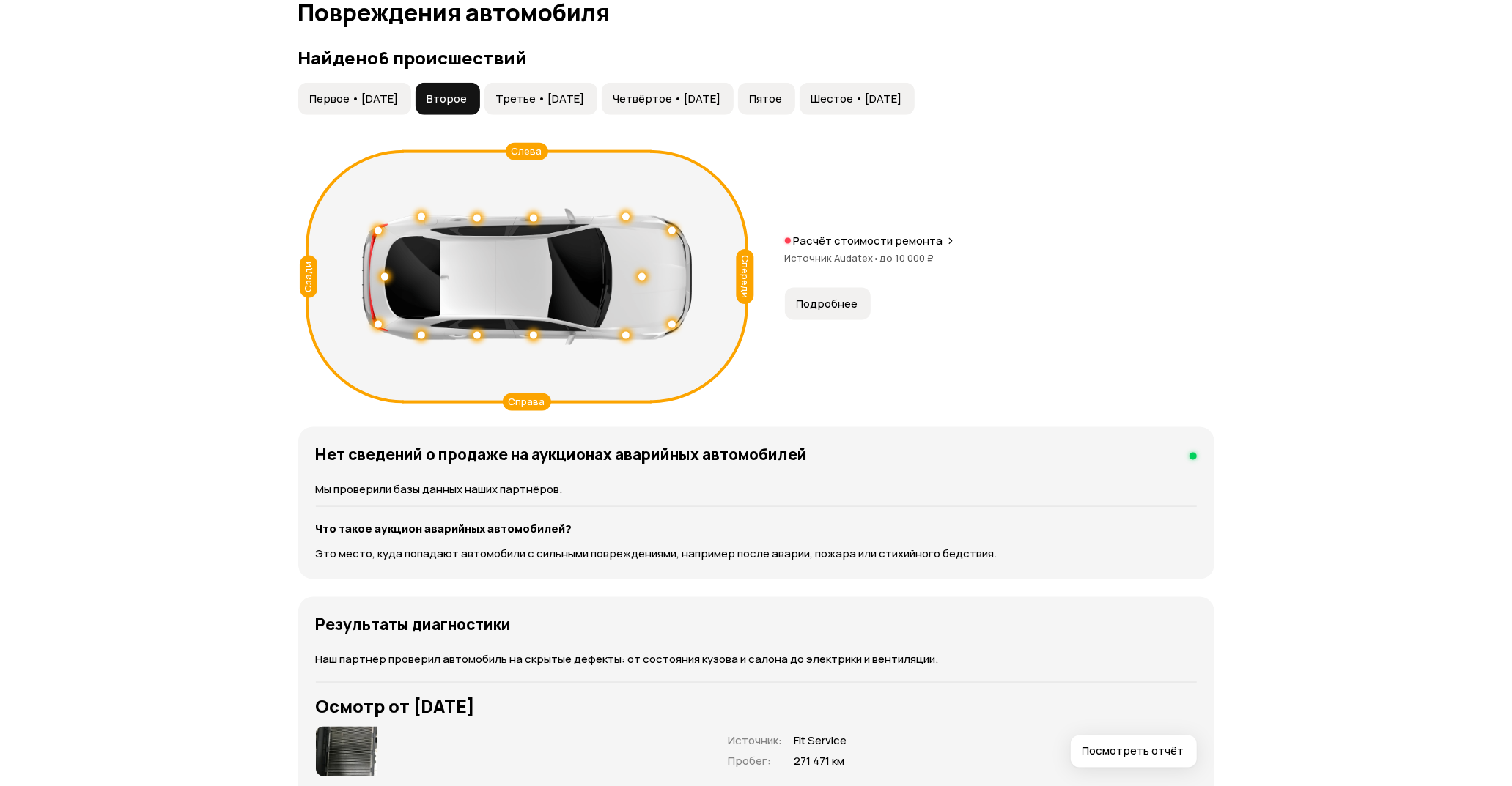
click at [864, 242] on p "Расчёт стоимости ремонта" at bounding box center [868, 241] width 149 height 14
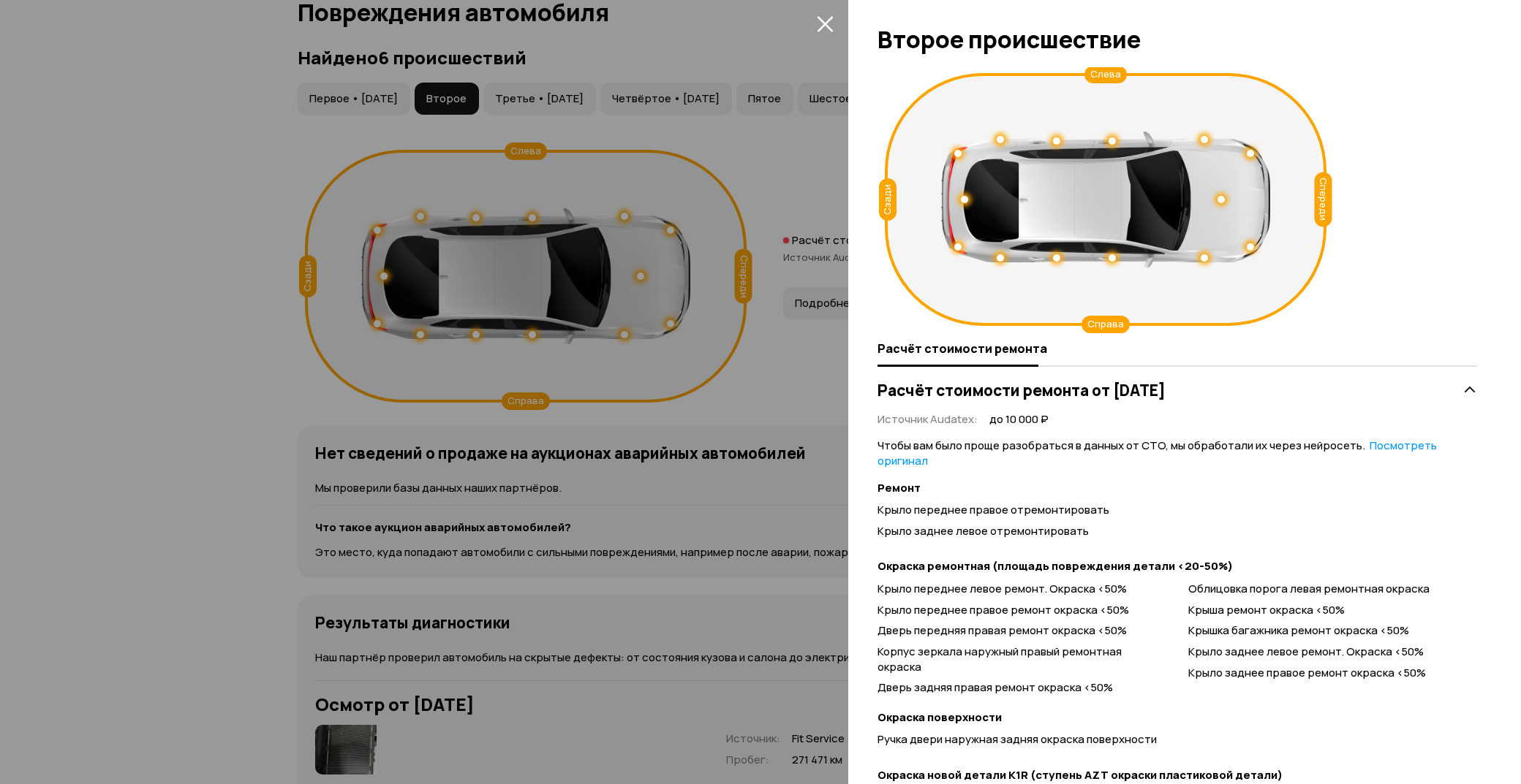
click at [823, 19] on icon "закрыть" at bounding box center [825, 24] width 17 height 17
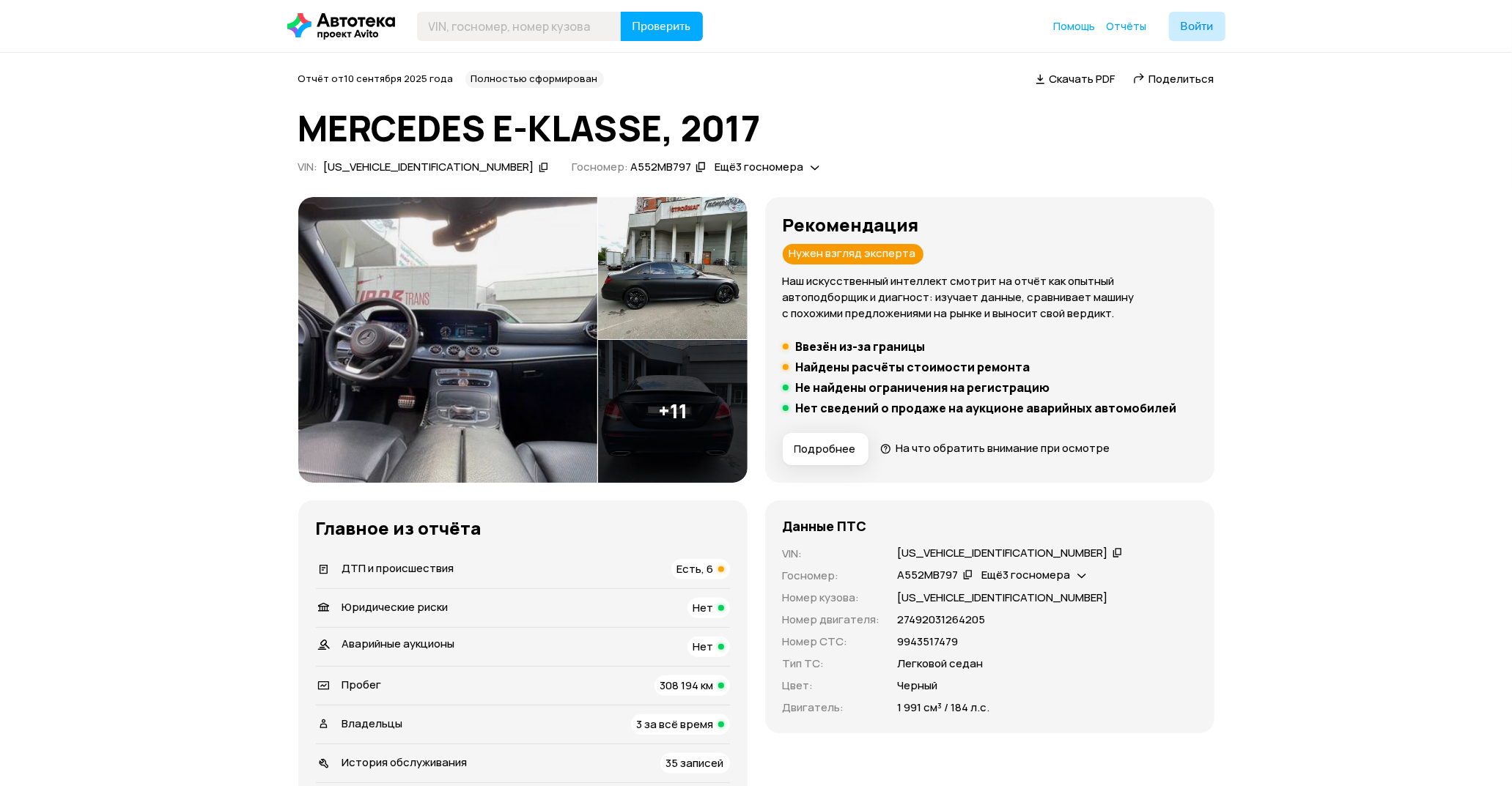
click at [702, 442] on img at bounding box center [672, 411] width 149 height 143
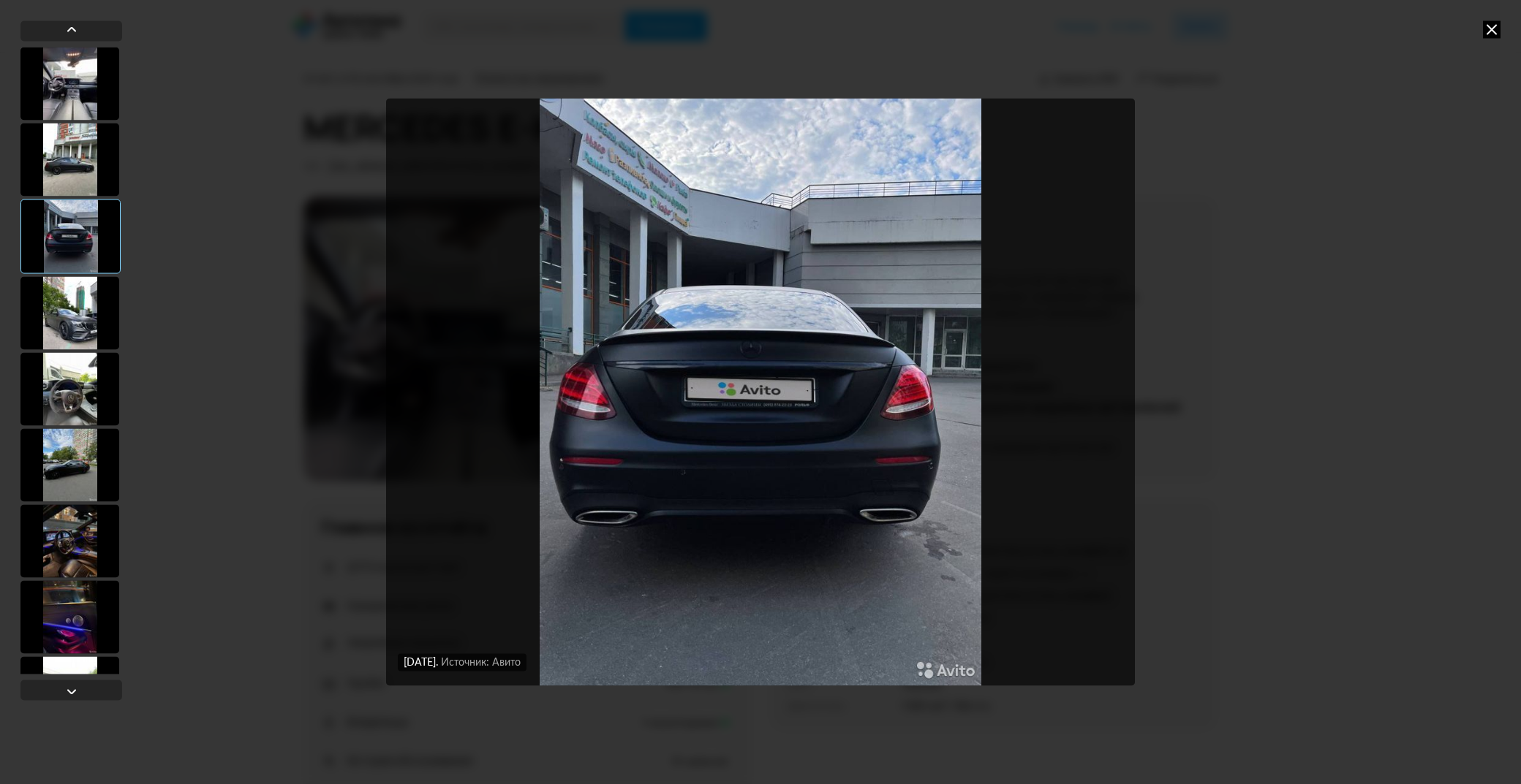
click at [57, 374] on div at bounding box center [69, 388] width 99 height 73
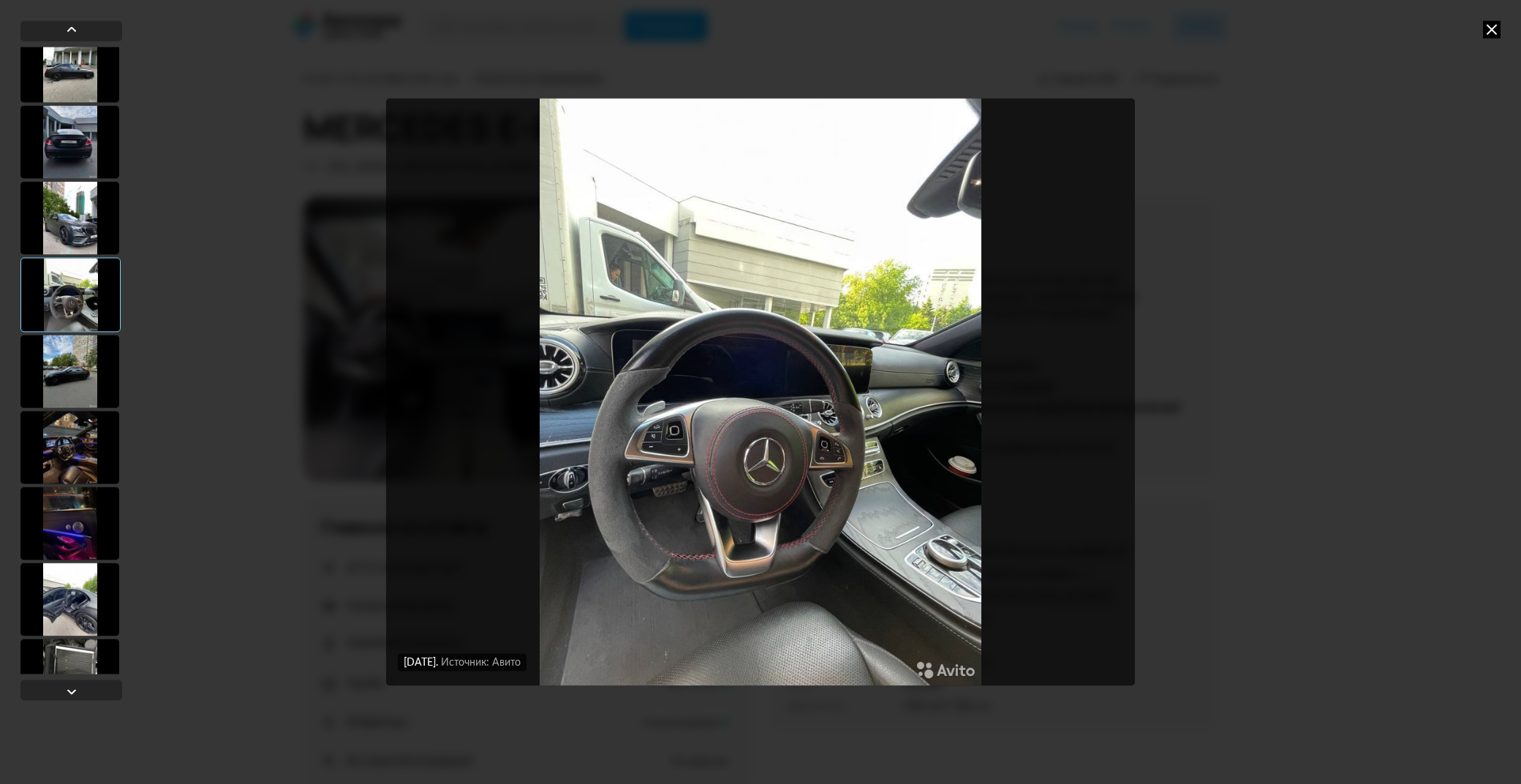
scroll to position [188, 0]
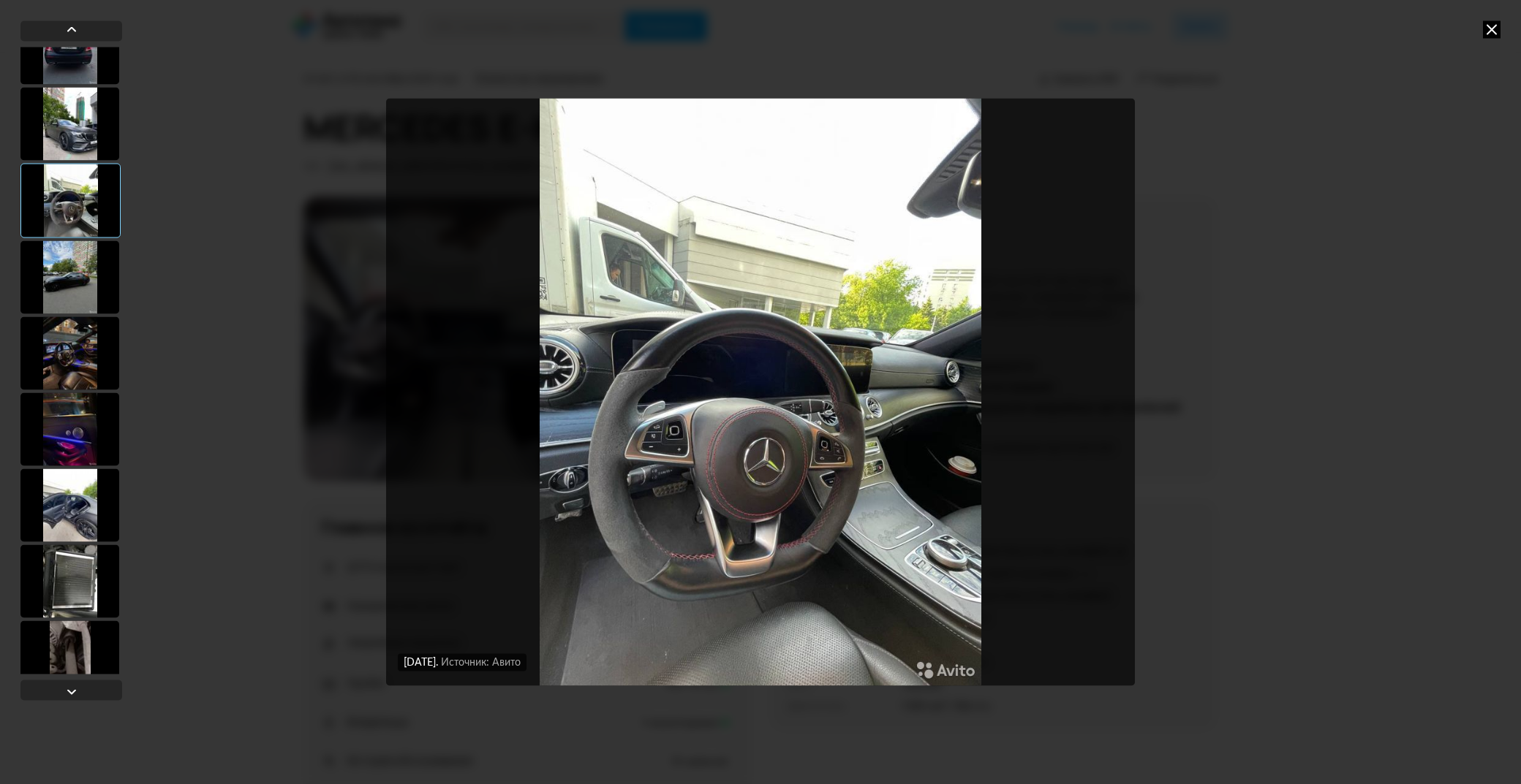
click at [77, 360] on div at bounding box center [69, 353] width 99 height 73
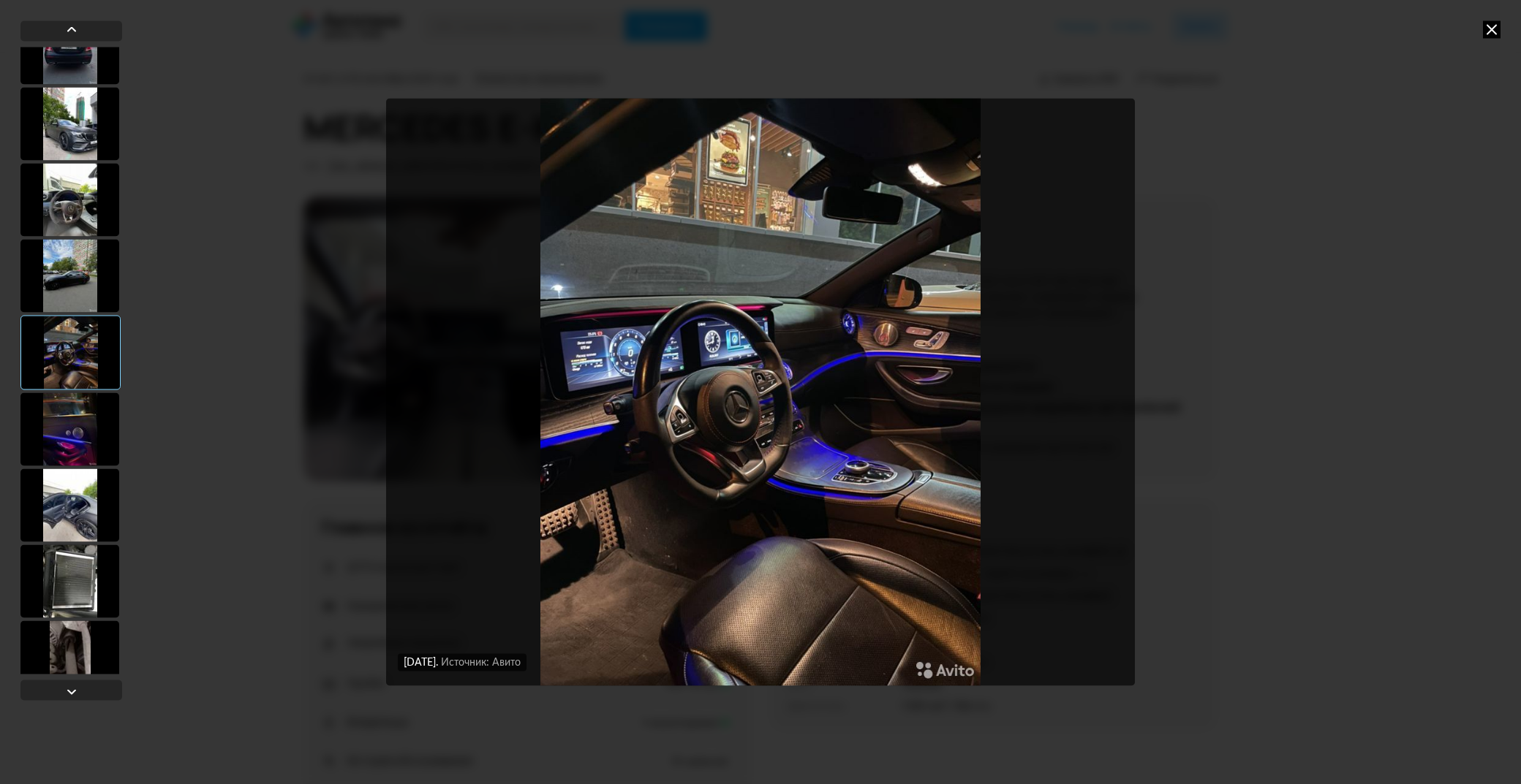
click at [77, 419] on div at bounding box center [69, 429] width 99 height 73
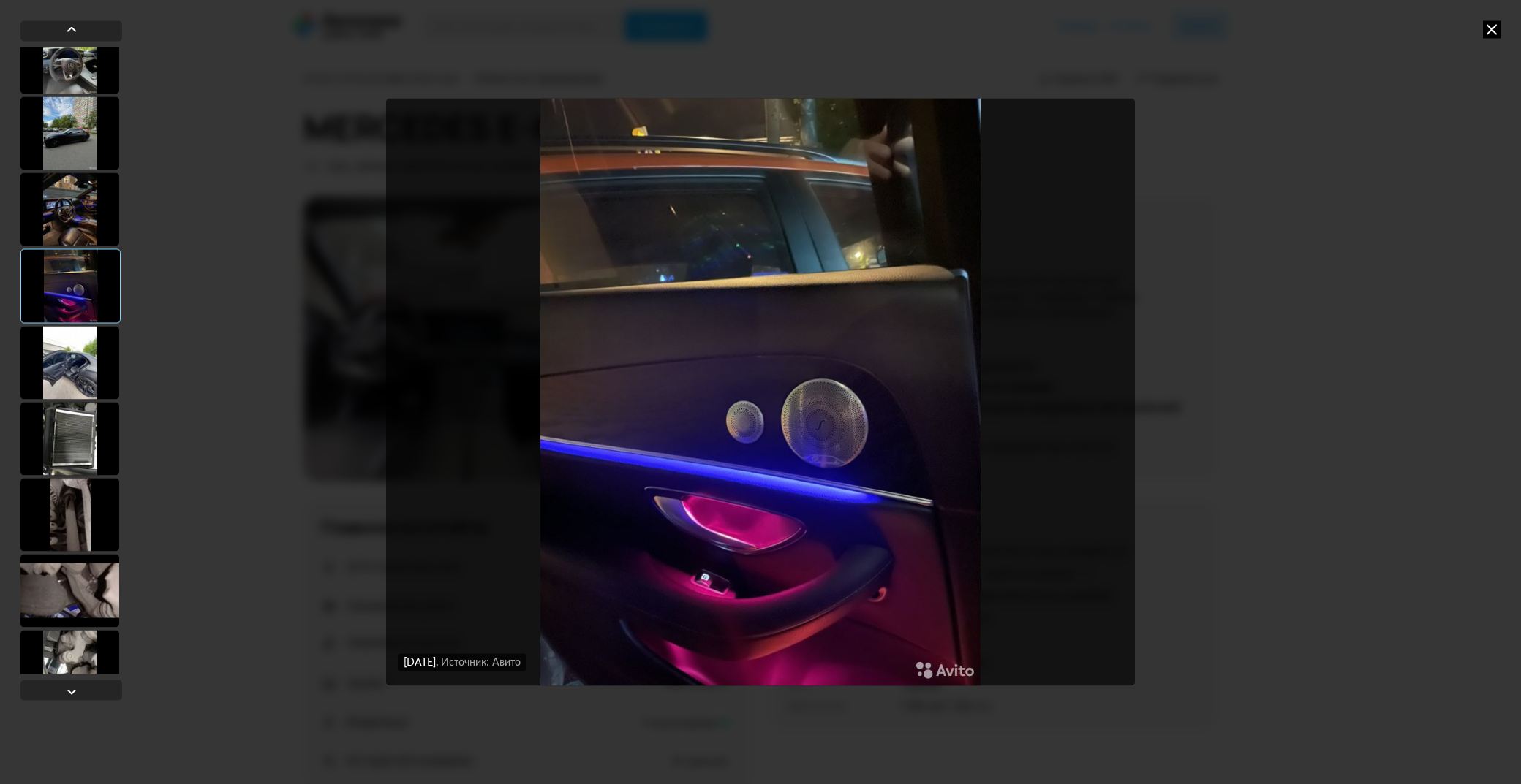
scroll to position [437, 0]
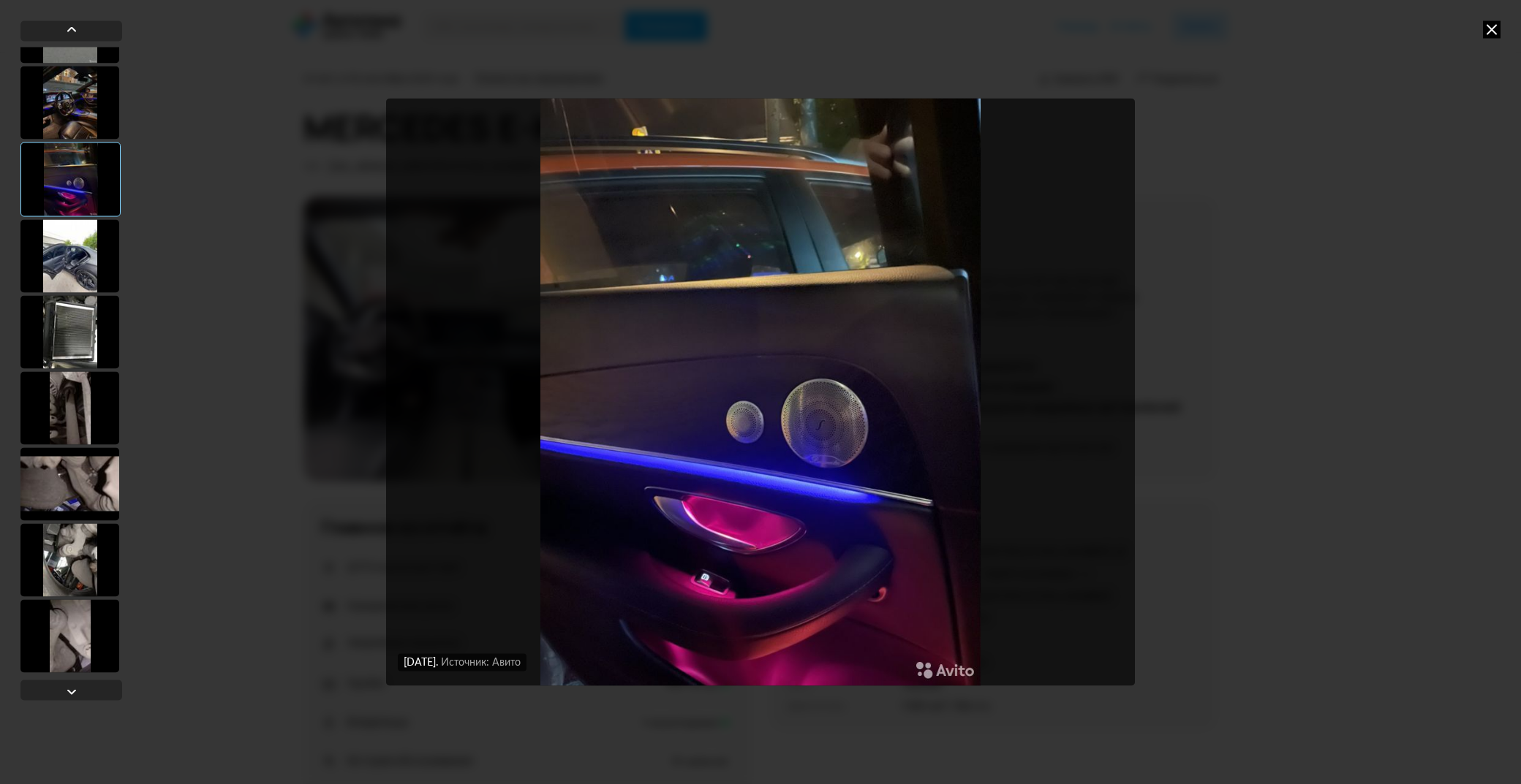
click at [64, 252] on div at bounding box center [69, 255] width 99 height 73
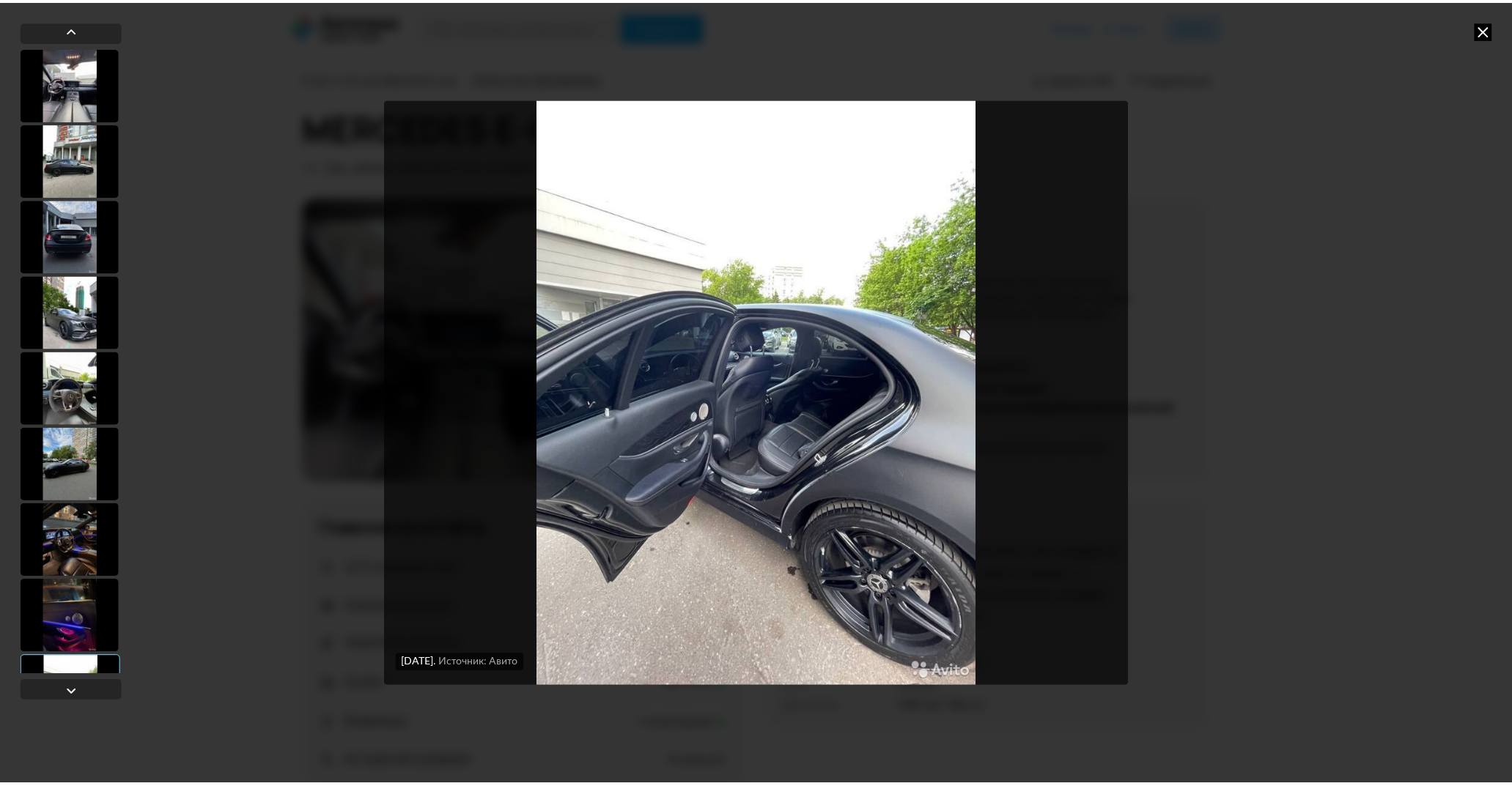
scroll to position [0, 0]
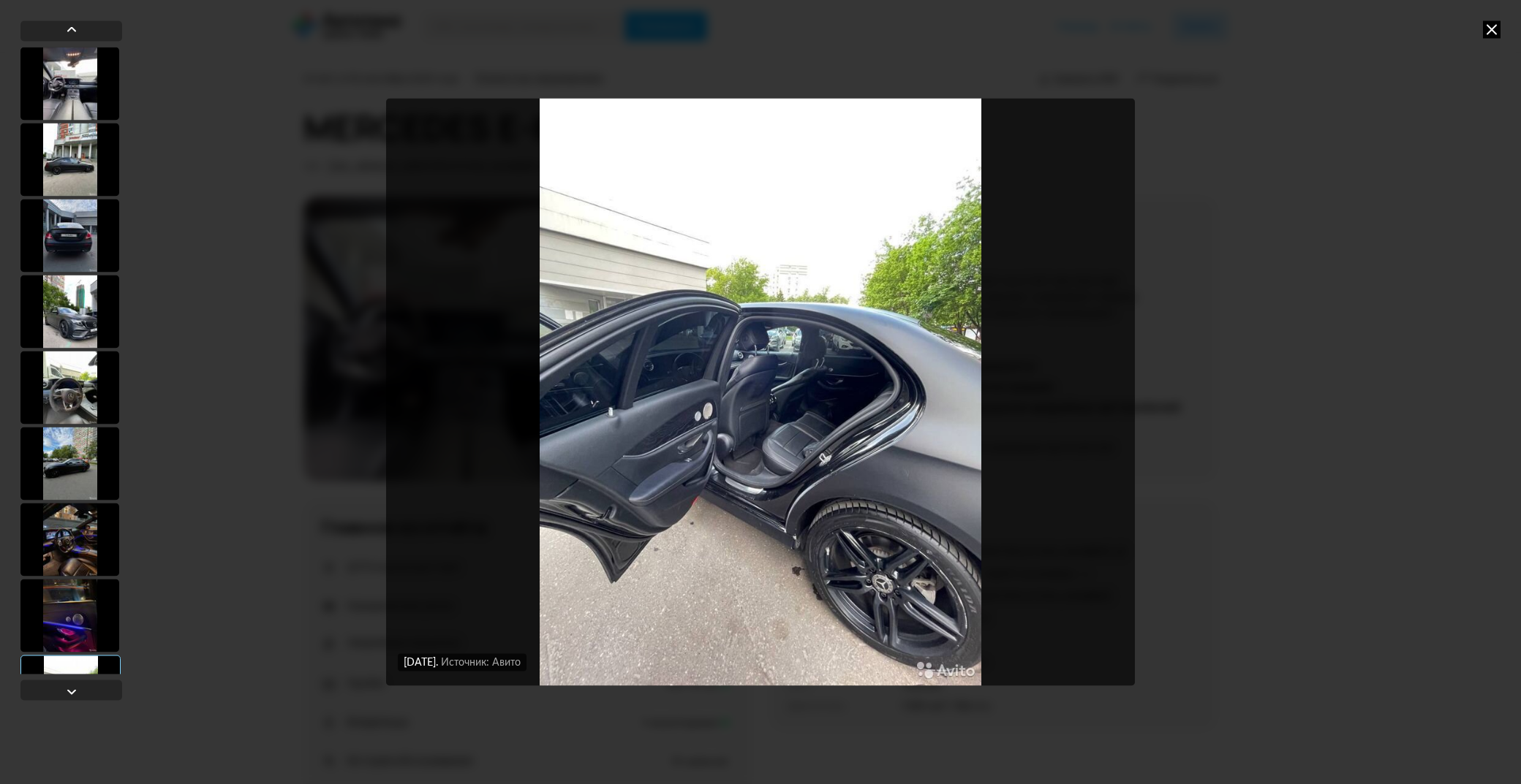
click at [72, 291] on div at bounding box center [69, 311] width 99 height 73
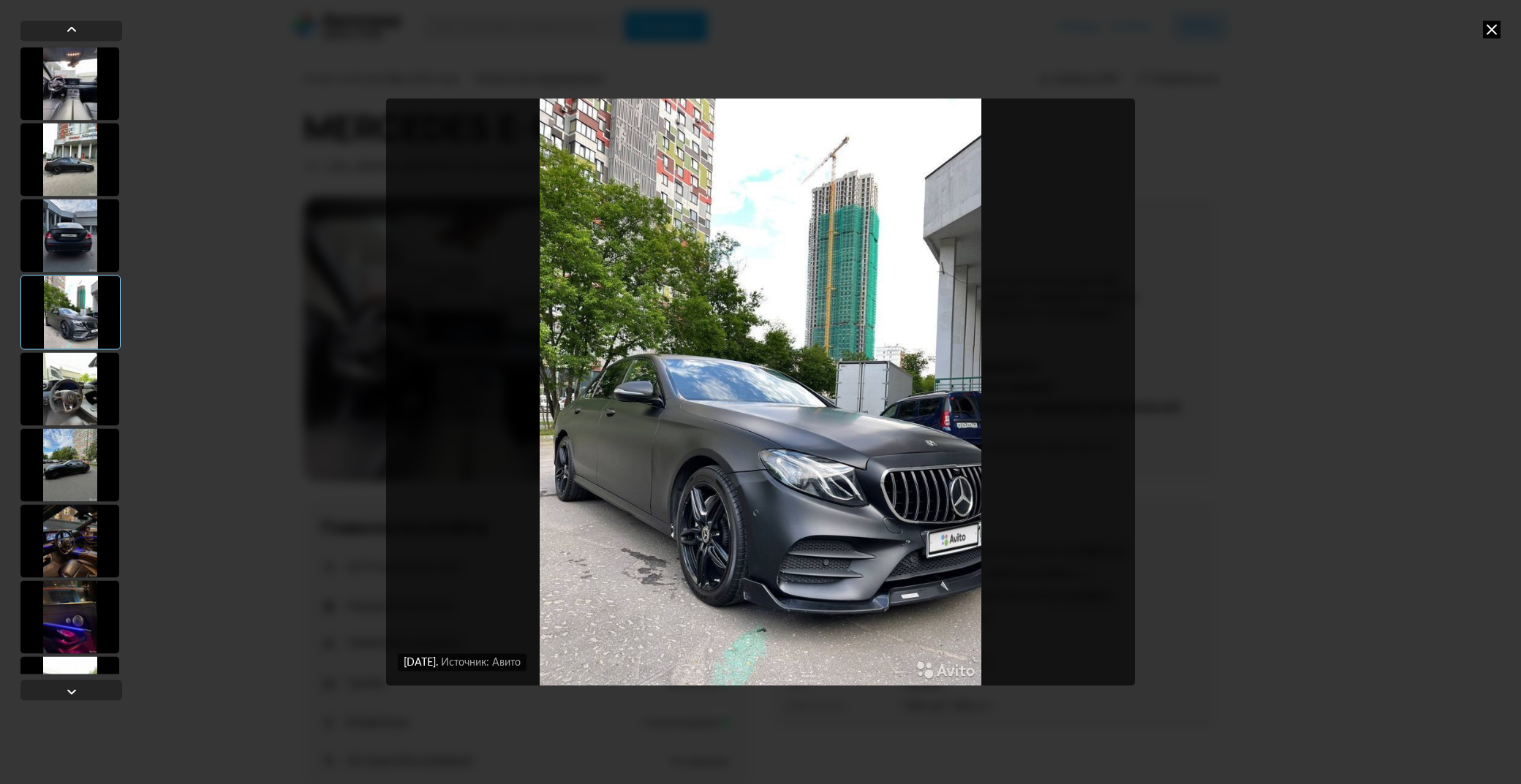
click at [1489, 25] on icon at bounding box center [1491, 29] width 18 height 18
